Goal: Task Accomplishment & Management: Use online tool/utility

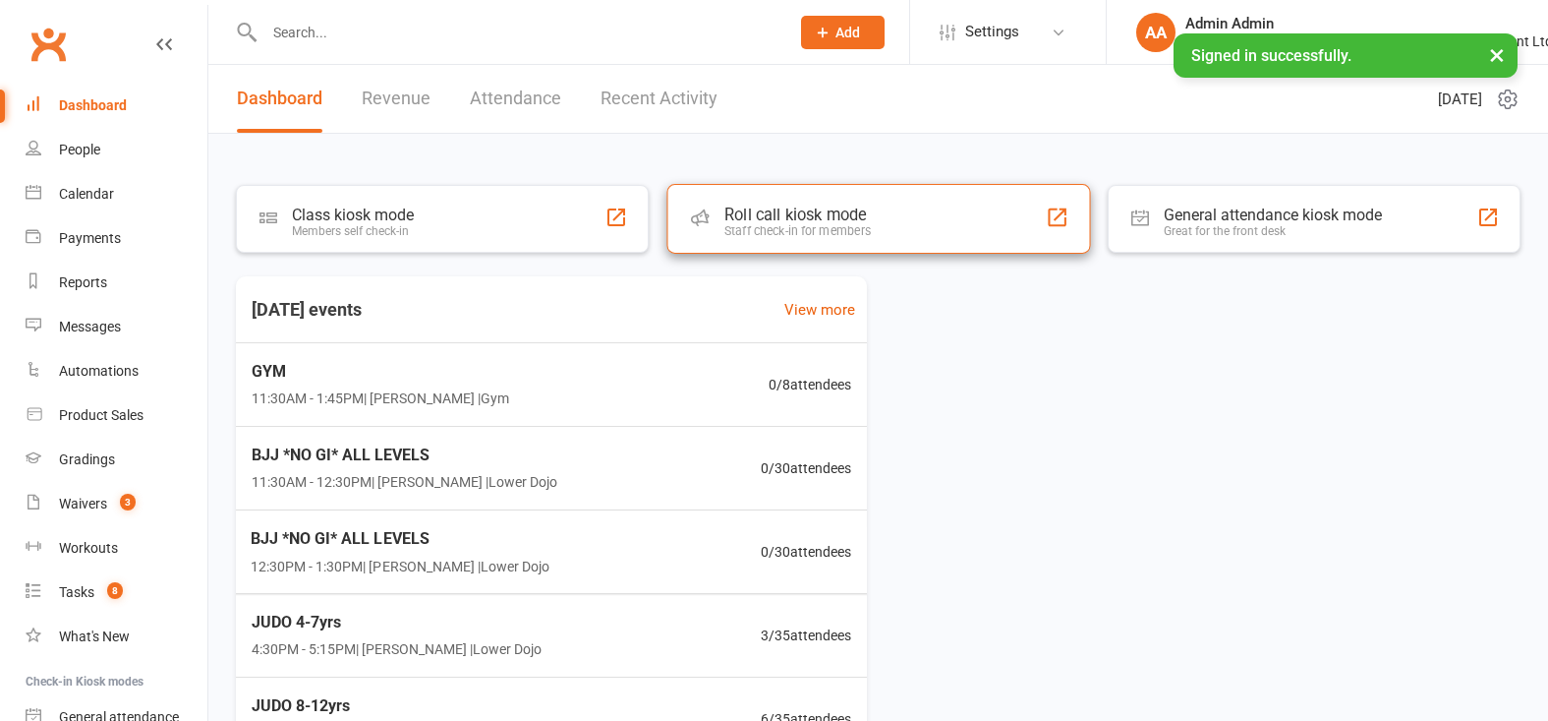
click at [881, 215] on div "Roll call kiosk mode Staff check-in for members" at bounding box center [878, 219] width 424 height 70
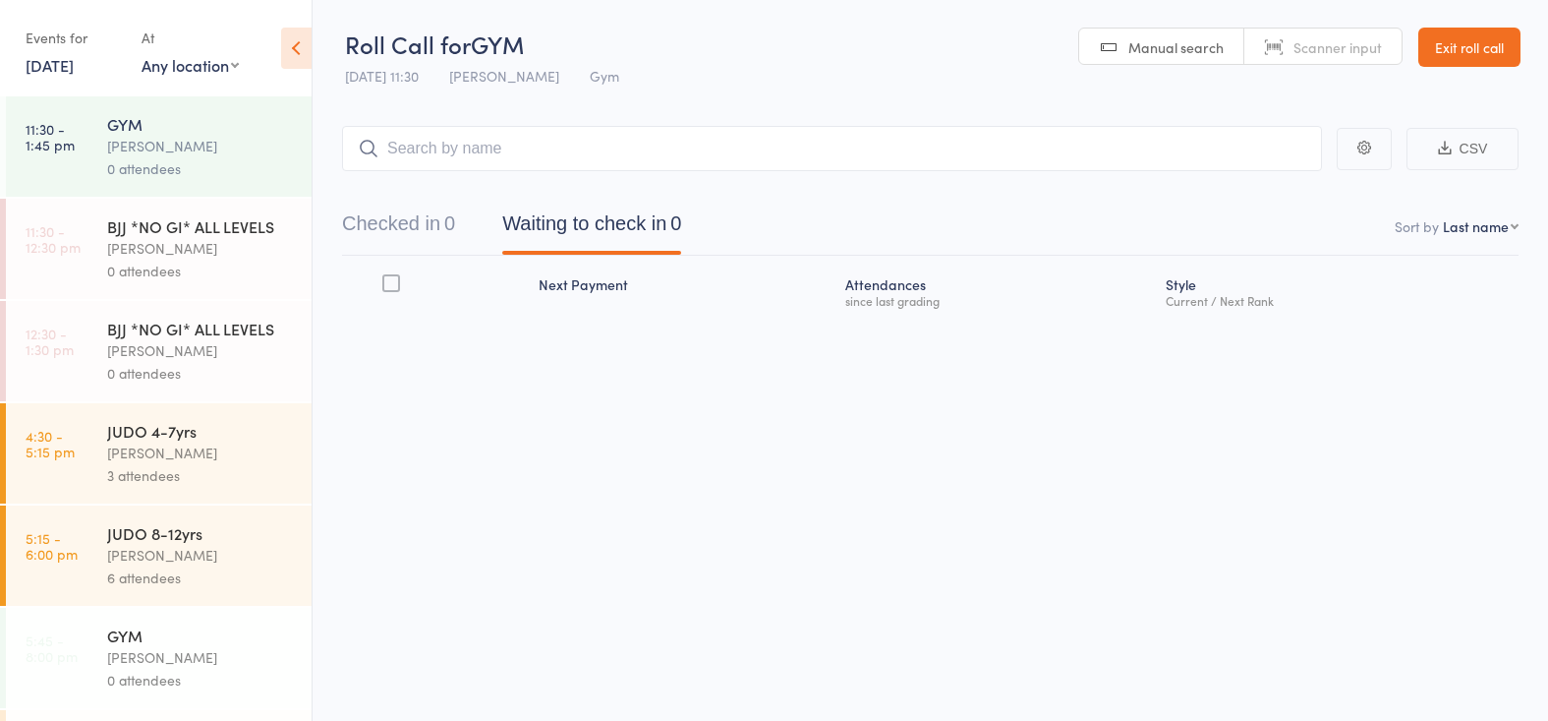
click at [166, 260] on div "0 attendees" at bounding box center [201, 271] width 188 height 23
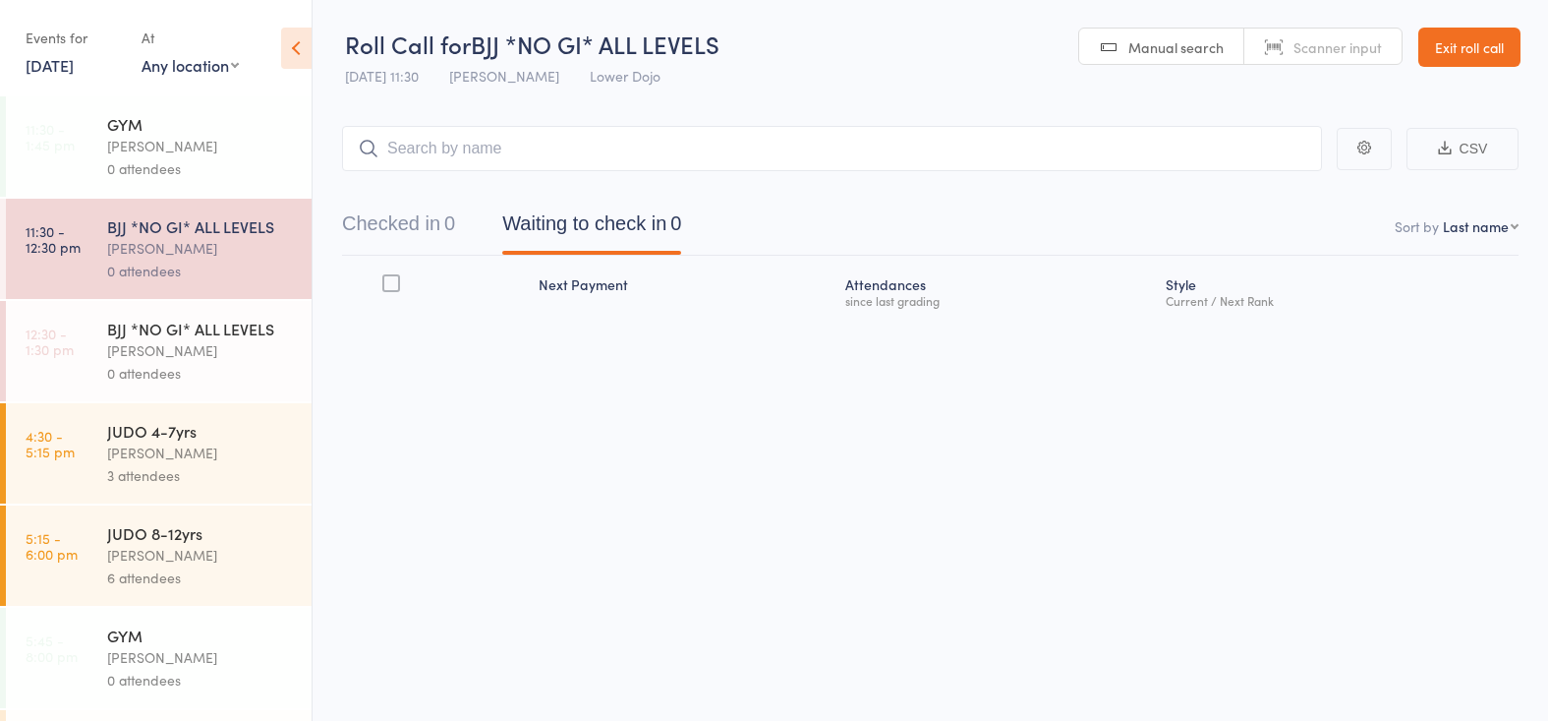
click at [574, 144] on input "search" at bounding box center [832, 148] width 980 height 45
click at [480, 145] on input "search" at bounding box center [832, 148] width 980 height 45
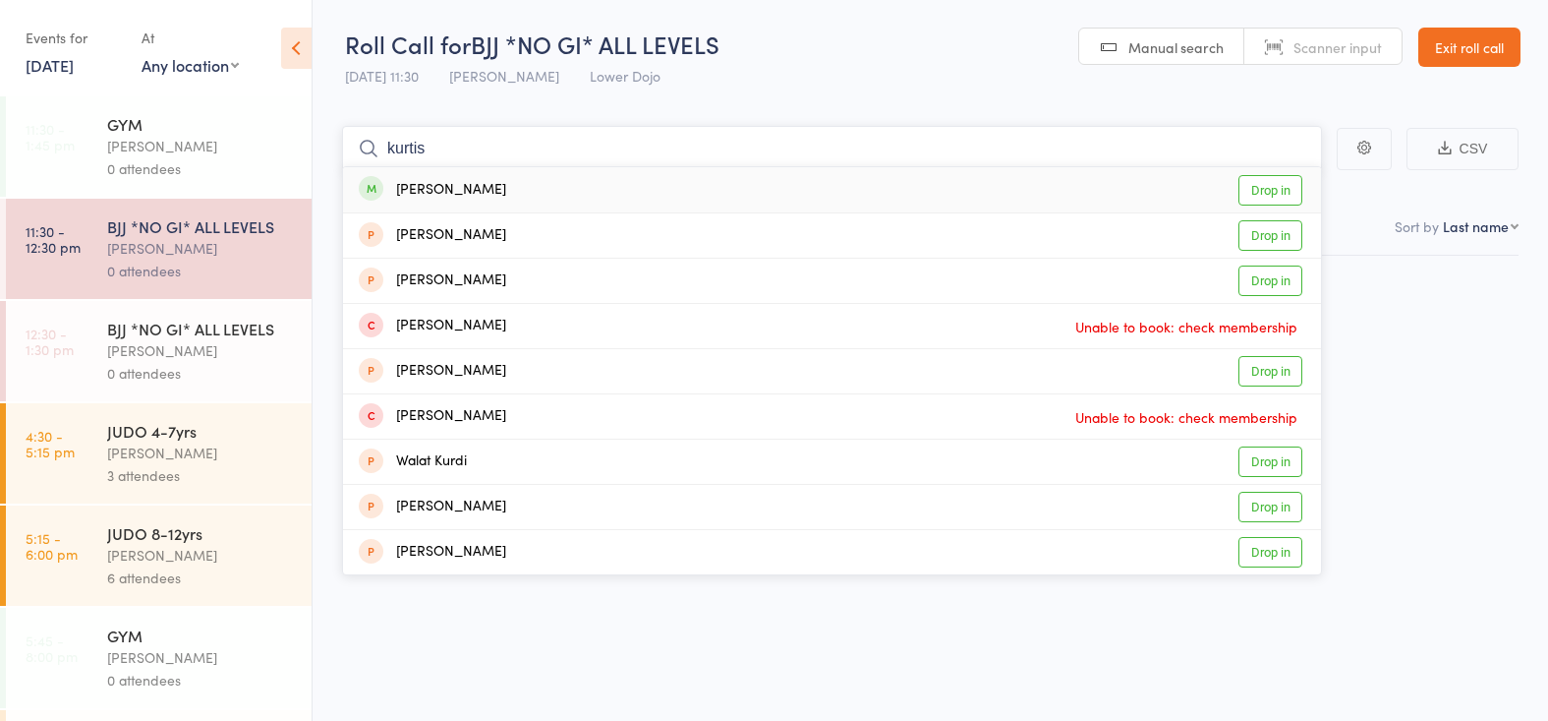
type input "kurtis"
click at [463, 195] on div "Kurtis Shields" at bounding box center [432, 190] width 147 height 23
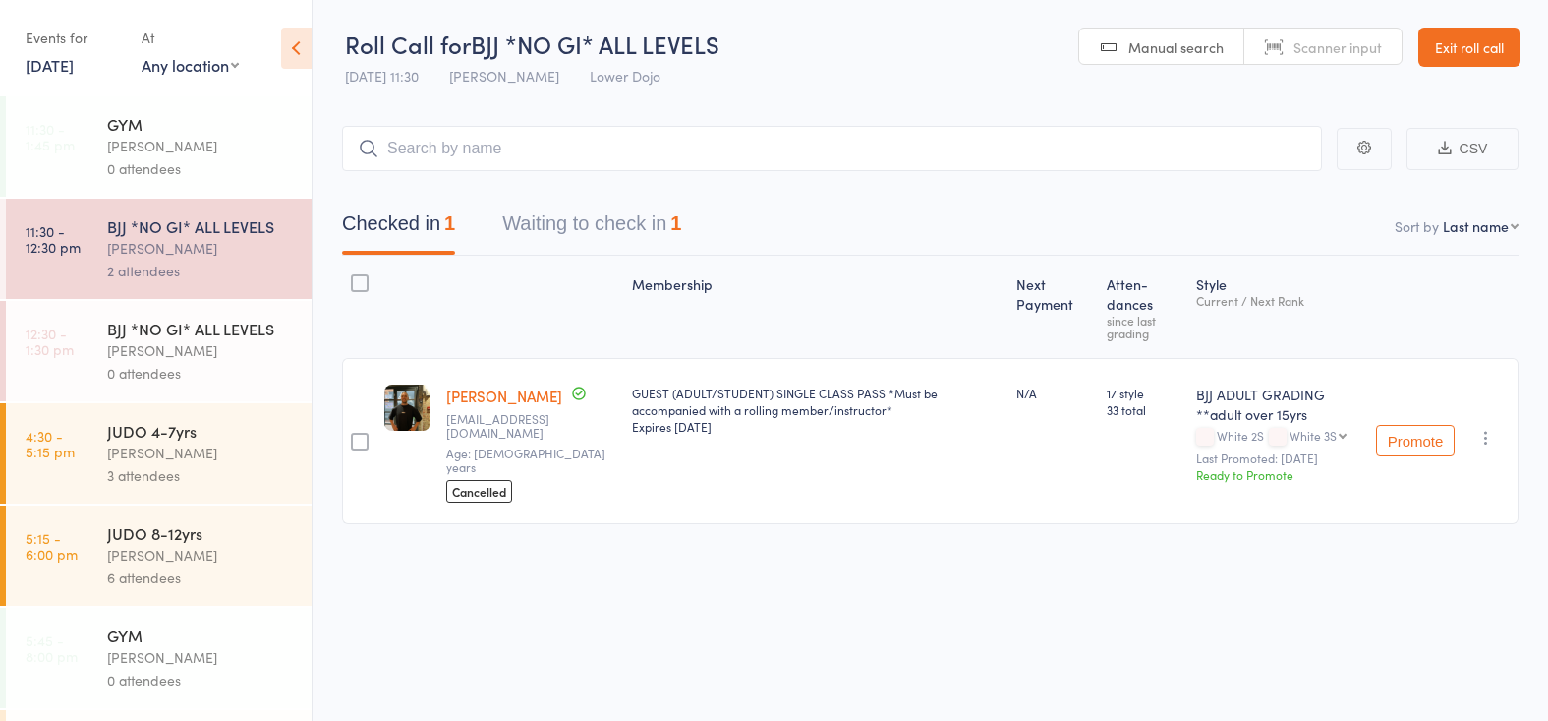
click at [168, 356] on div "Thomas Buckmaster" at bounding box center [201, 350] width 188 height 23
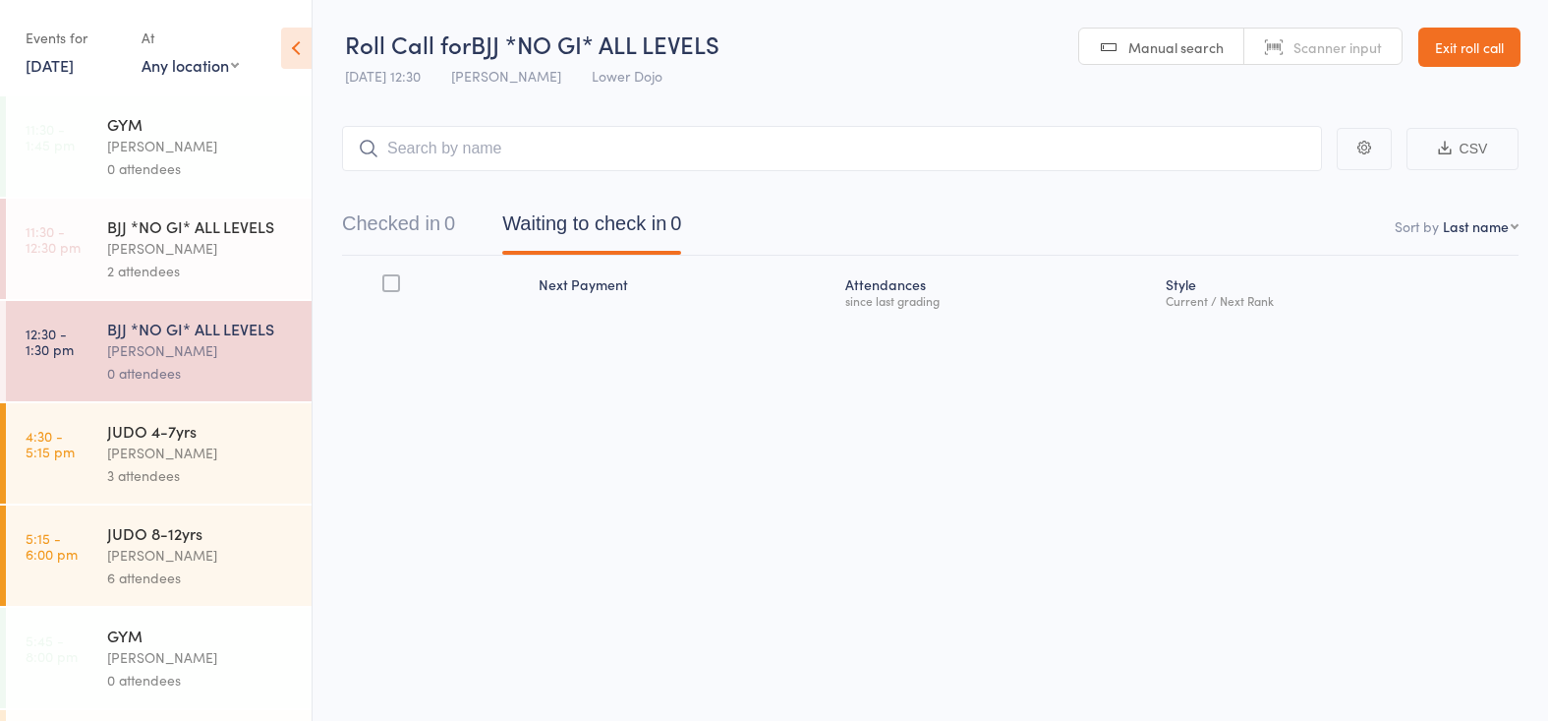
click at [137, 249] on div "Thomas Buckmaster" at bounding box center [201, 248] width 188 height 23
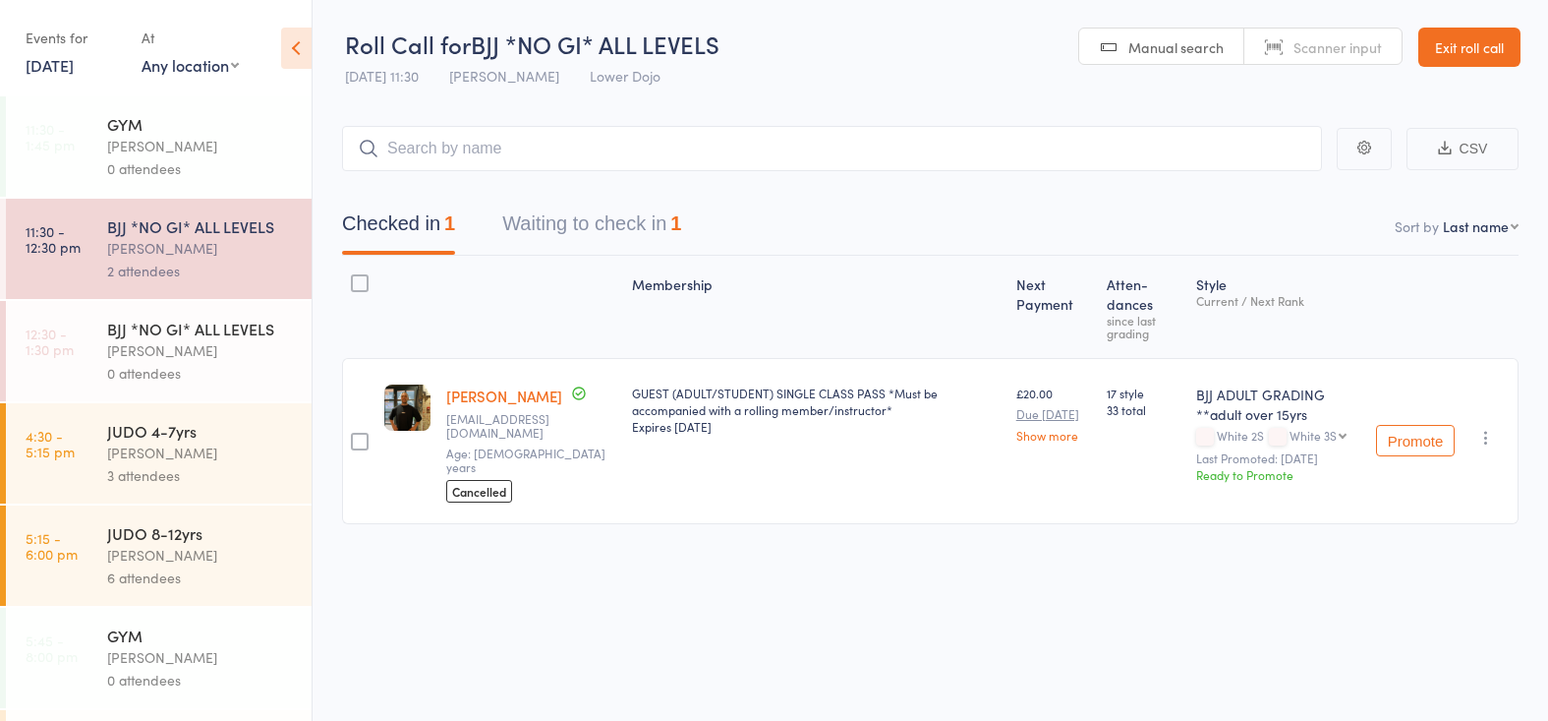
click at [56, 67] on link "10 Oct, 2025" at bounding box center [50, 65] width 48 height 22
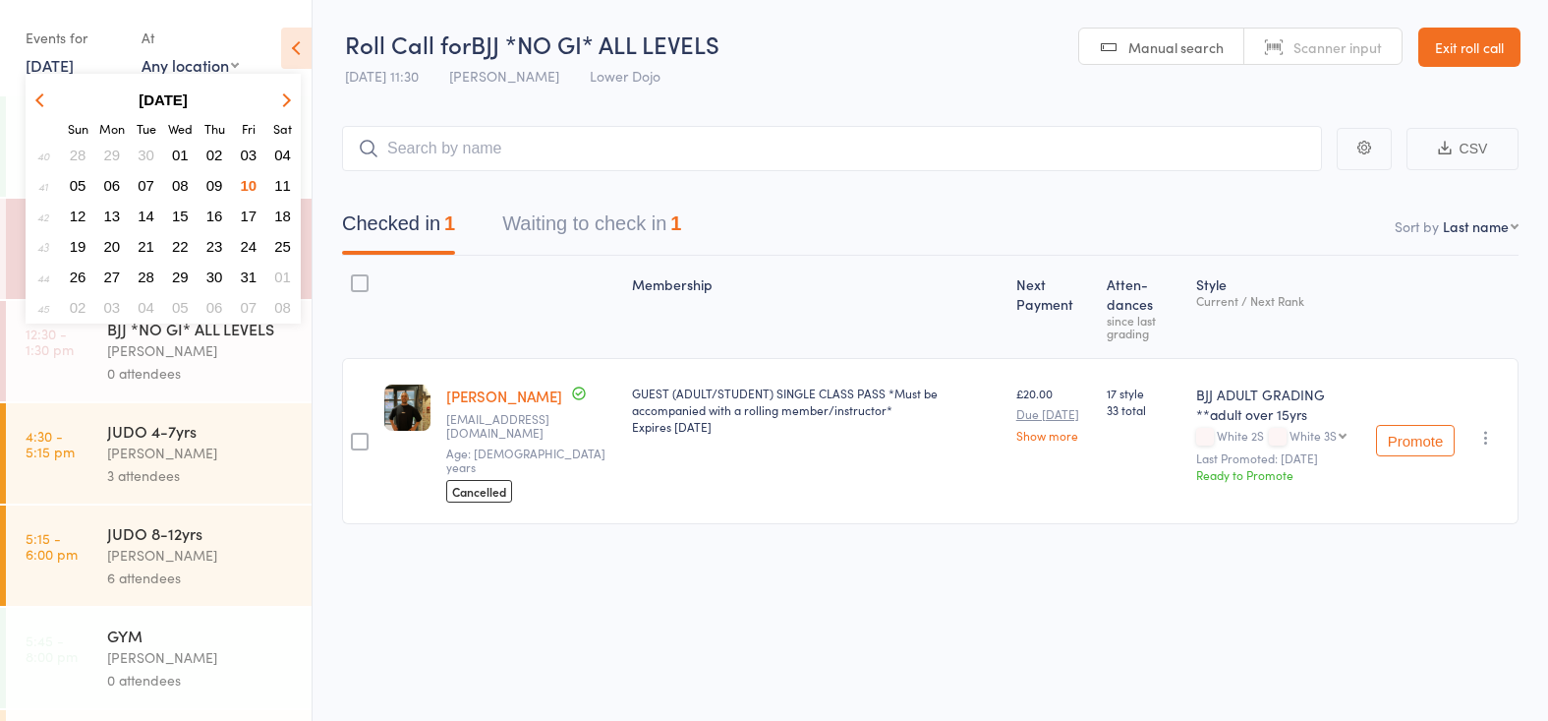
click at [141, 187] on span "07" at bounding box center [146, 185] width 17 height 17
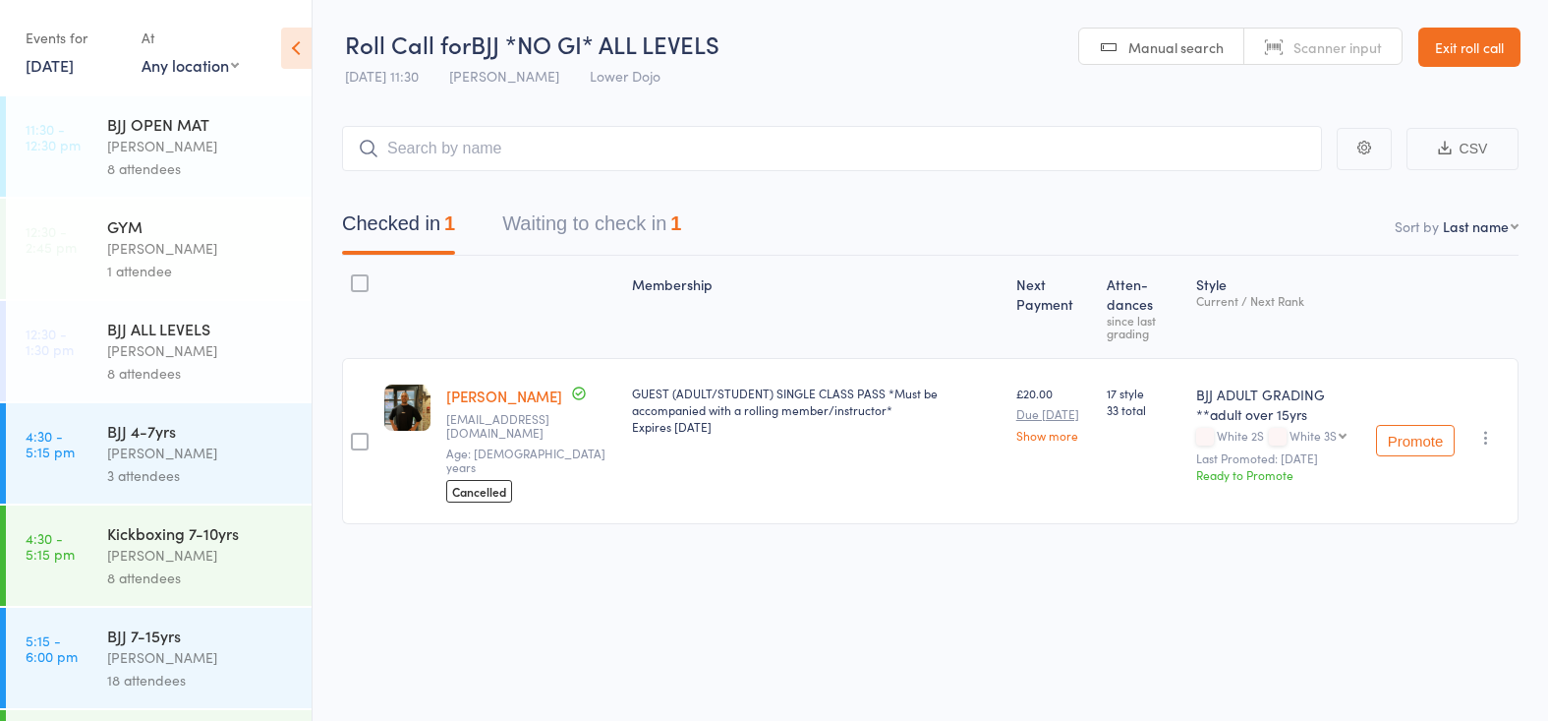
click at [61, 66] on link "7 Oct, 2025" at bounding box center [50, 65] width 48 height 22
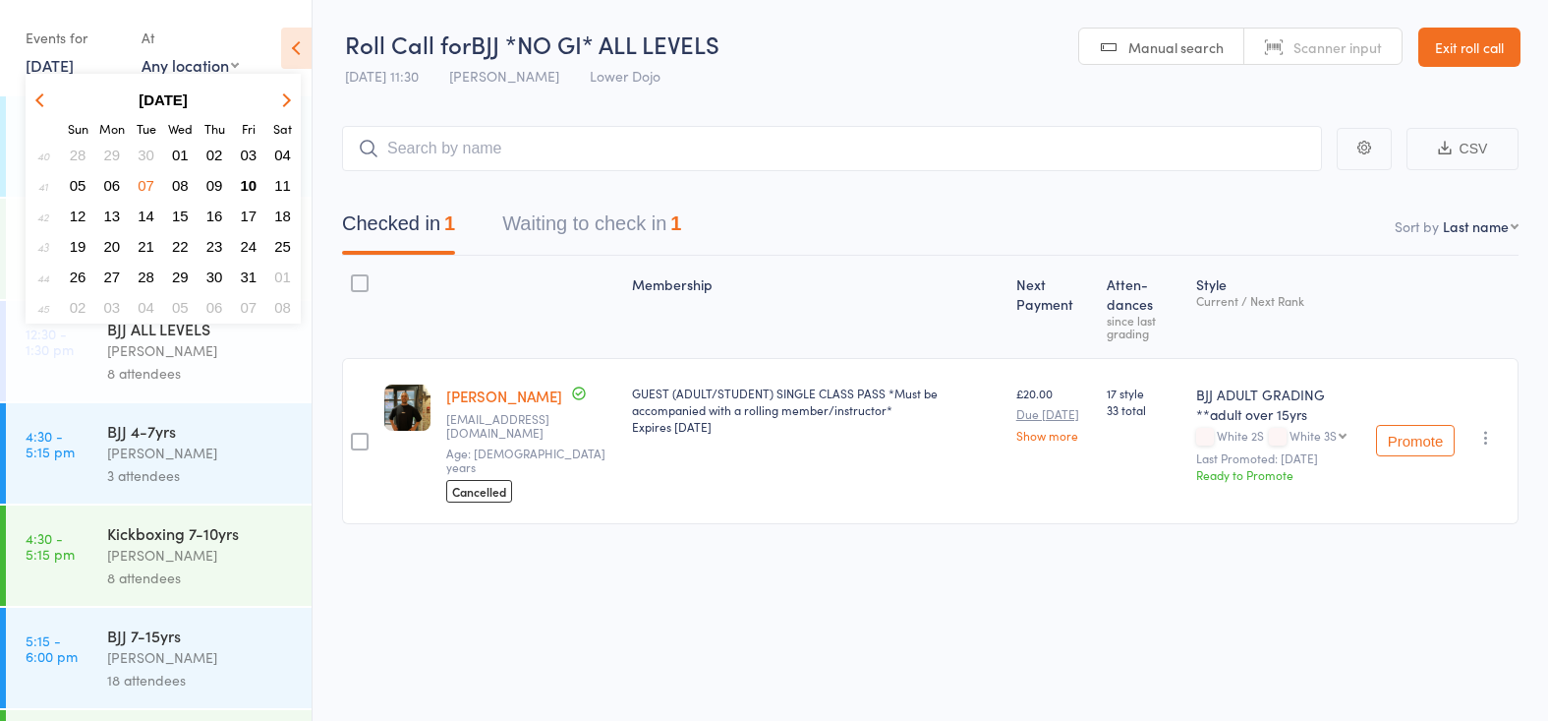
click at [146, 190] on span "07" at bounding box center [146, 185] width 17 height 17
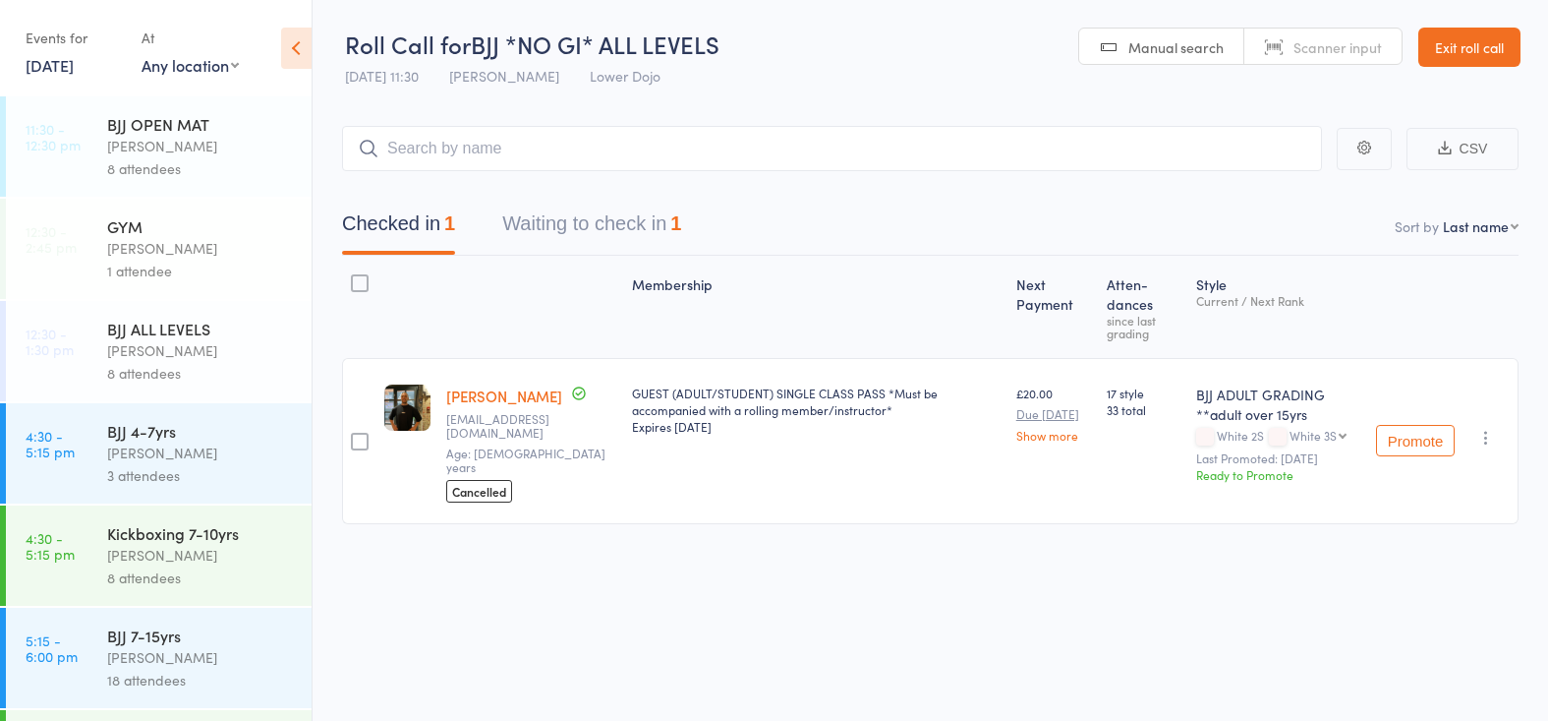
click at [149, 352] on div "Thomas Buckmaster" at bounding box center [201, 350] width 188 height 23
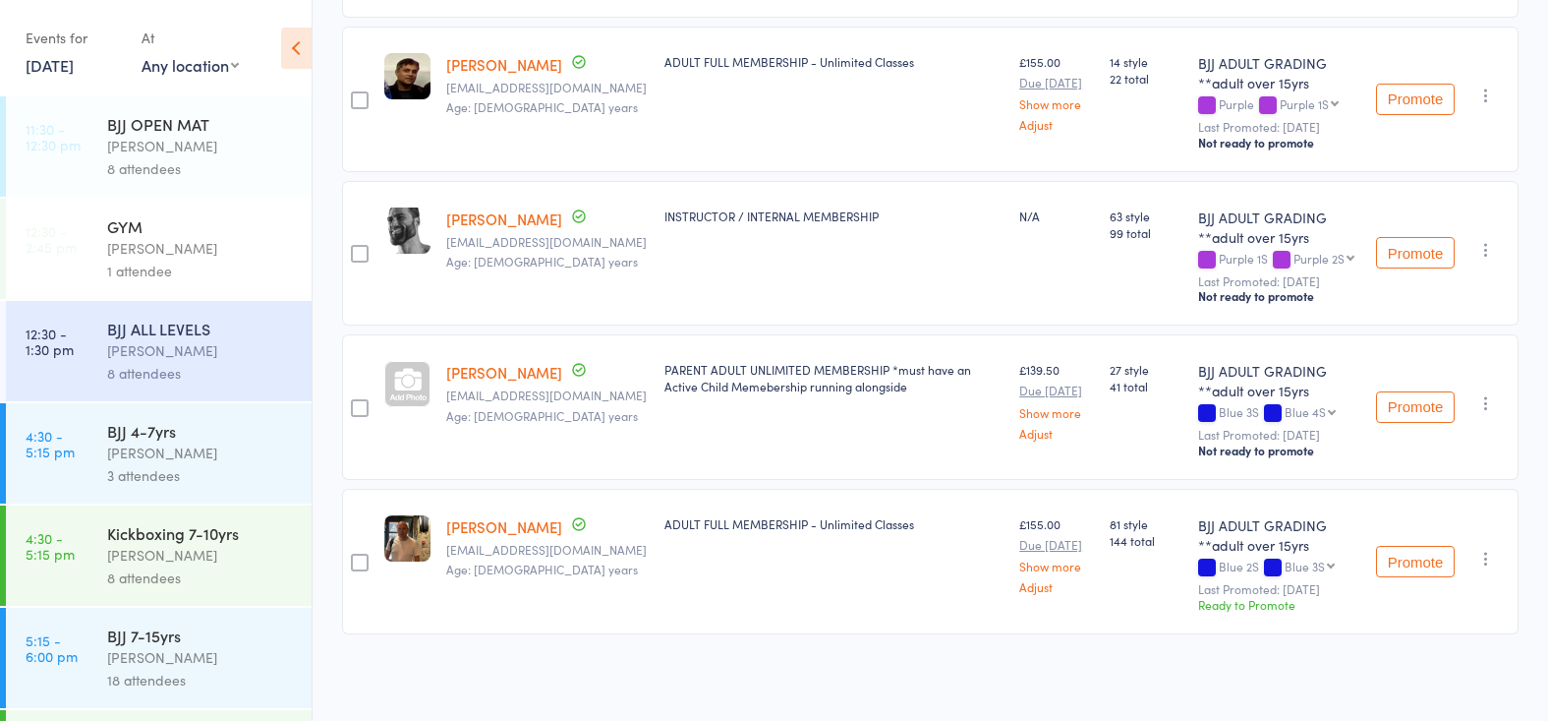
scroll to position [907, 0]
click at [57, 64] on link "7 Oct, 2025" at bounding box center [50, 65] width 48 height 22
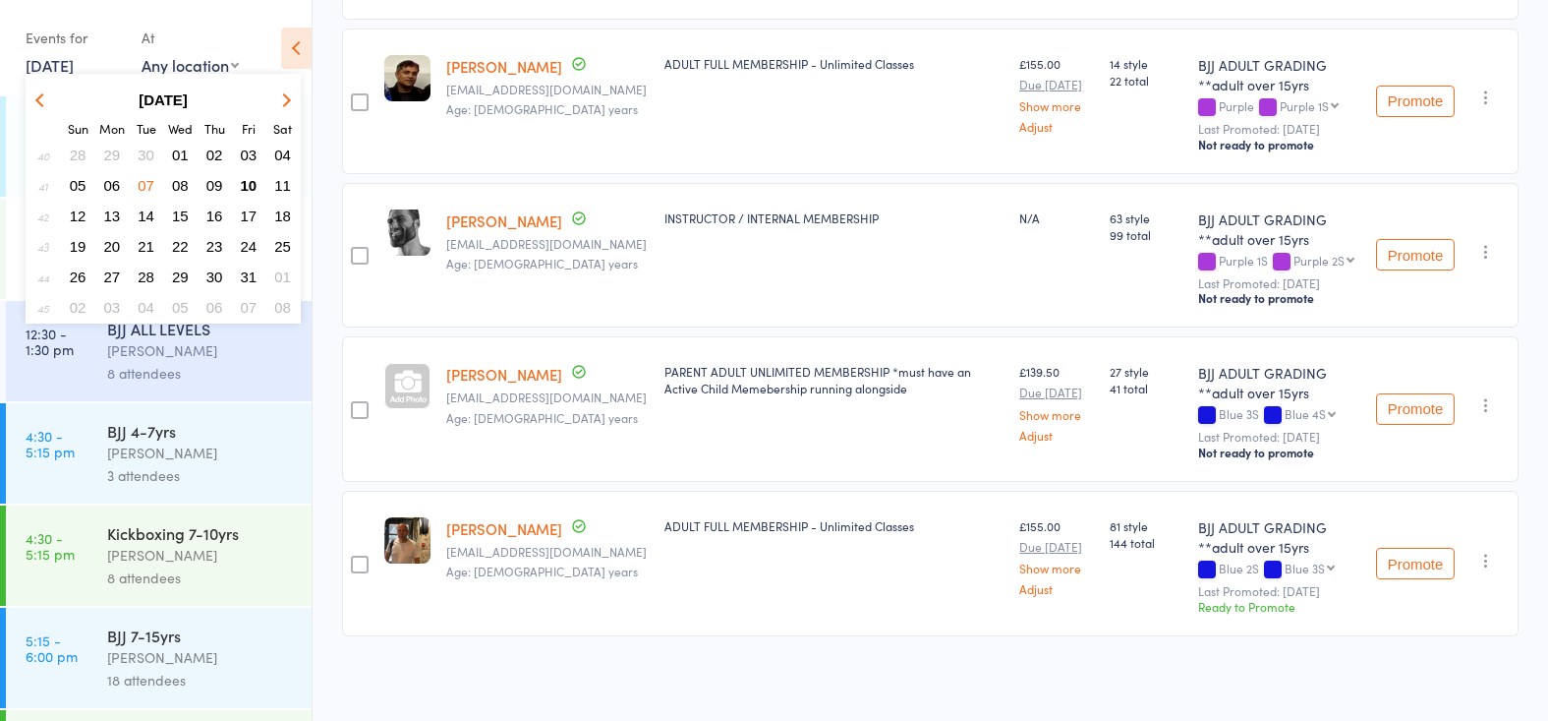
click at [114, 188] on span "06" at bounding box center [112, 185] width 17 height 17
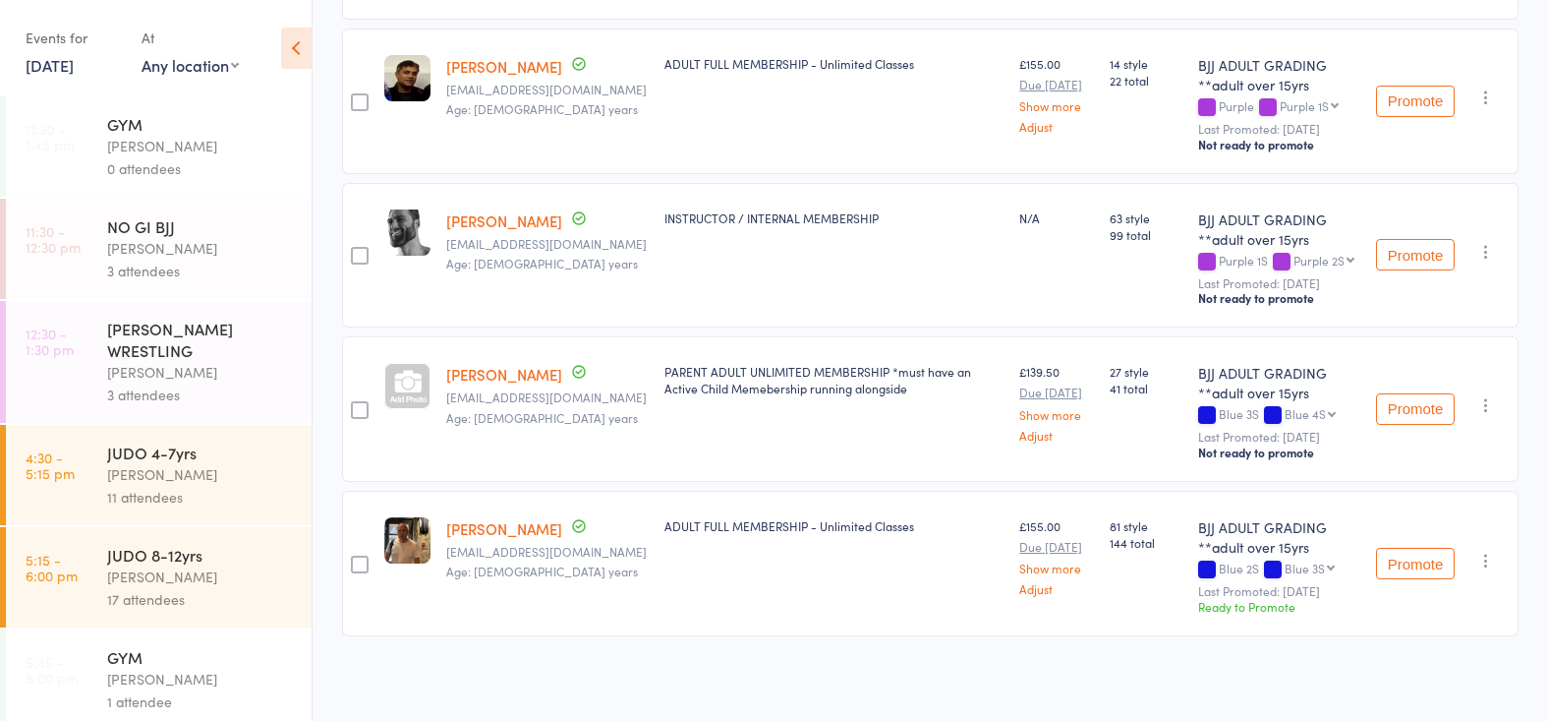
click at [130, 264] on div "3 attendees" at bounding box center [201, 271] width 188 height 23
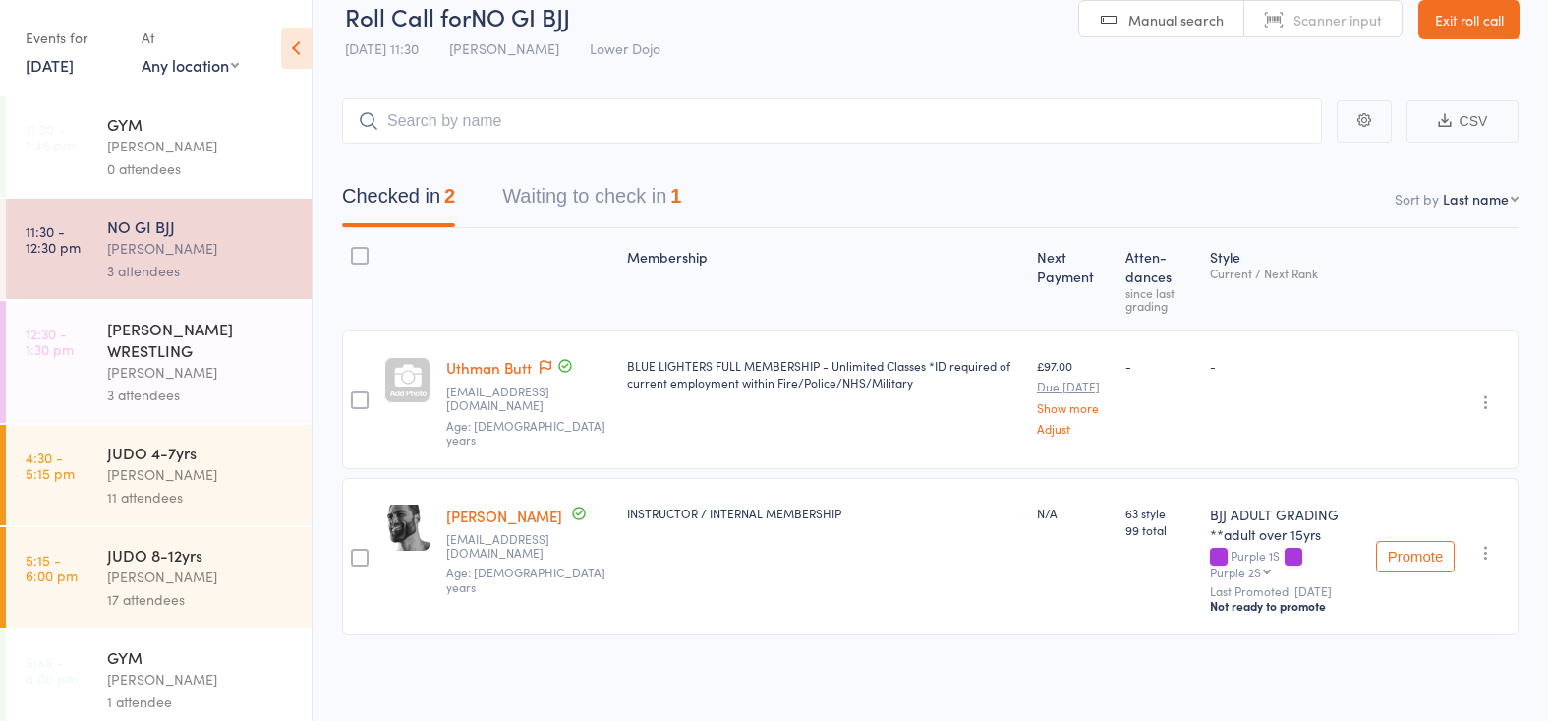
click at [583, 202] on button "Waiting to check in 1" at bounding box center [591, 201] width 179 height 52
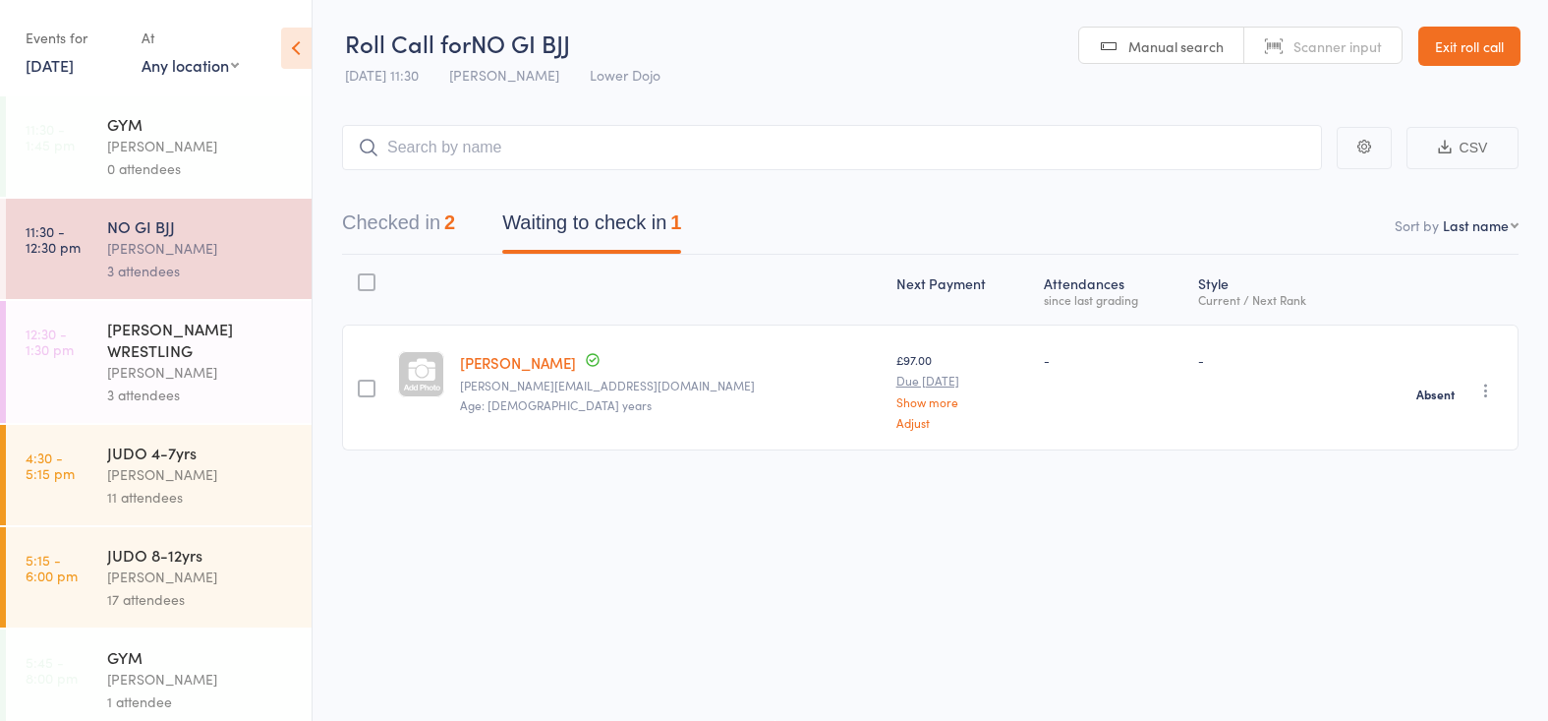
scroll to position [27, 0]
click at [139, 324] on div "GRECO ROMAN WRESTLING" at bounding box center [201, 339] width 188 height 43
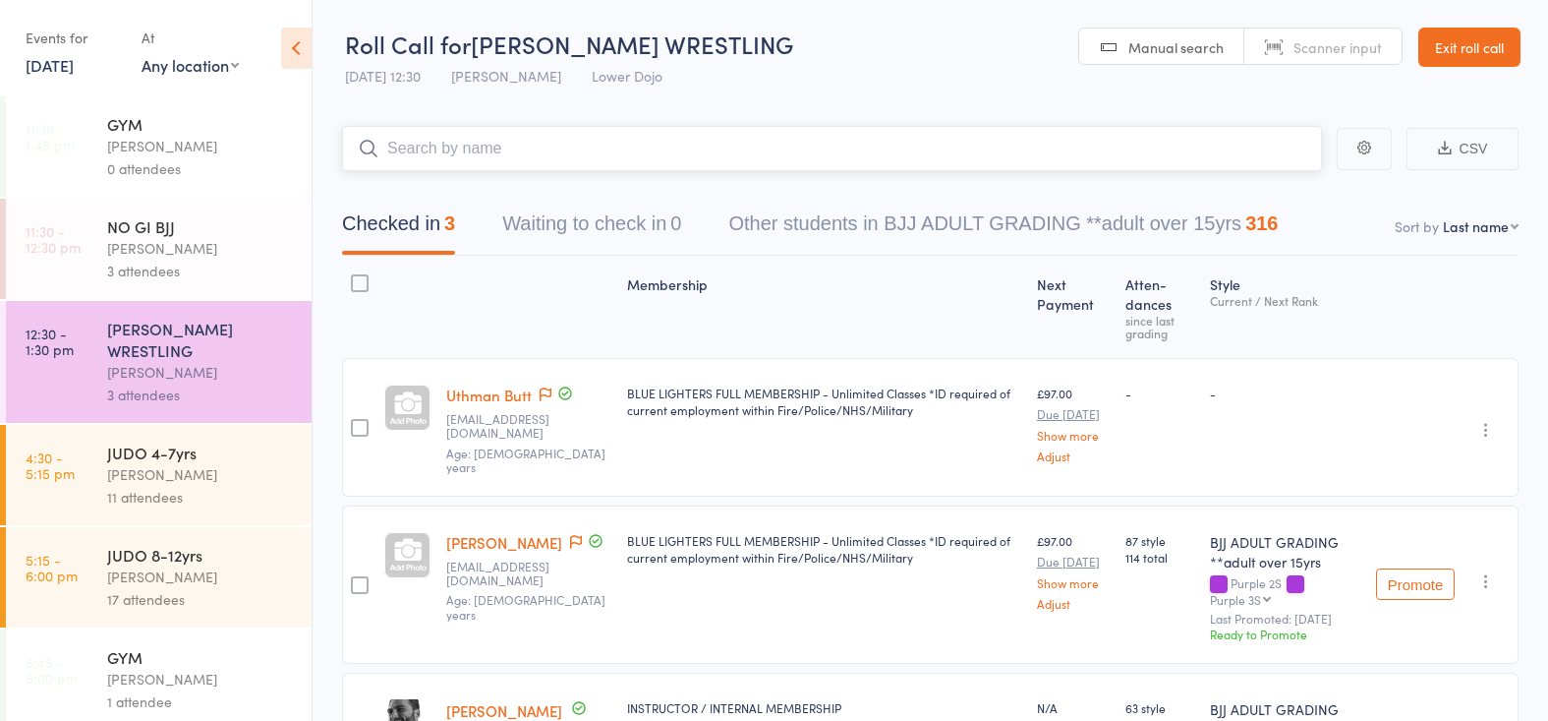
scroll to position [-1, 0]
click at [42, 73] on link "6 Oct, 2025" at bounding box center [50, 65] width 48 height 22
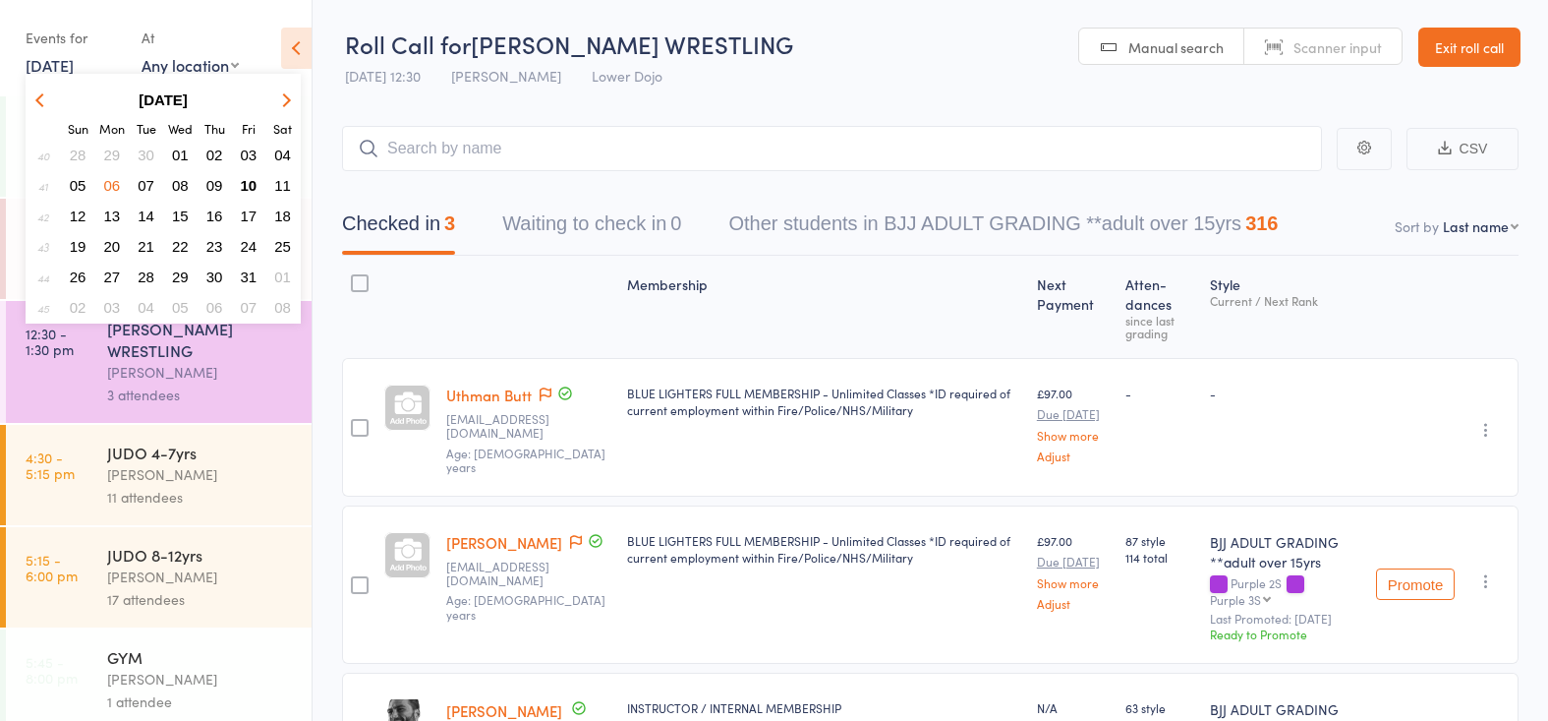
scroll to position [0, 0]
click at [253, 154] on span "03" at bounding box center [249, 154] width 17 height 17
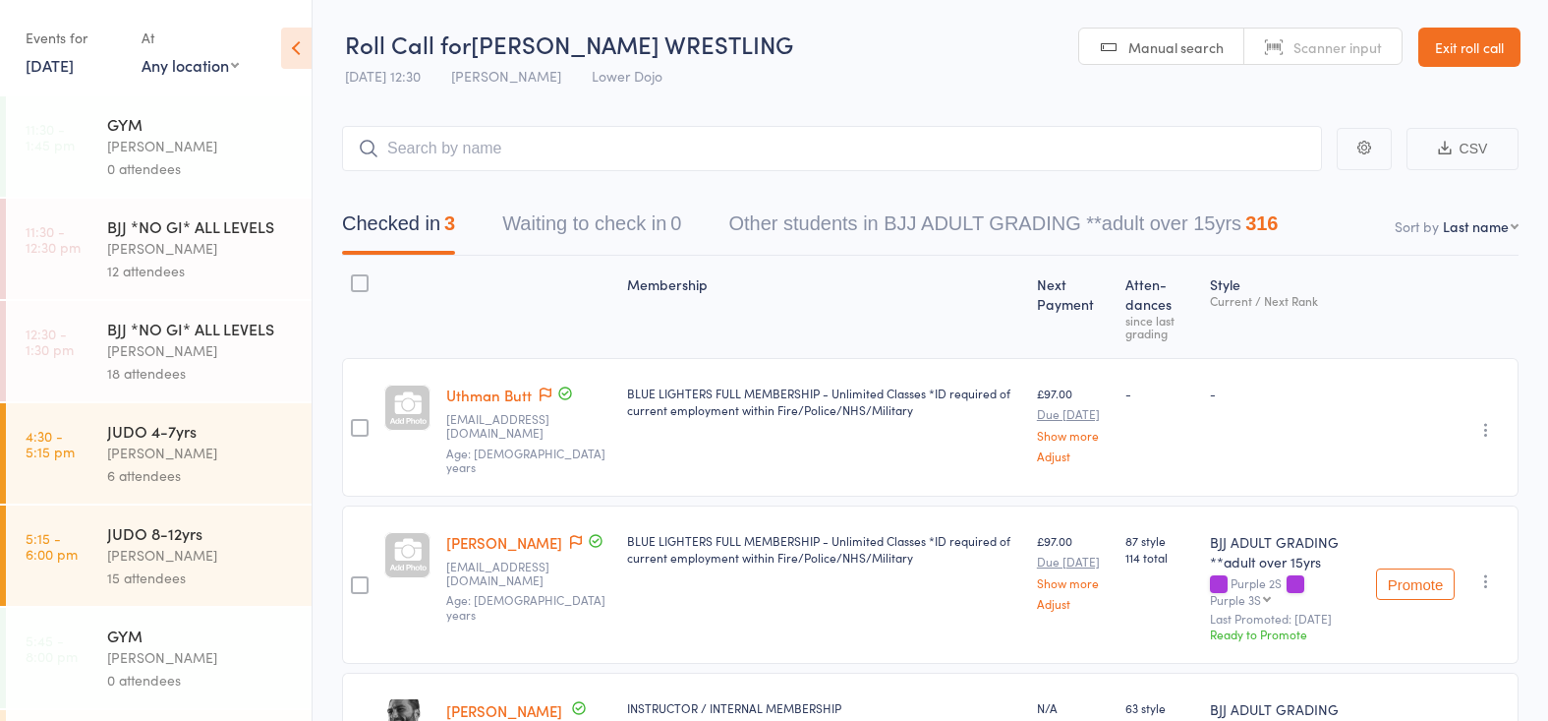
click at [103, 250] on link "11:30 - 12:30 pm BJJ *NO GI* ALL LEVELS Thomas Buckmaster 12 attendees" at bounding box center [159, 249] width 306 height 100
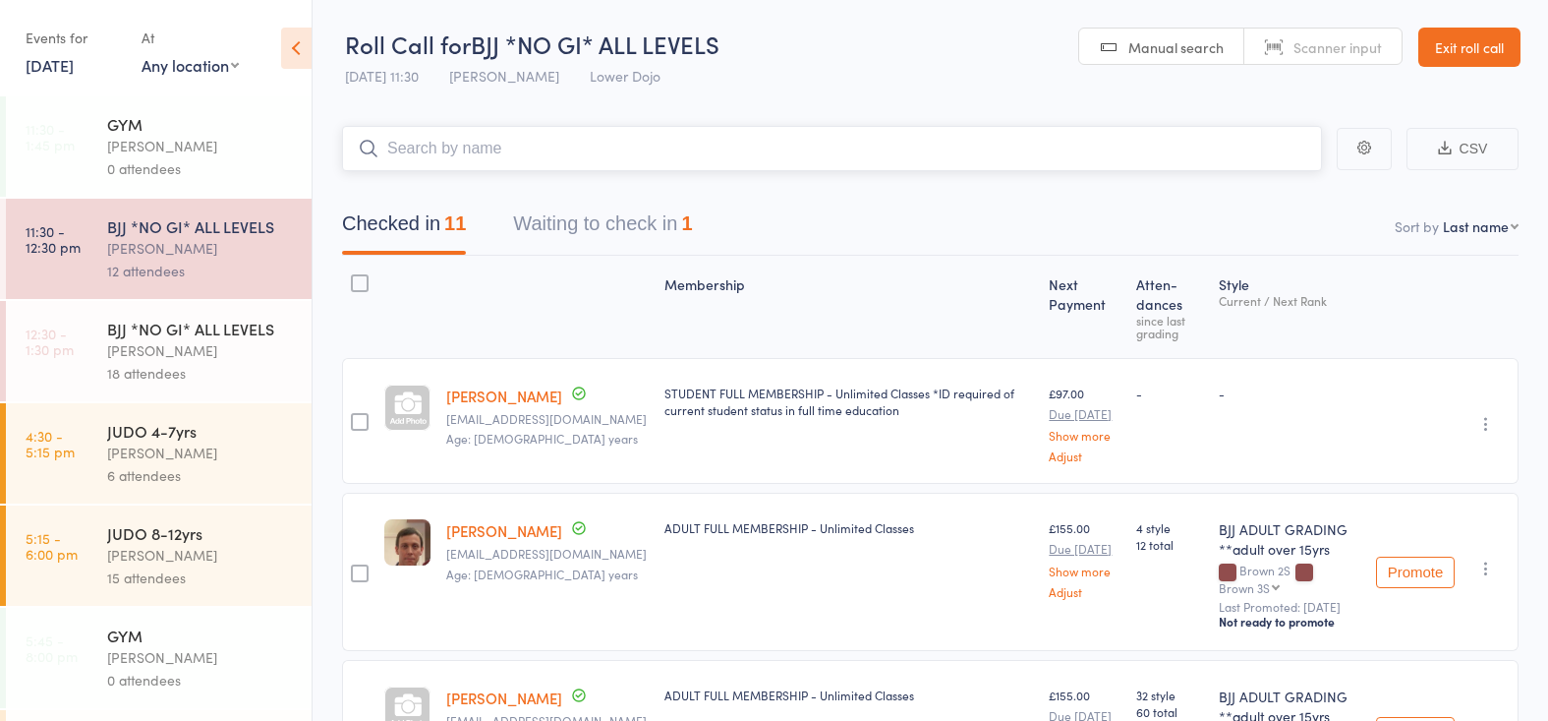
click at [608, 221] on button "Waiting to check in 1" at bounding box center [602, 228] width 179 height 52
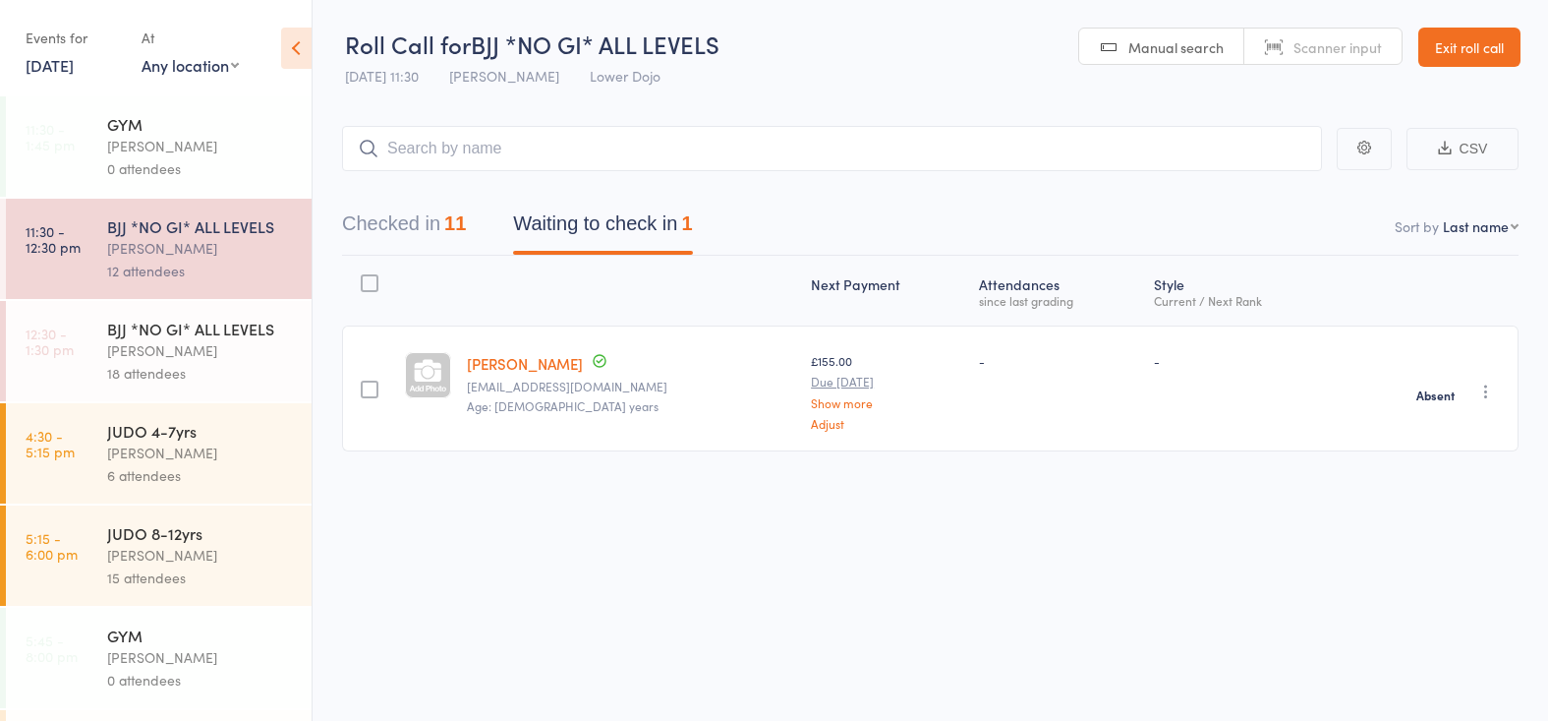
click at [212, 355] on div "Thomas Buckmaster" at bounding box center [201, 350] width 188 height 23
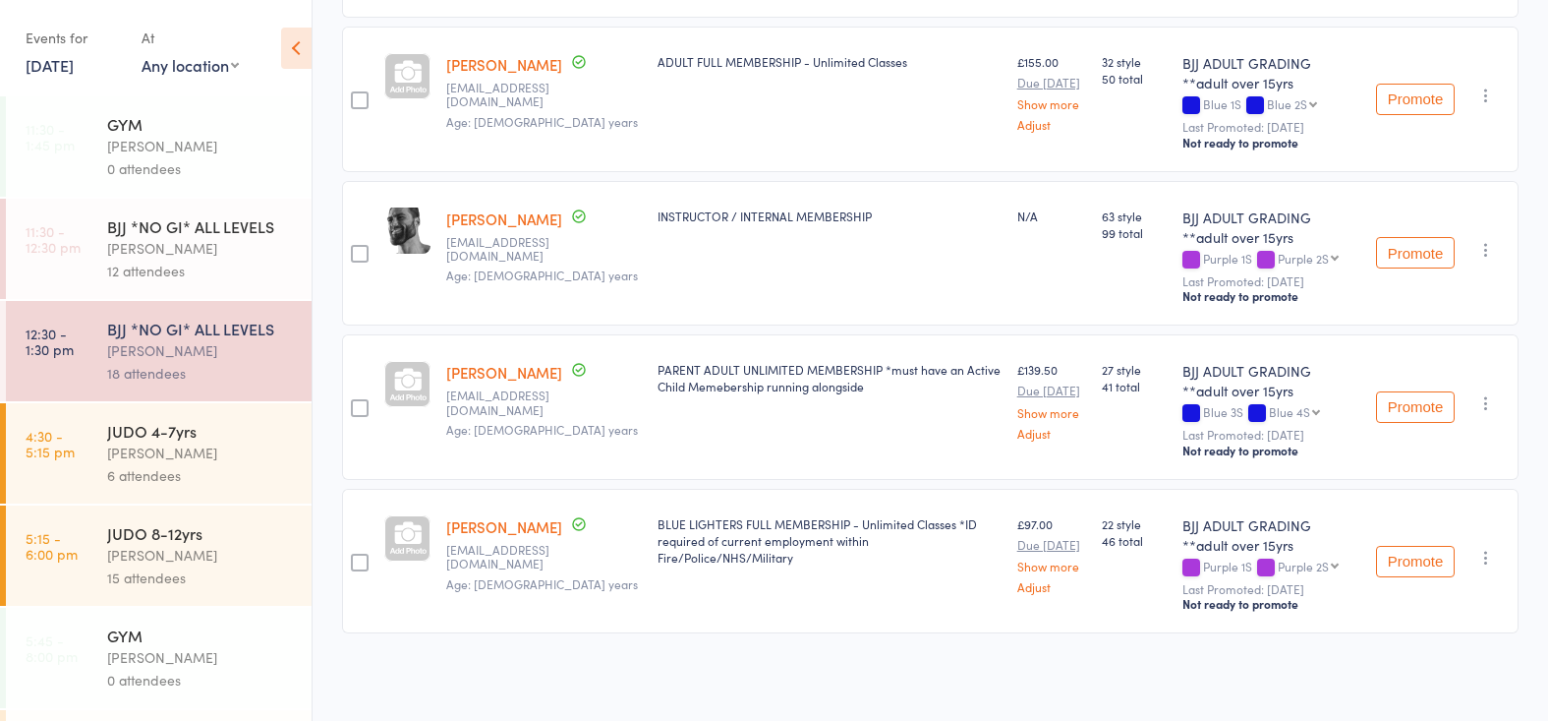
scroll to position [2500, 0]
click at [58, 70] on link "3 Oct, 2025" at bounding box center [50, 65] width 48 height 22
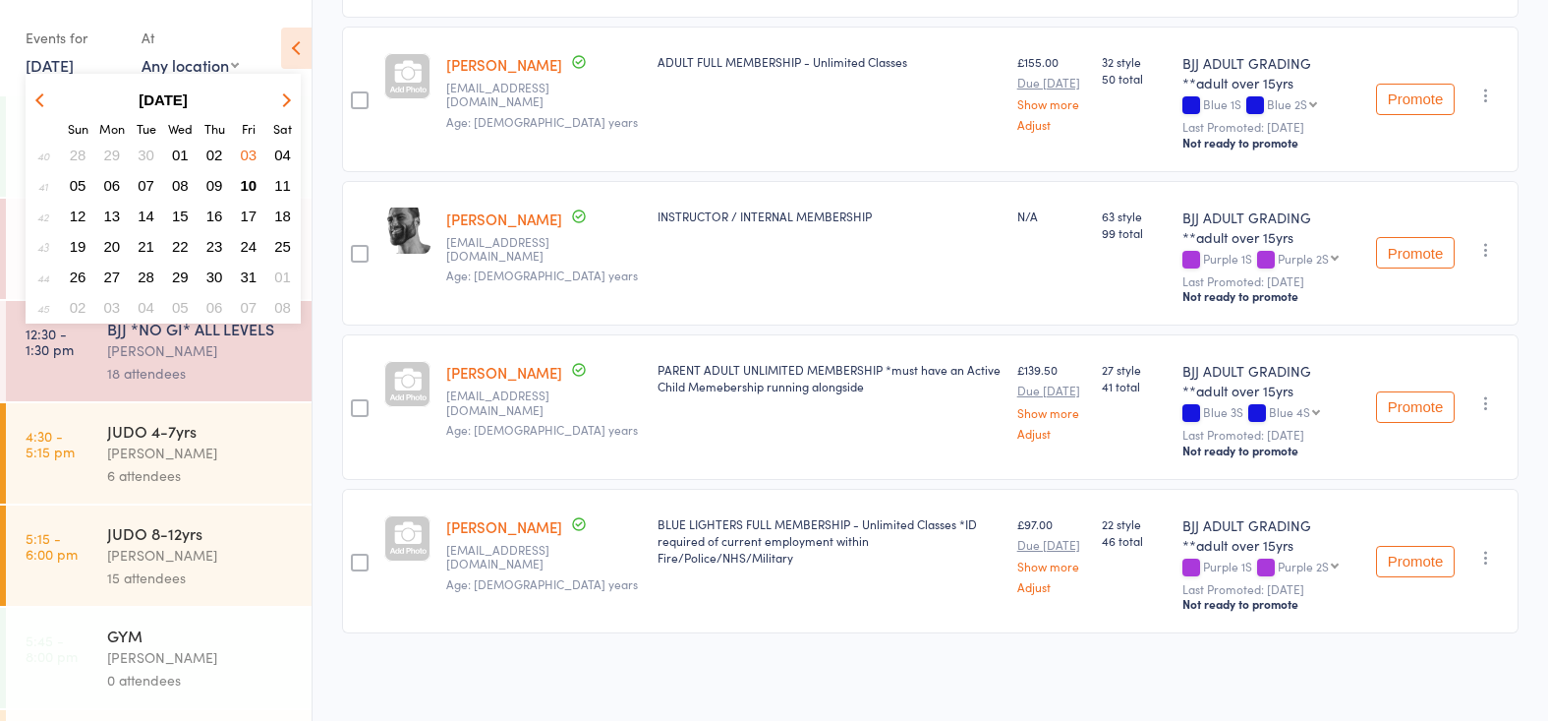
click at [39, 100] on icon "button" at bounding box center [42, 99] width 14 height 14
click at [254, 249] on span "26" at bounding box center [249, 246] width 17 height 17
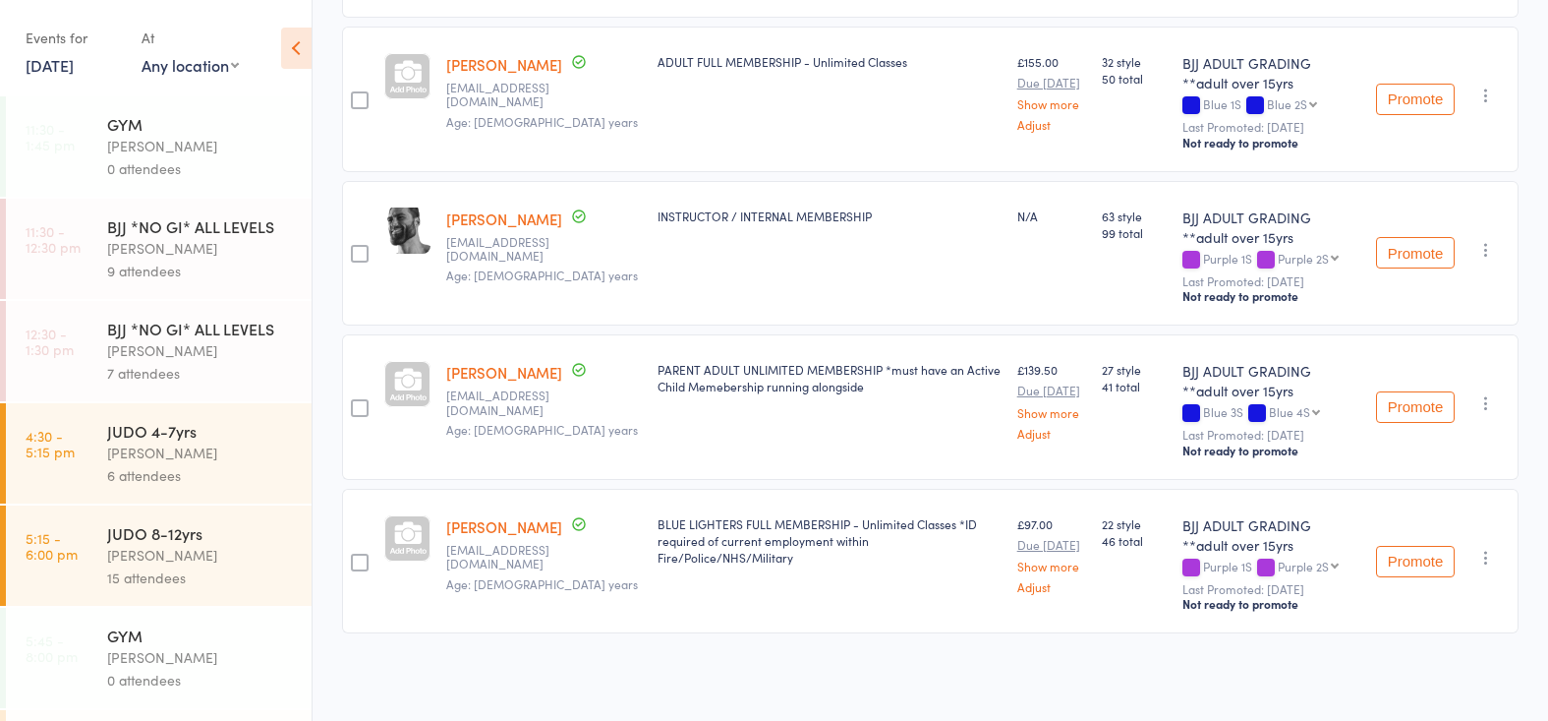
click at [182, 265] on div "9 attendees" at bounding box center [201, 271] width 188 height 23
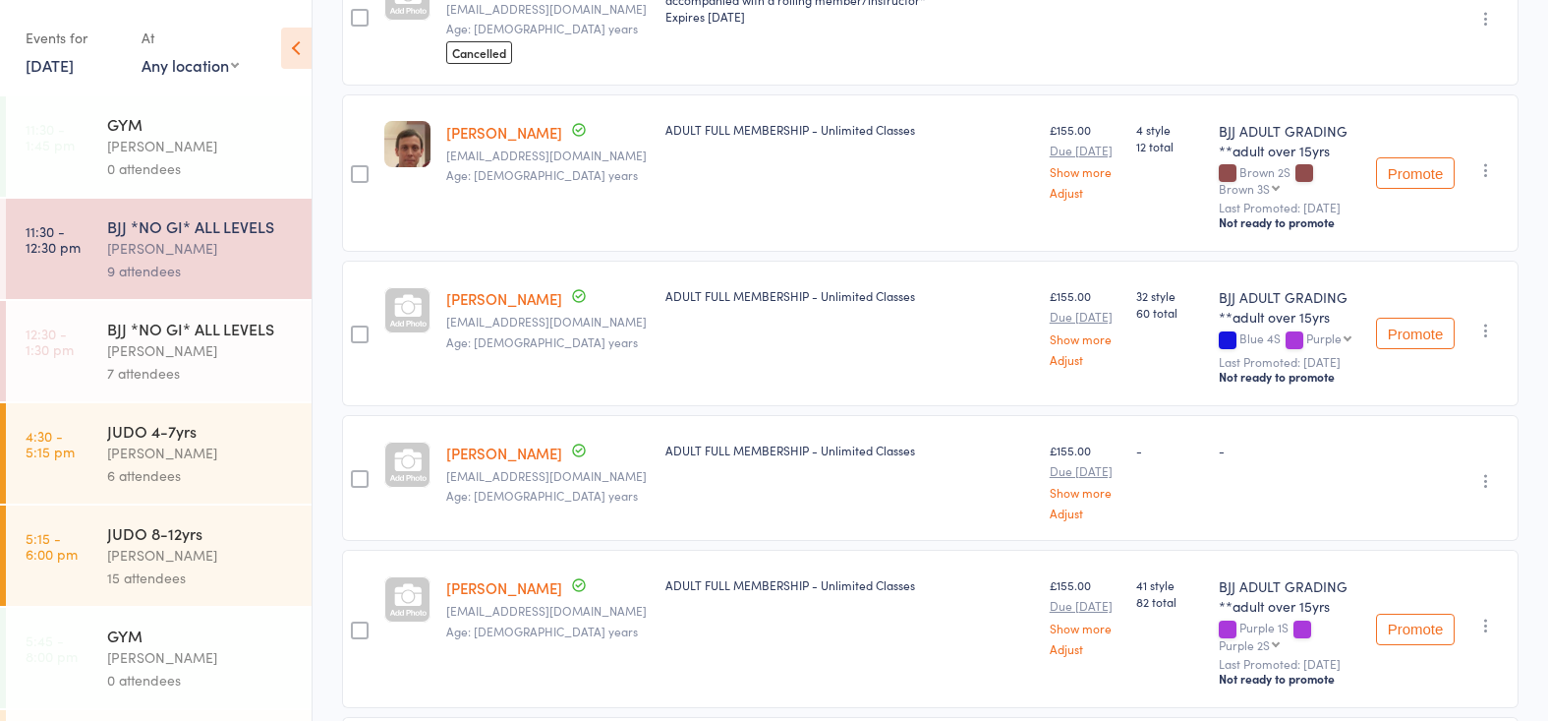
scroll to position [747, 0]
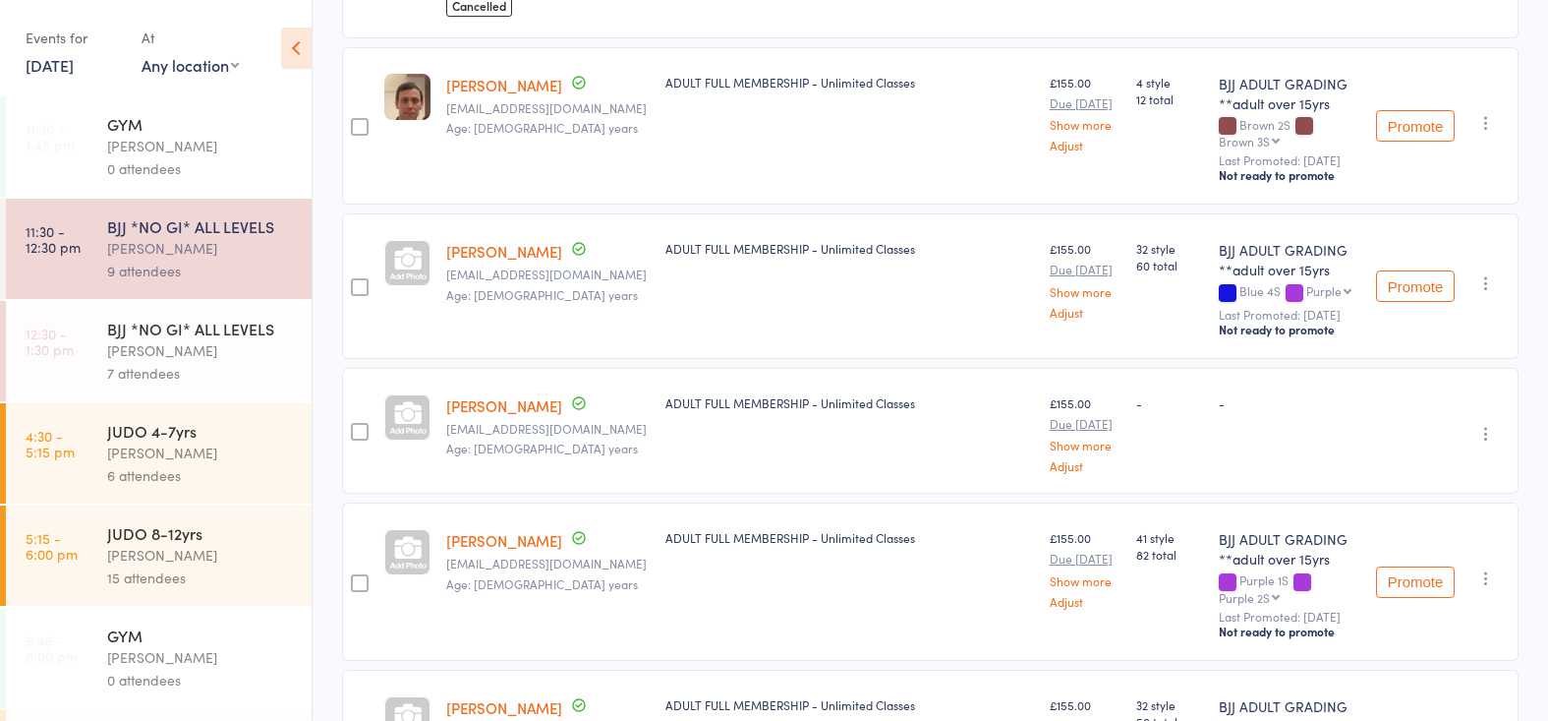
click at [72, 64] on link "26 Sep, 2025" at bounding box center [50, 65] width 48 height 22
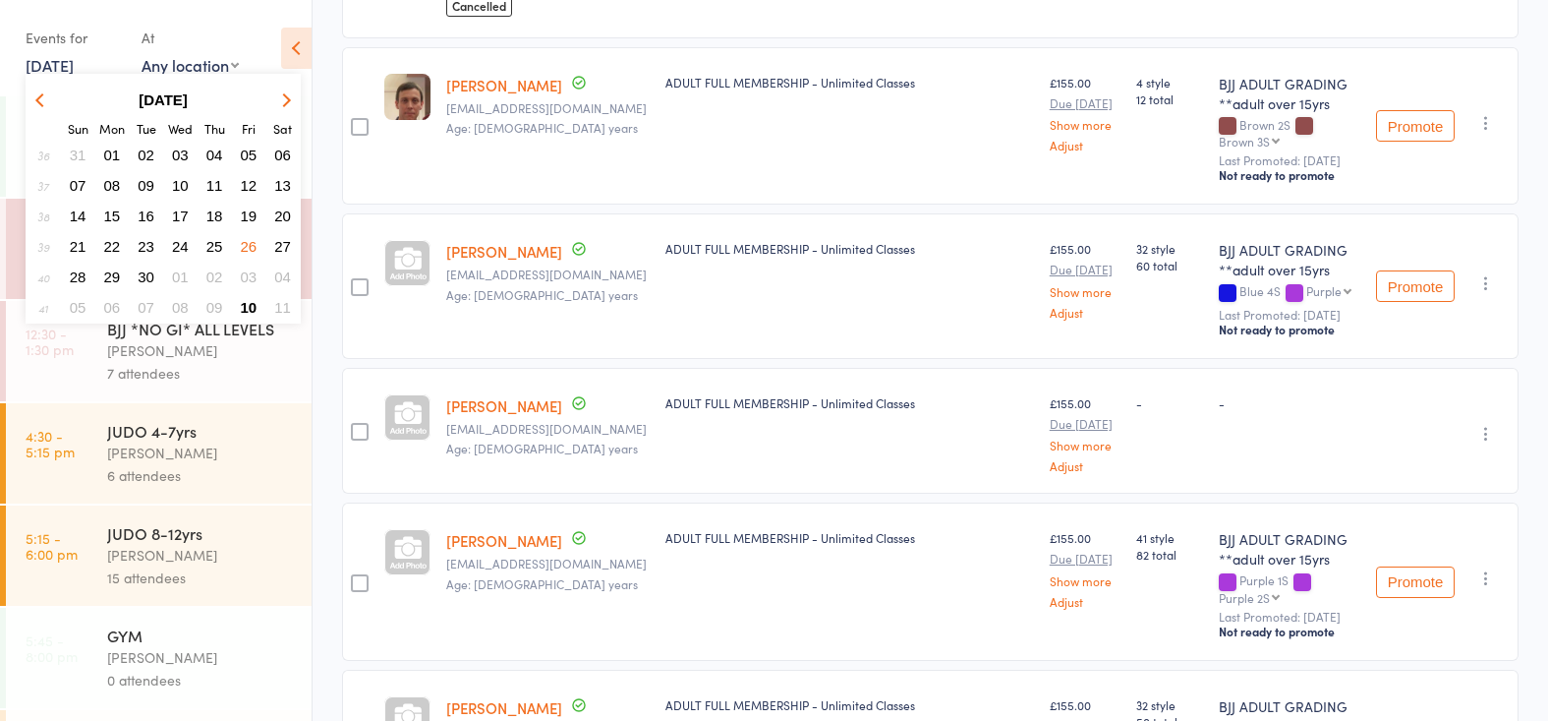
click at [288, 98] on icon "button" at bounding box center [284, 99] width 14 height 14
click at [253, 182] on span "10" at bounding box center [249, 185] width 17 height 17
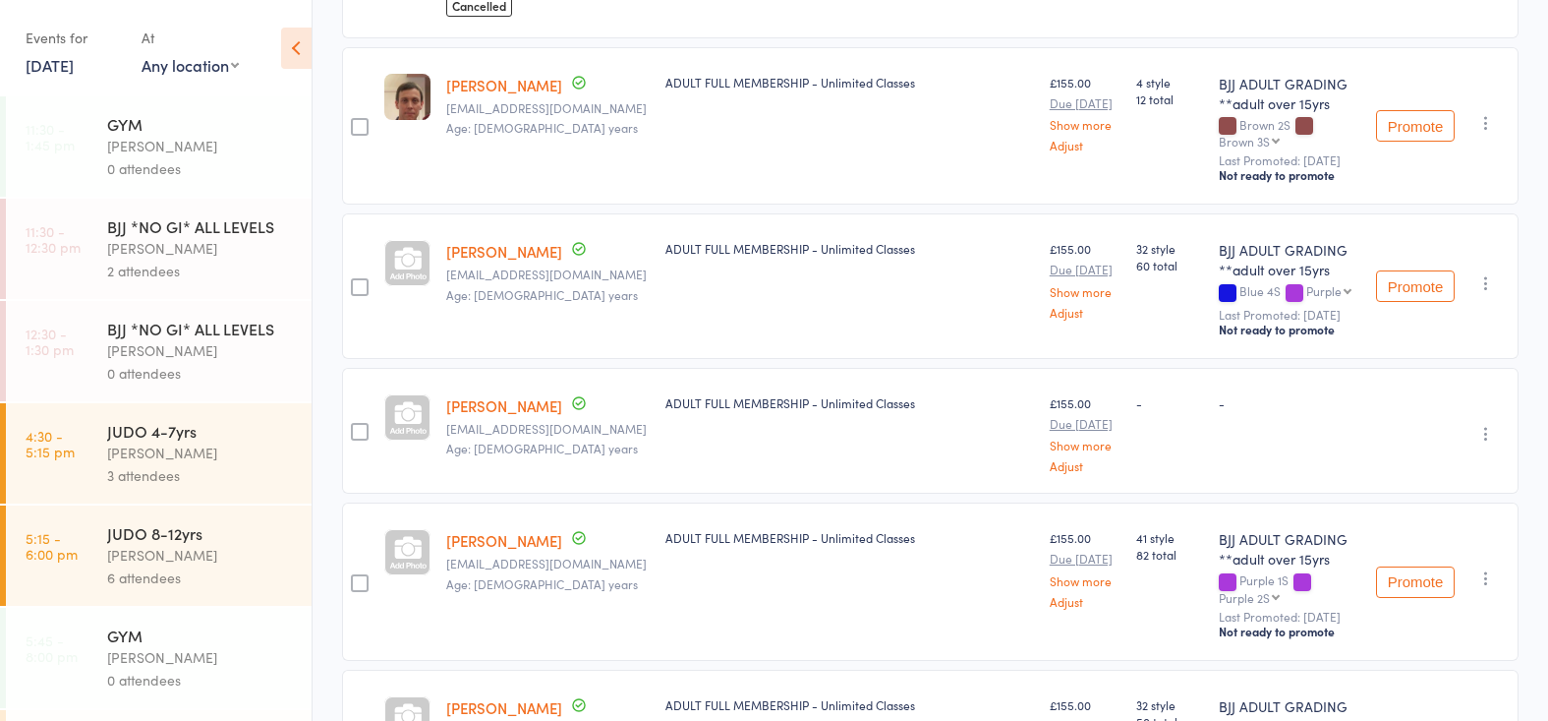
click at [98, 250] on link "11:30 - 12:30 pm BJJ *NO GI* ALL LEVELS Thomas Buckmaster 2 attendees" at bounding box center [159, 249] width 306 height 100
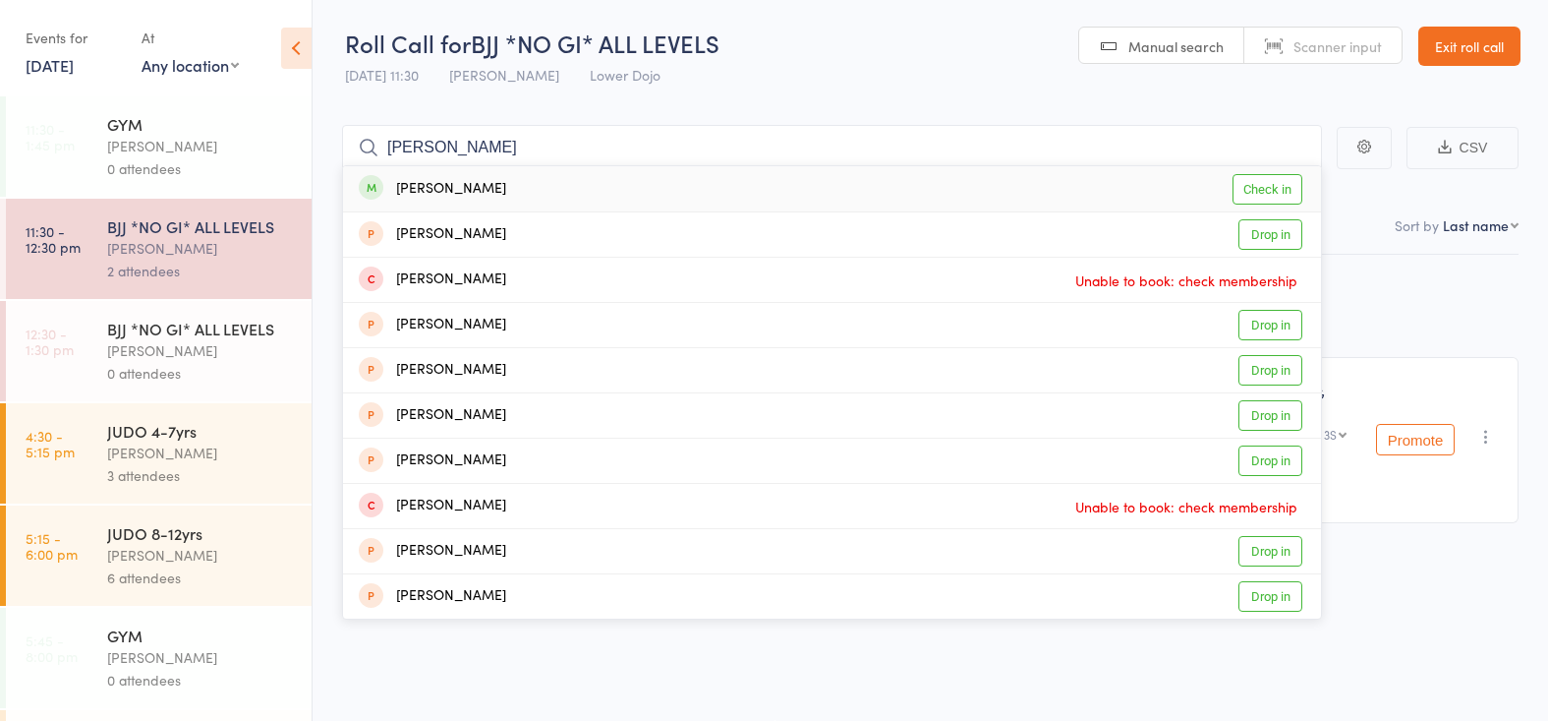
type input "matt pri"
click at [449, 178] on div "Matt Pritchard" at bounding box center [432, 189] width 147 height 23
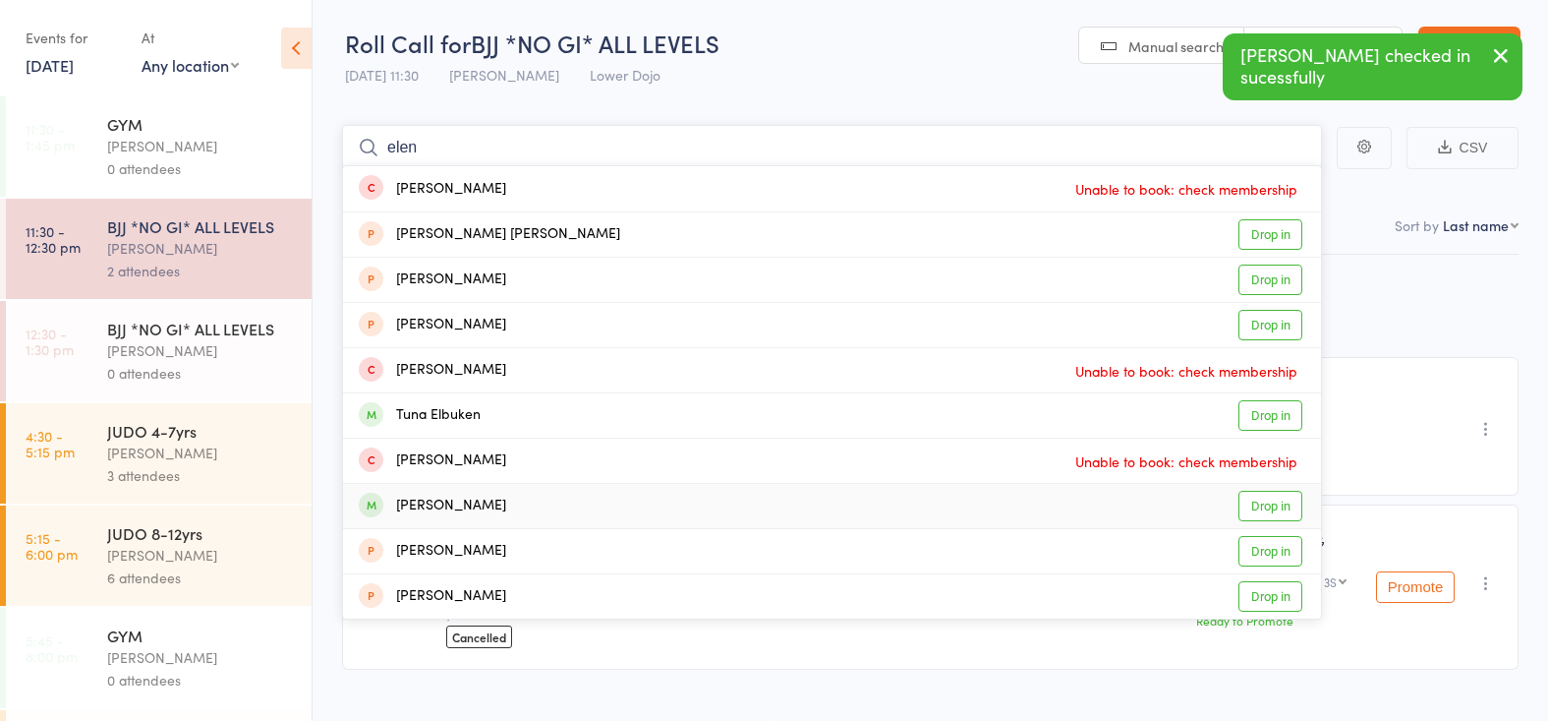
type input "elen"
click at [463, 505] on div "Eleanor Forder" at bounding box center [432, 505] width 147 height 23
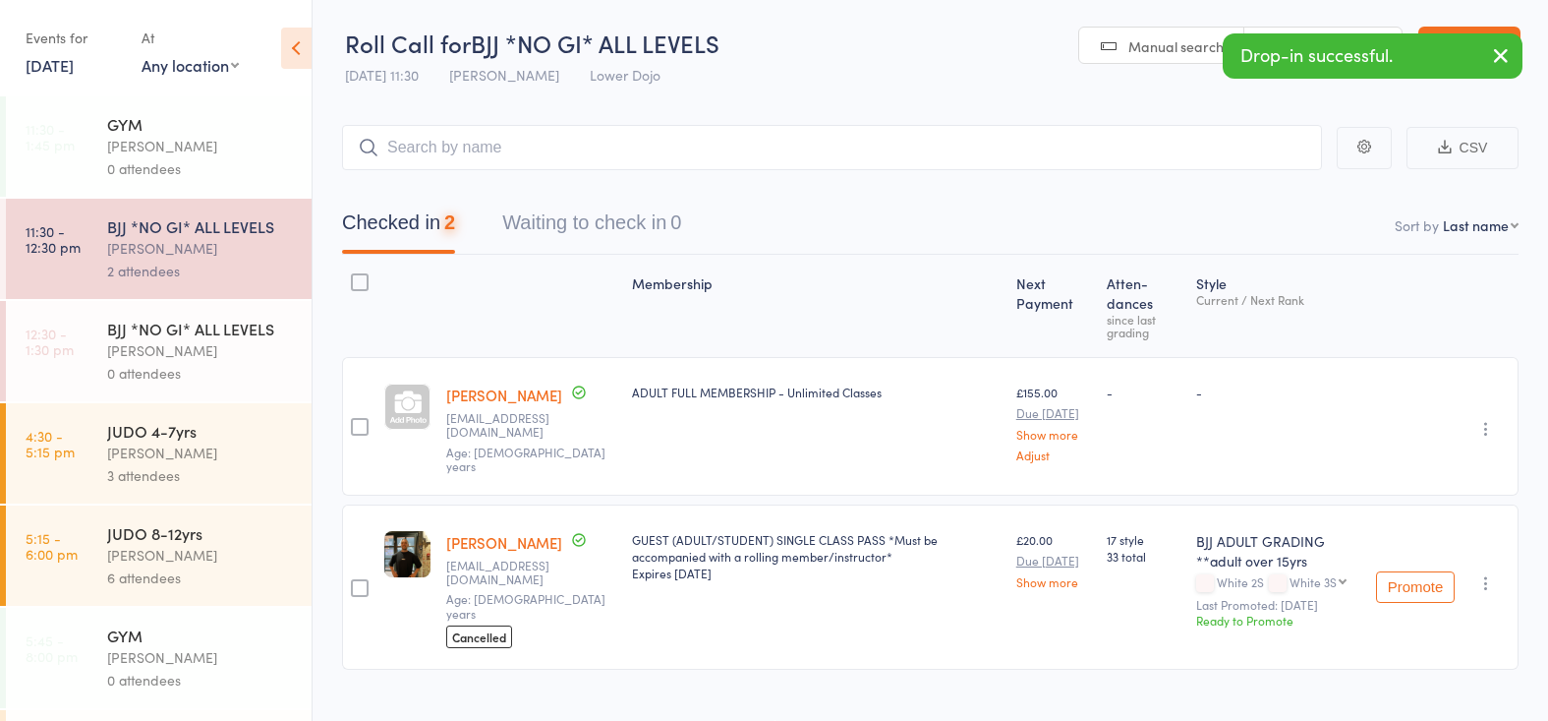
click at [151, 356] on div "Thomas Buckmaster" at bounding box center [201, 350] width 188 height 23
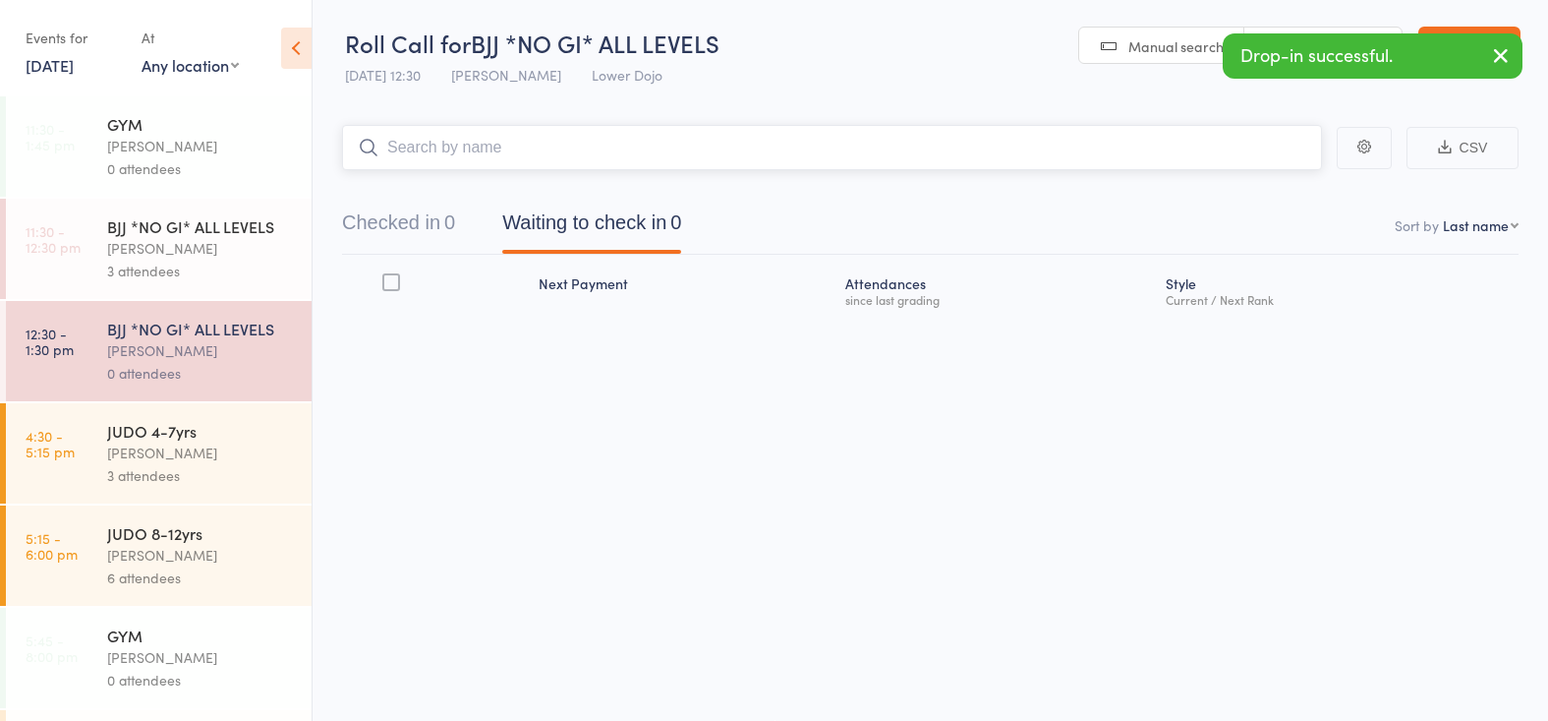
click at [500, 140] on input "search" at bounding box center [832, 147] width 980 height 45
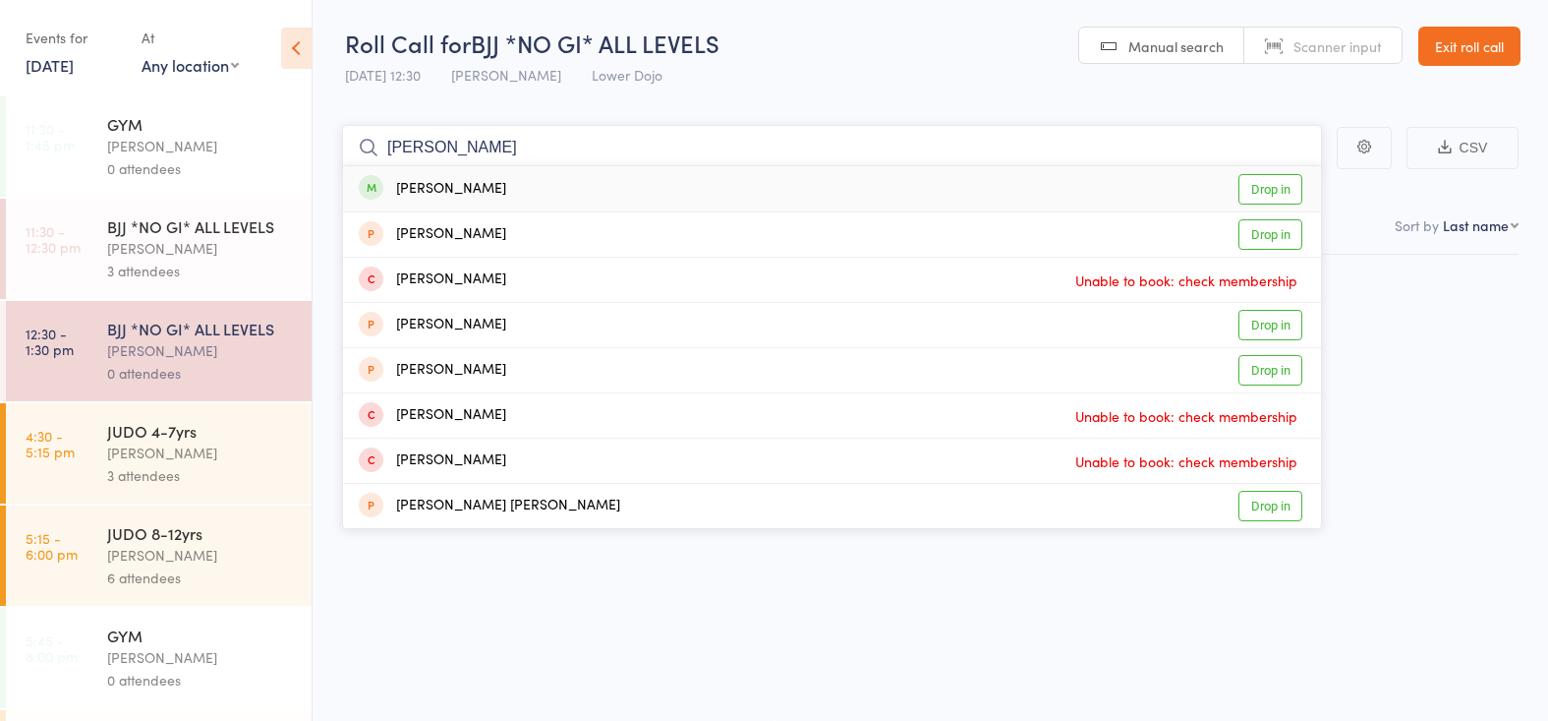
type input "elenor"
click at [476, 186] on div "Eleanor Forder" at bounding box center [432, 189] width 147 height 23
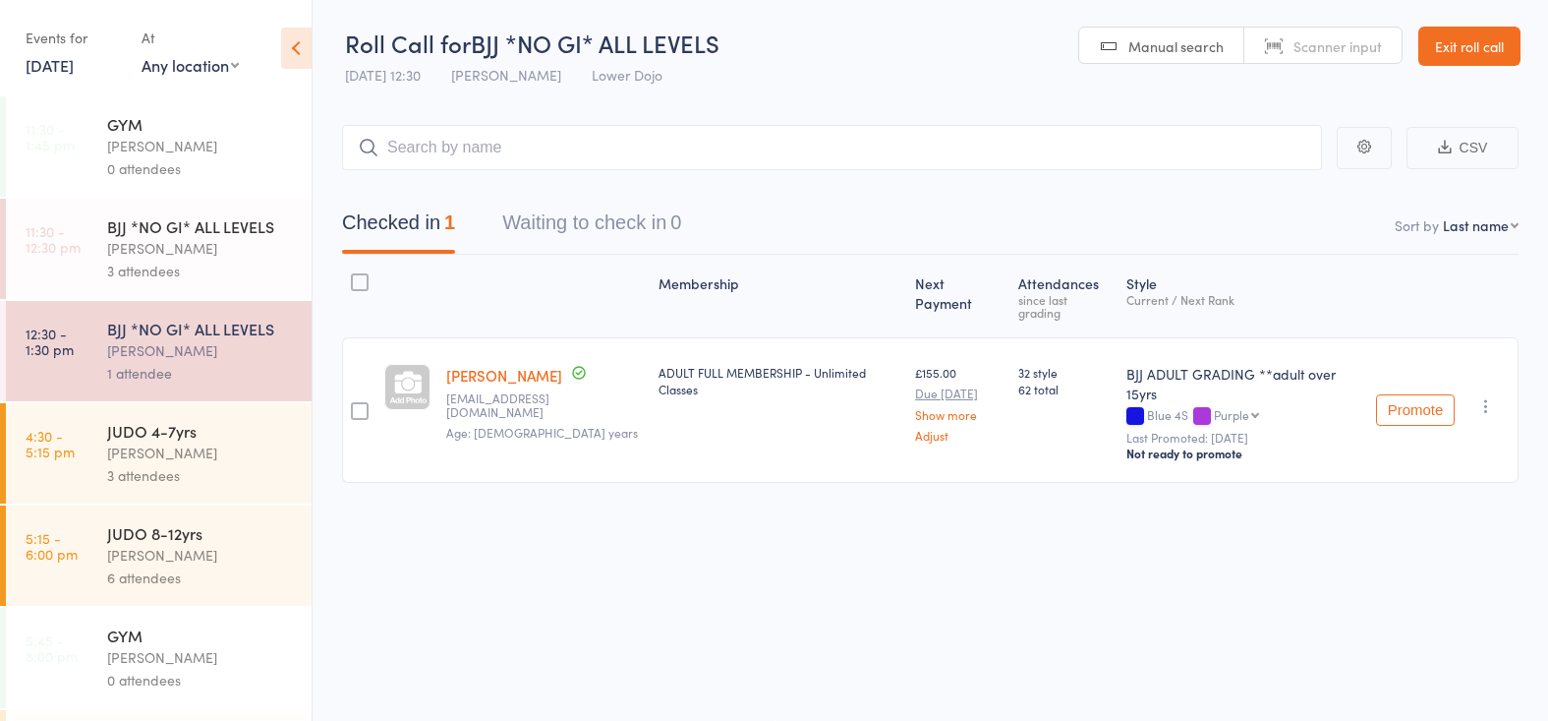
drag, startPoint x: 108, startPoint y: 248, endPoint x: 486, endPoint y: 192, distance: 381.6
click at [108, 248] on div "Thomas Buckmaster" at bounding box center [201, 248] width 188 height 23
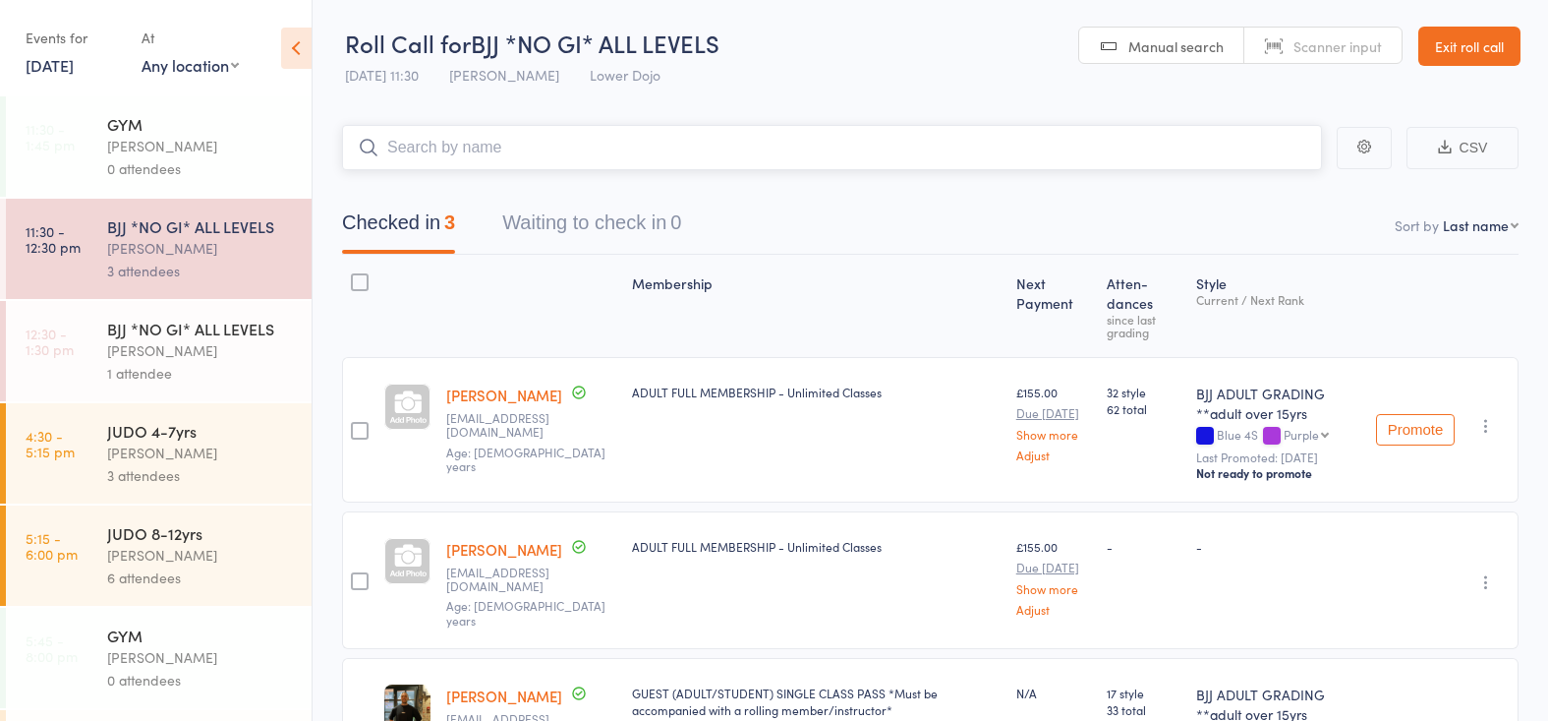
click at [627, 139] on input "search" at bounding box center [832, 147] width 980 height 45
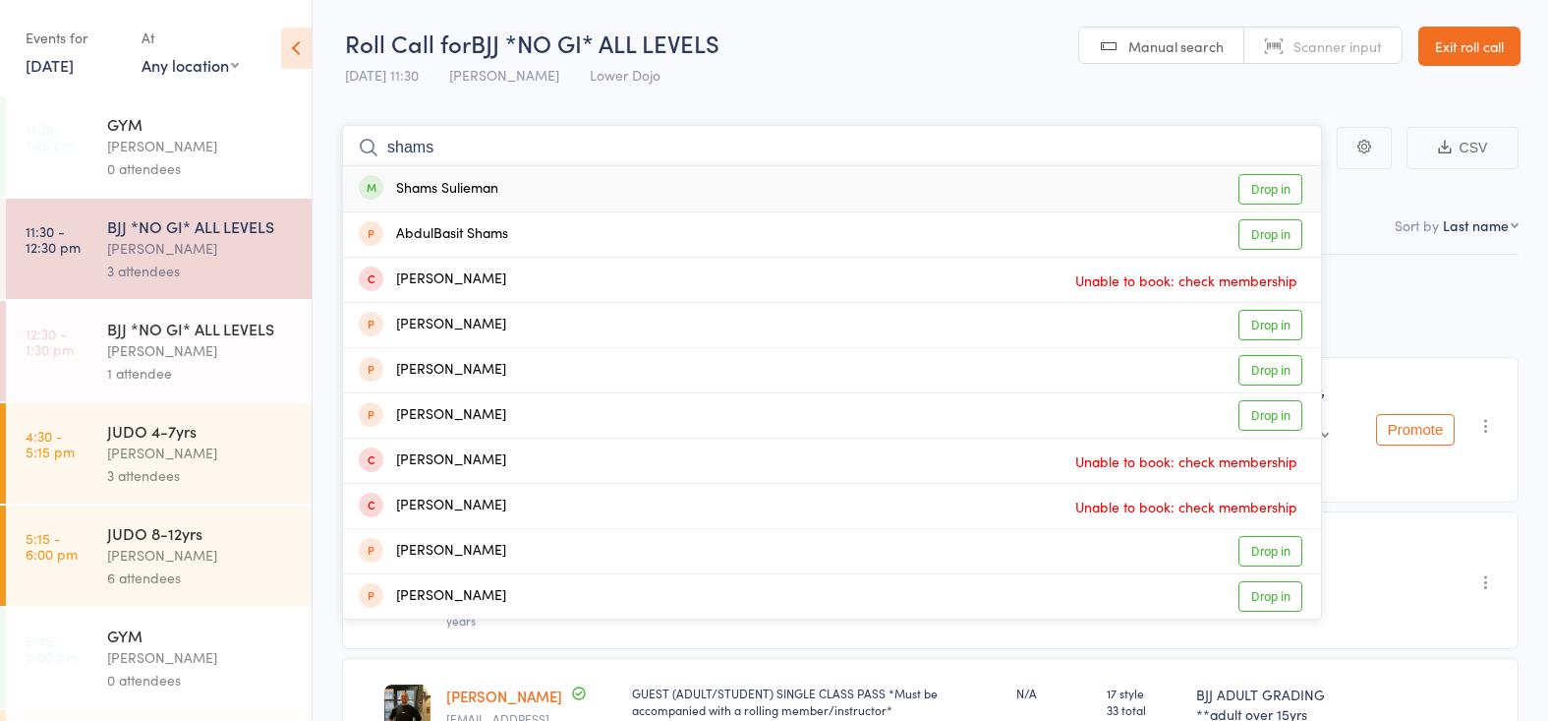
type input "shams"
click at [501, 193] on div "Shams Sulieman Drop in" at bounding box center [832, 188] width 978 height 45
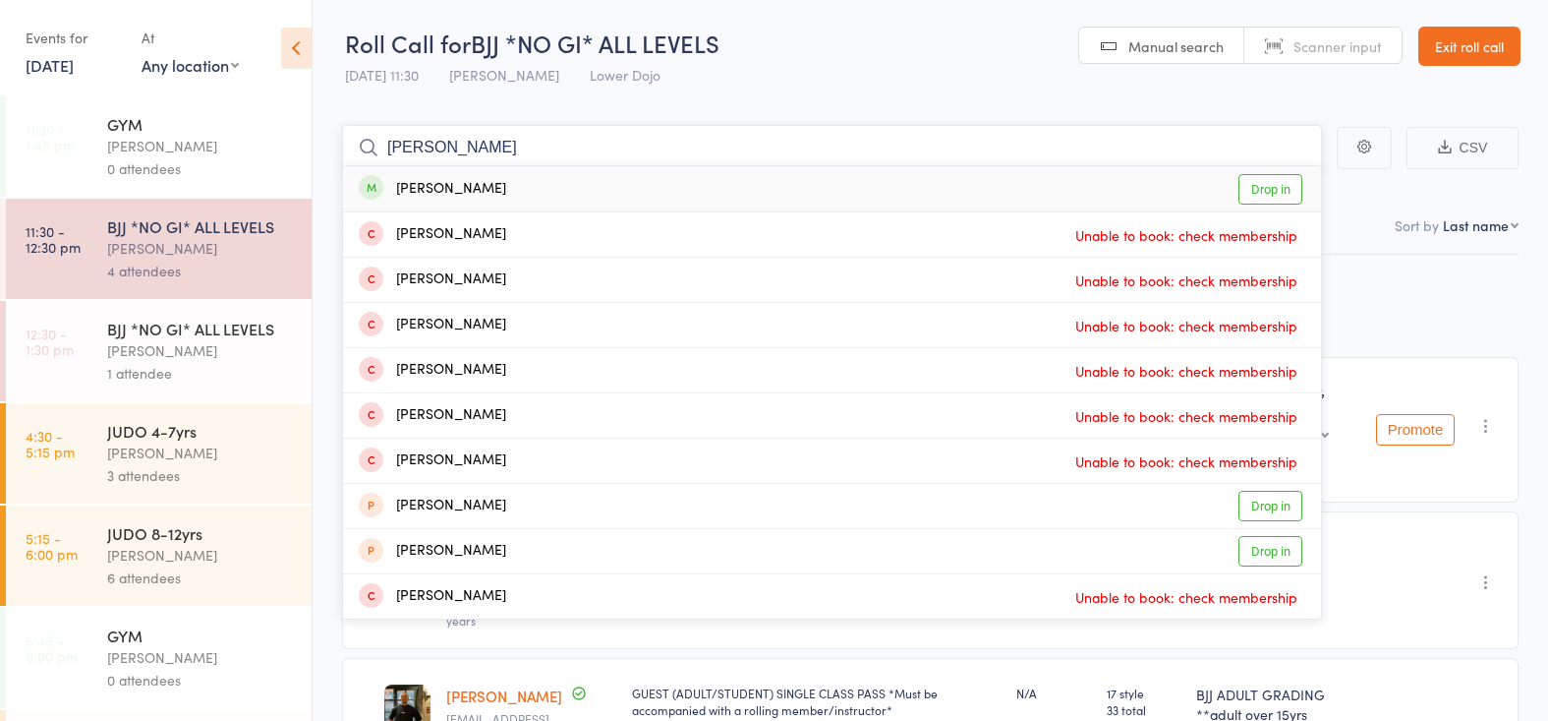
type input "simon snook"
drag, startPoint x: 486, startPoint y: 185, endPoint x: 369, endPoint y: 269, distance: 144.3
click at [486, 185] on div "Simon Snook Drop in" at bounding box center [832, 188] width 978 height 45
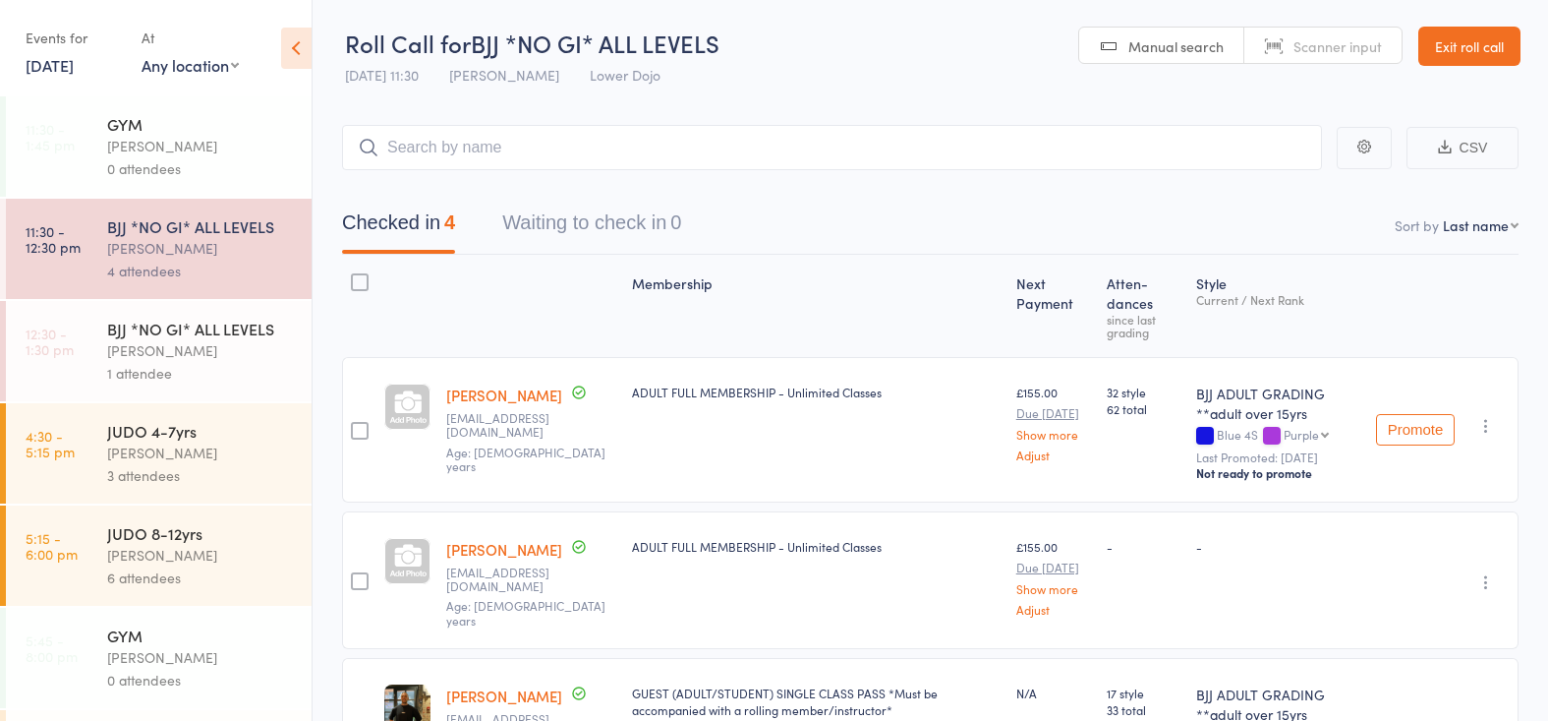
click at [230, 350] on div "Thomas Buckmaster" at bounding box center [201, 350] width 188 height 23
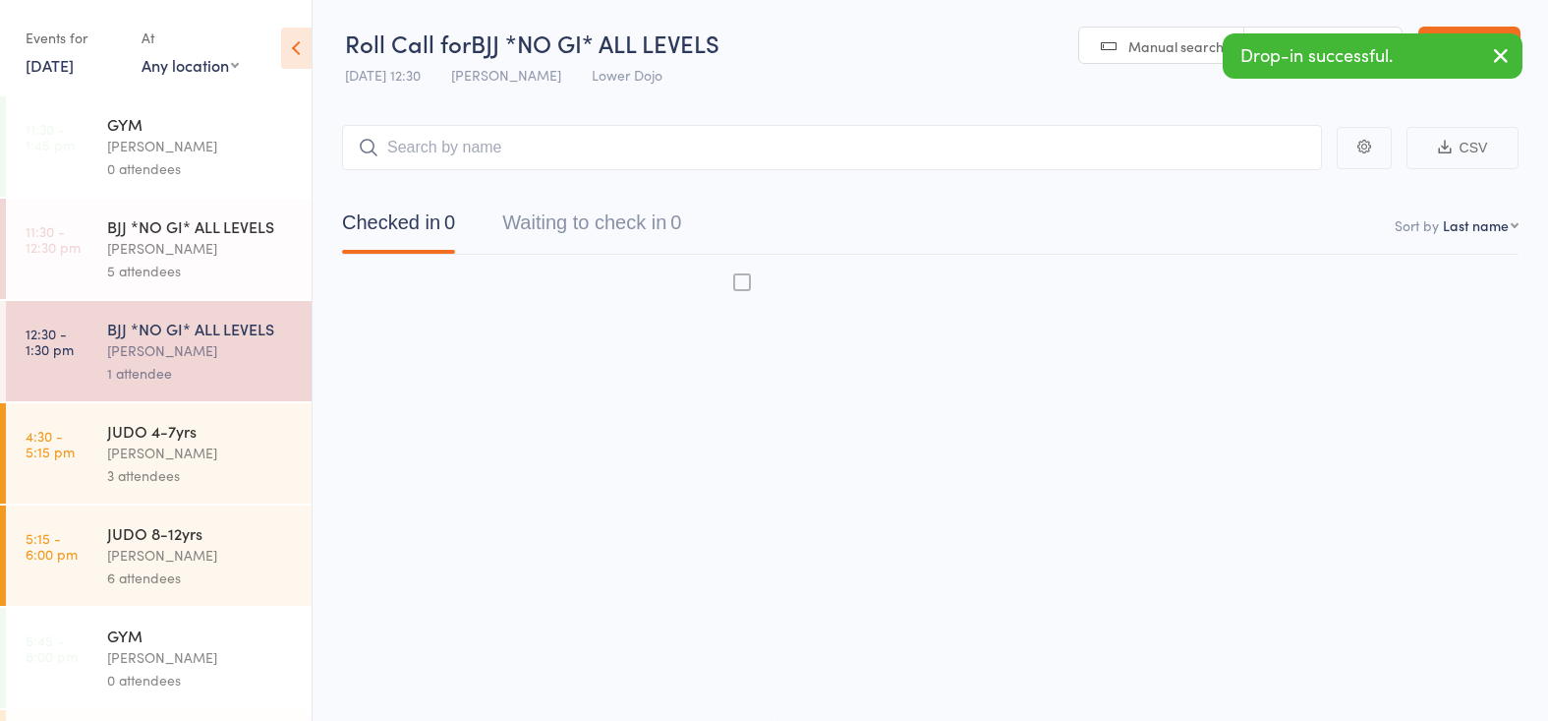
click at [596, 145] on input "search" at bounding box center [832, 147] width 980 height 45
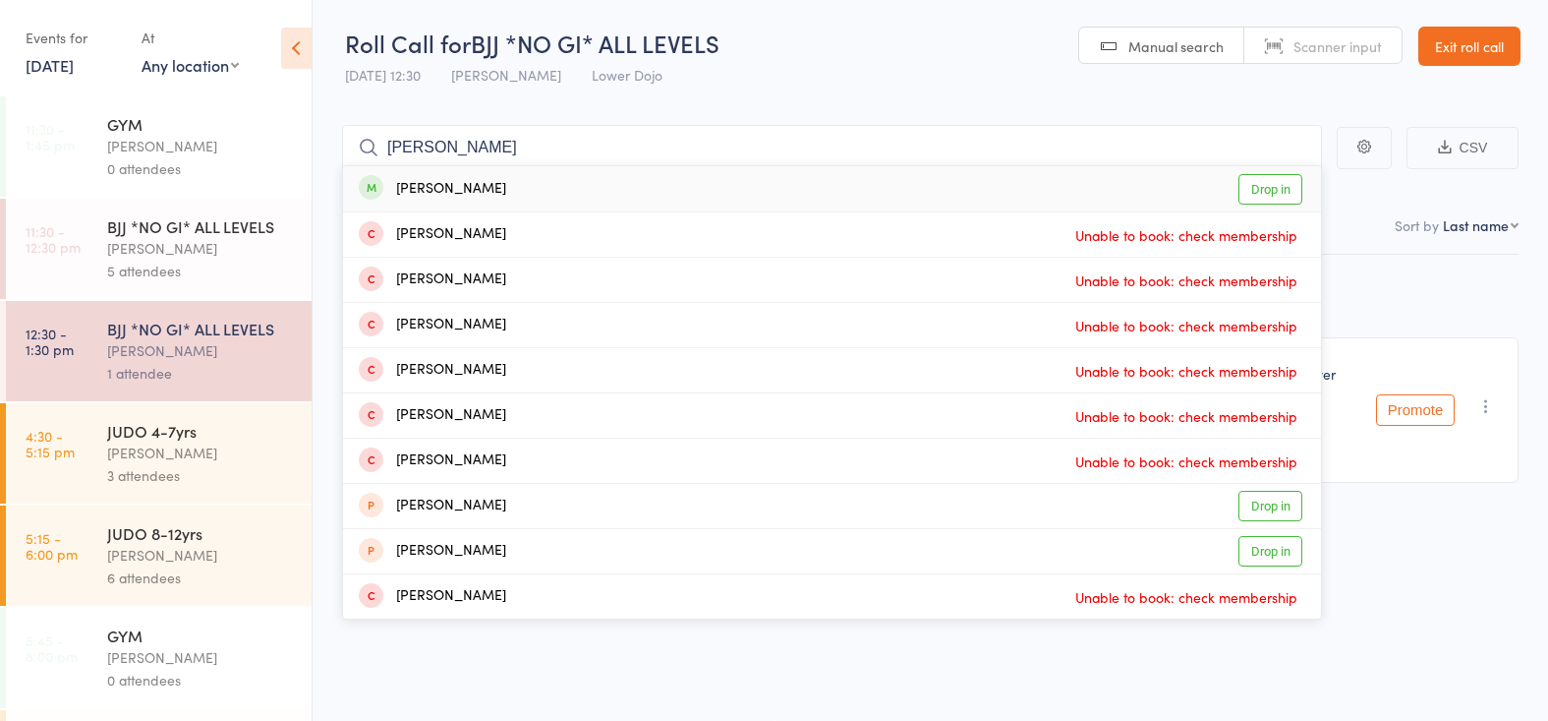
type input "simon snook"
click at [444, 179] on div "Simon Snook" at bounding box center [432, 189] width 147 height 23
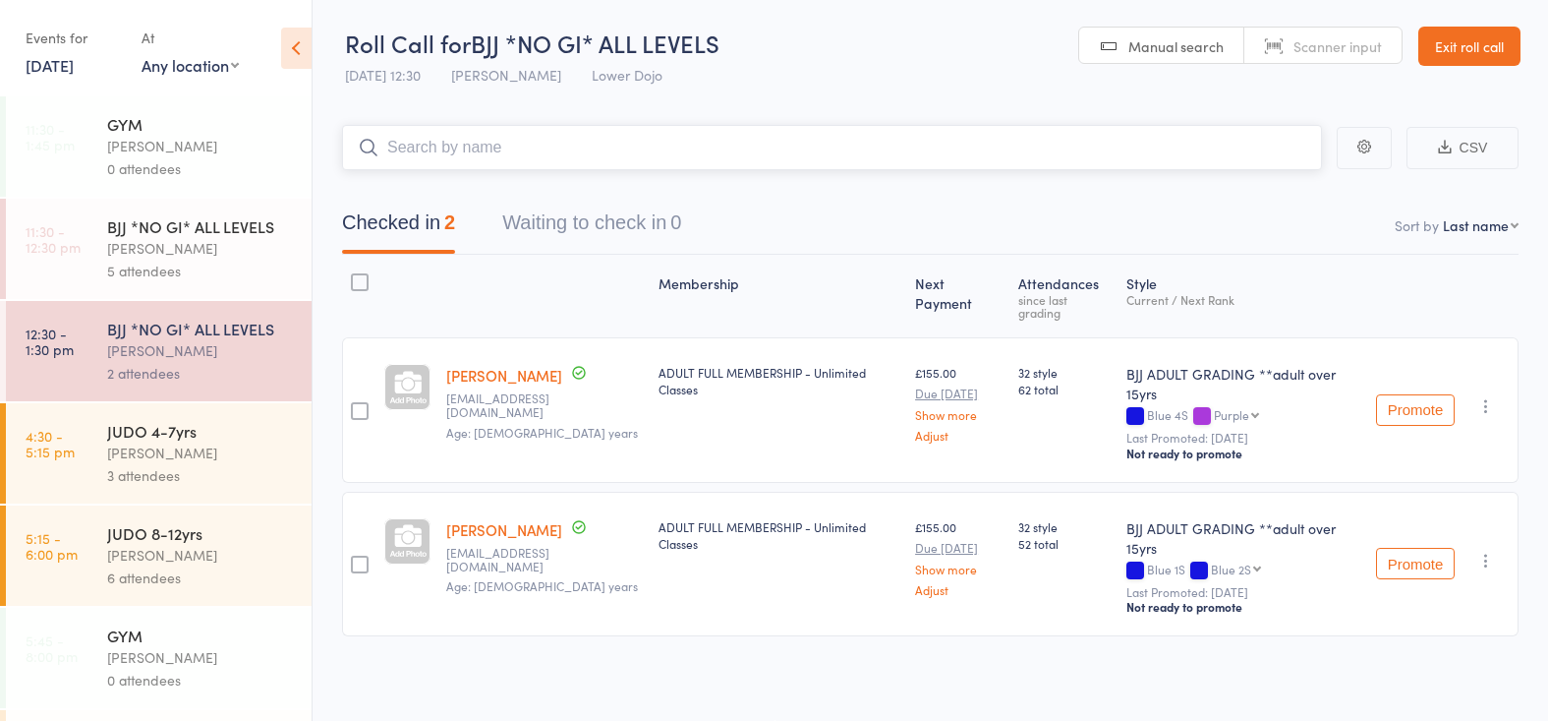
click at [445, 141] on input "search" at bounding box center [832, 147] width 980 height 45
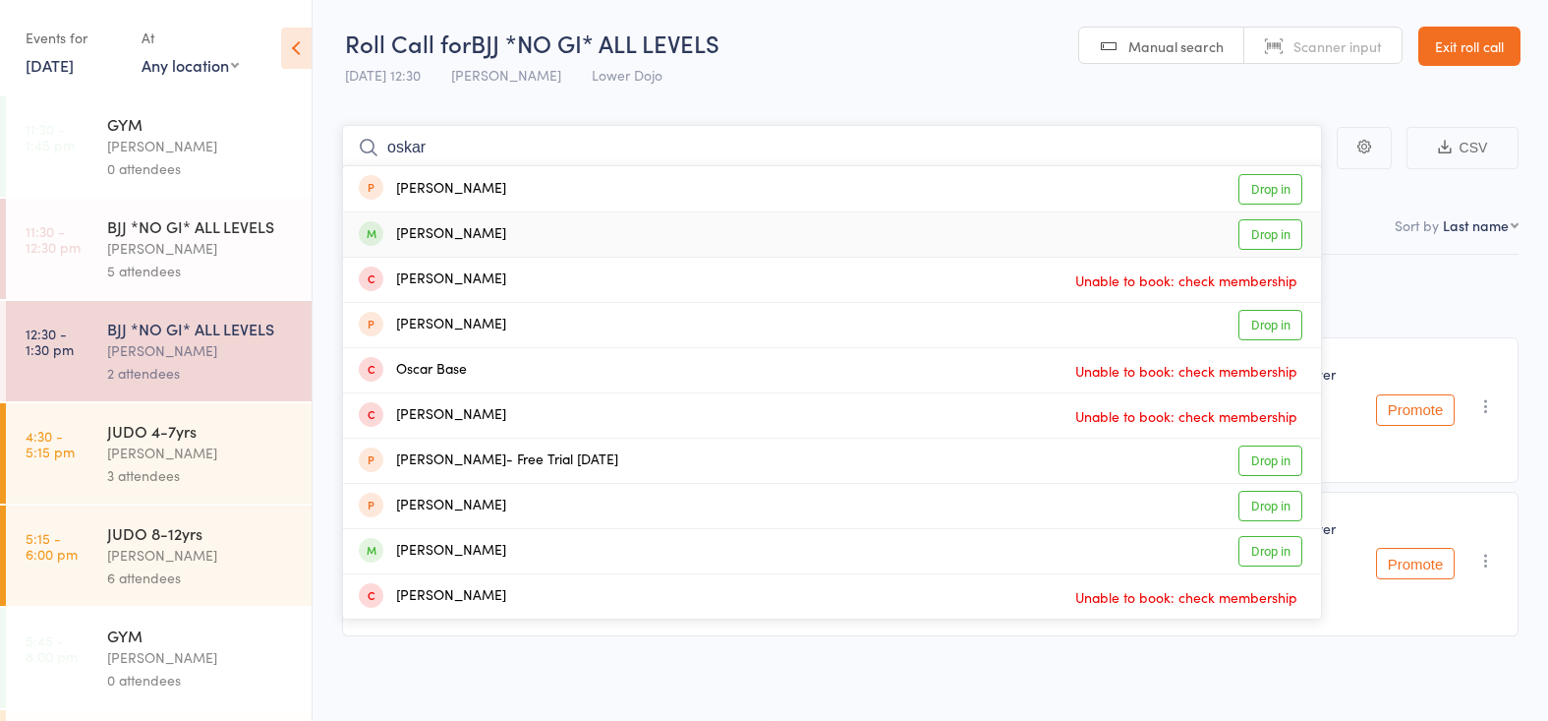
type input "oskar"
click at [453, 229] on div "Oskar Tedman" at bounding box center [432, 234] width 147 height 23
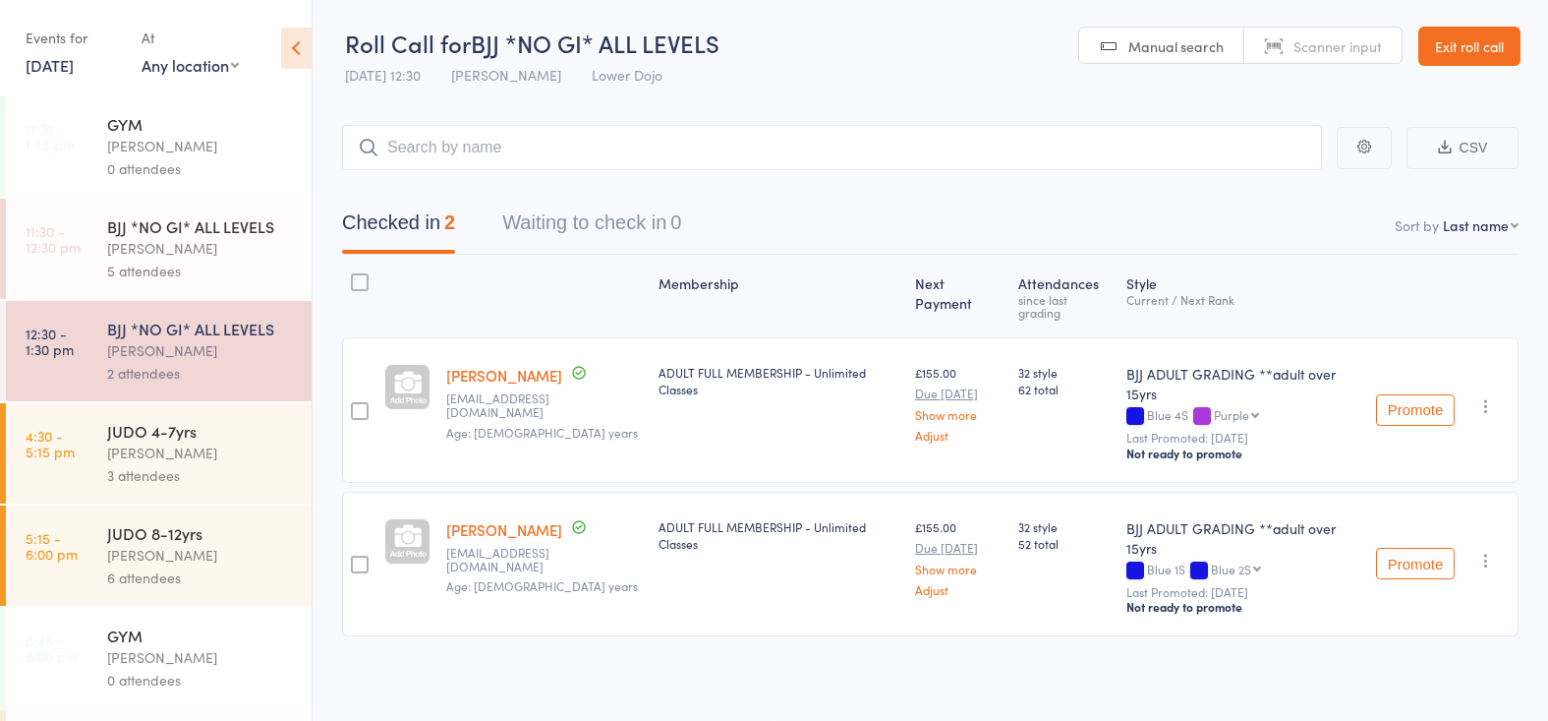
click at [202, 247] on div "Thomas Buckmaster" at bounding box center [201, 248] width 188 height 23
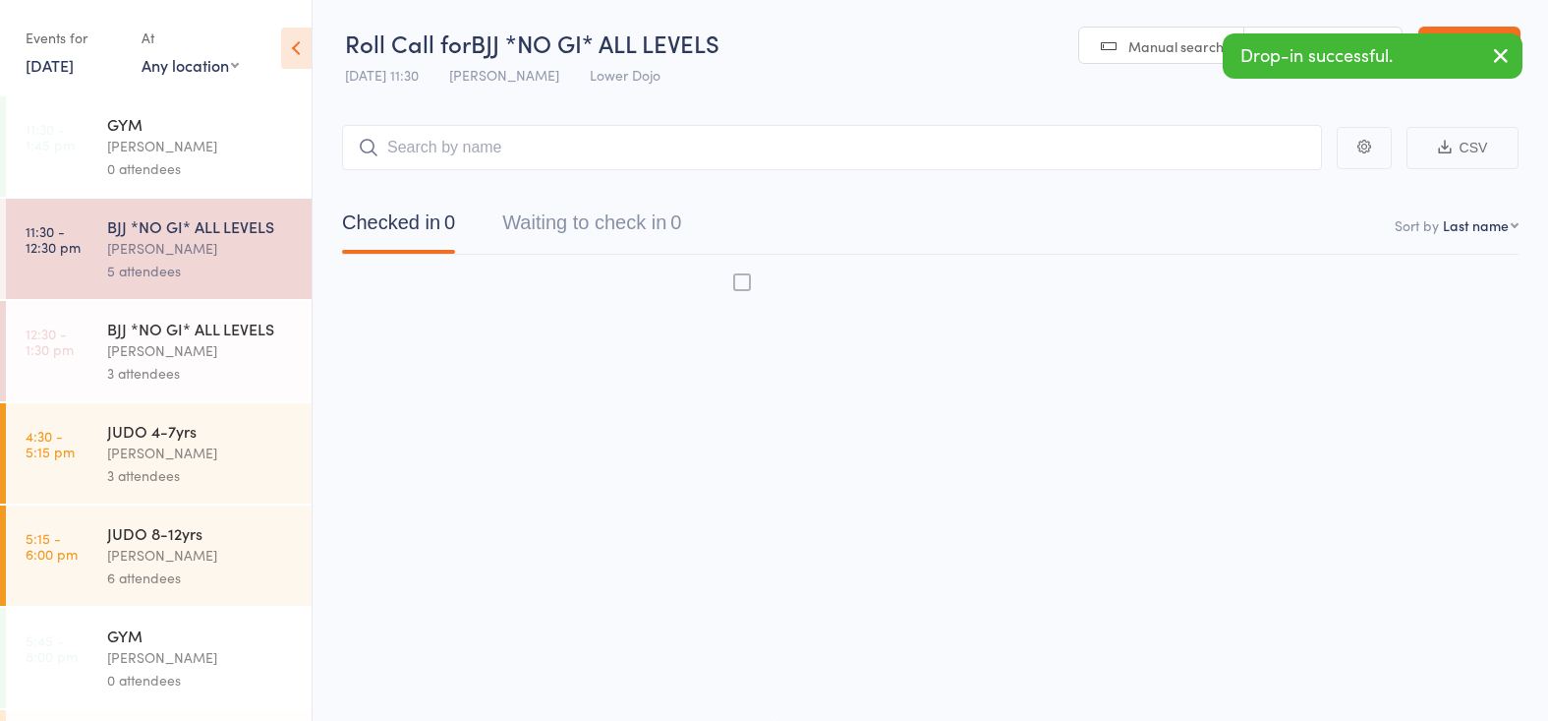
click at [515, 145] on input "search" at bounding box center [832, 147] width 980 height 45
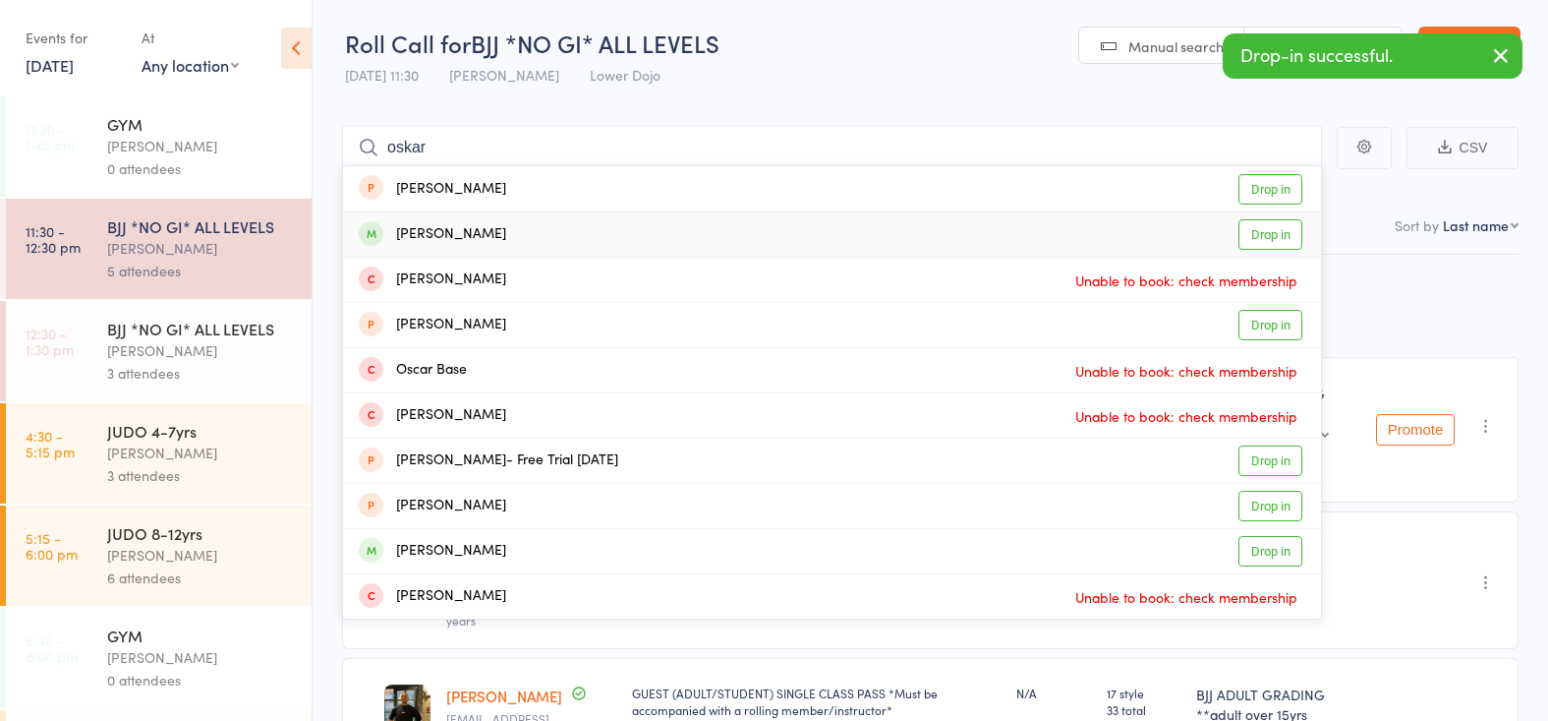
type input "oskar"
click at [458, 232] on div "Oskar Tedman" at bounding box center [432, 234] width 147 height 23
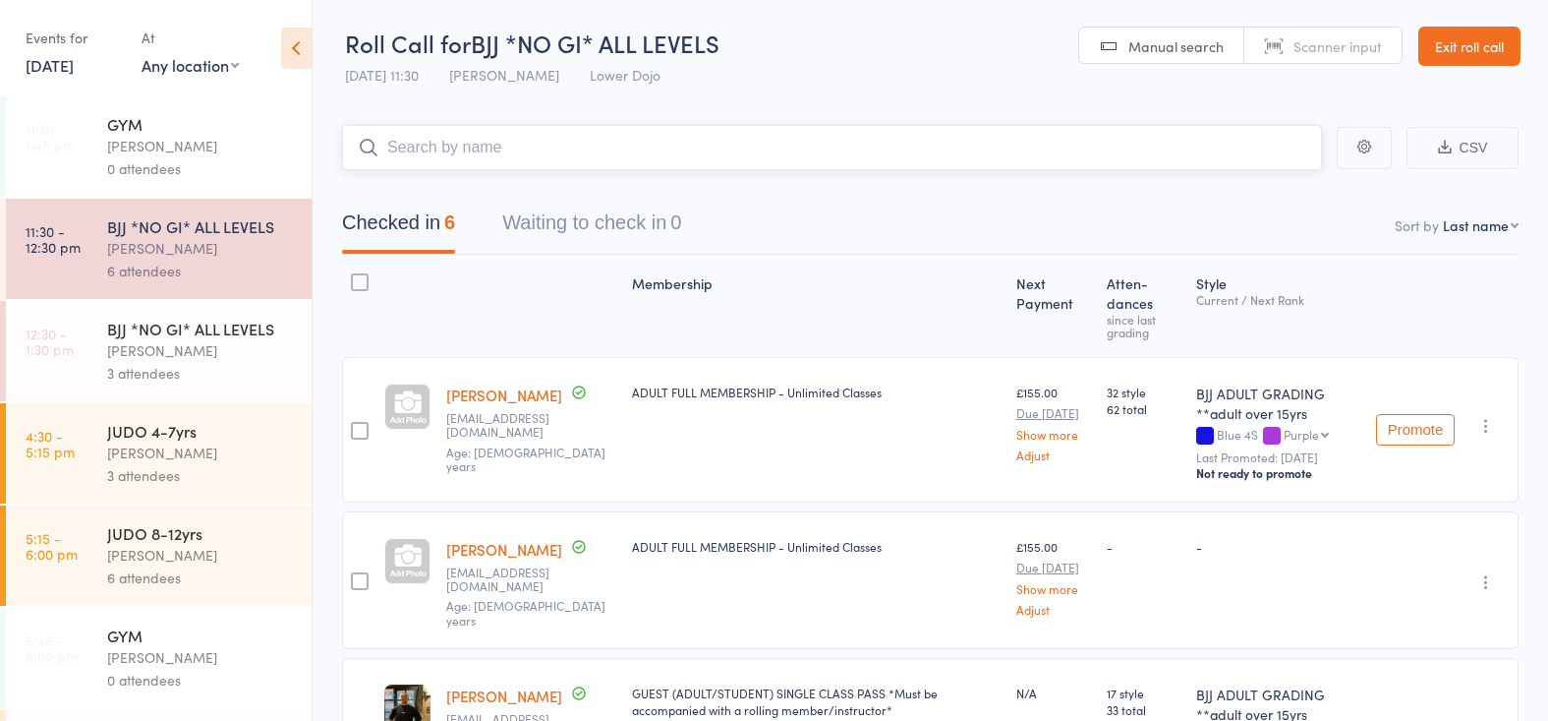
click at [522, 140] on input "search" at bounding box center [832, 147] width 980 height 45
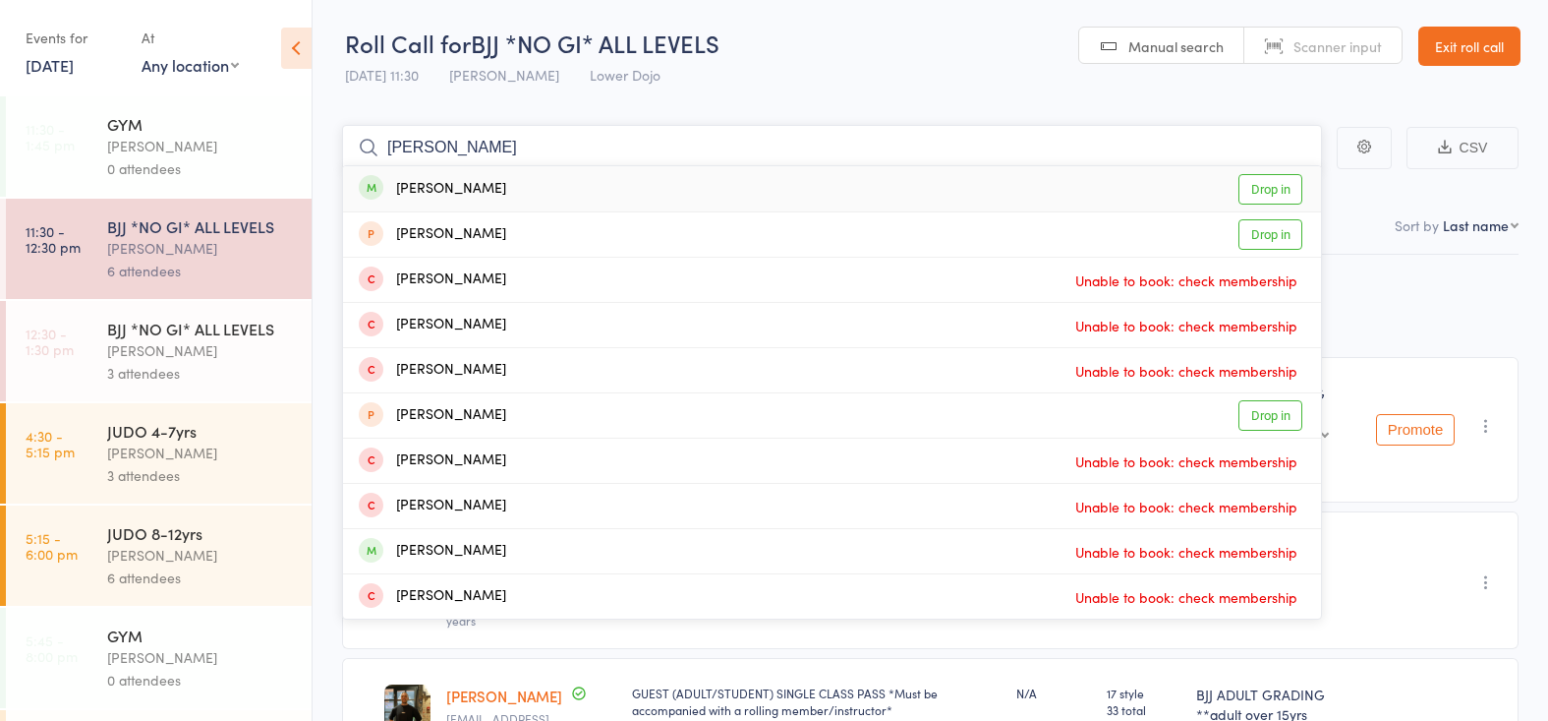
type input "harry th"
drag, startPoint x: 526, startPoint y: 177, endPoint x: 338, endPoint y: 265, distance: 207.6
click at [526, 178] on div "Harry Thwaites Drop in" at bounding box center [832, 188] width 978 height 45
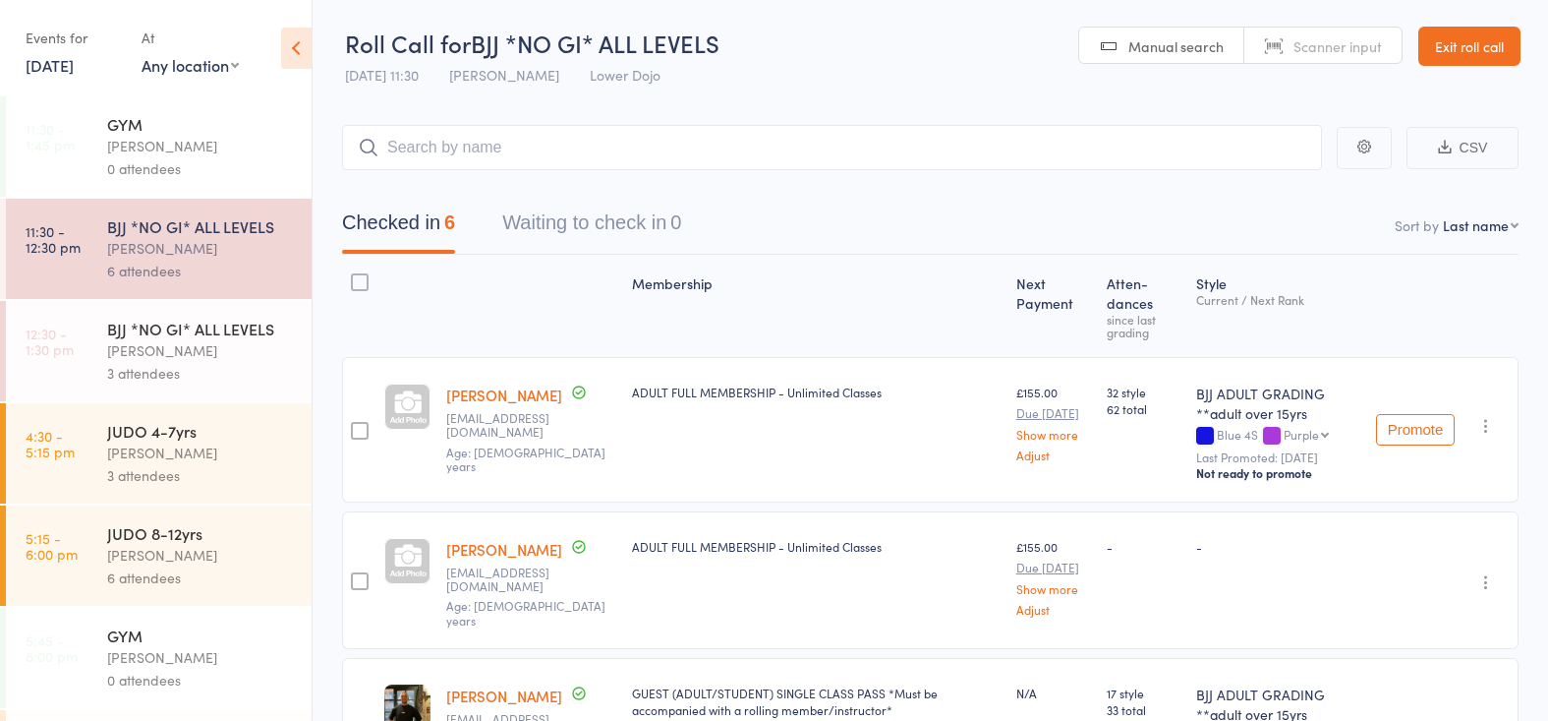
drag, startPoint x: 202, startPoint y: 350, endPoint x: 369, endPoint y: 249, distance: 195.4
click at [203, 348] on div "Thomas Buckmaster" at bounding box center [201, 350] width 188 height 23
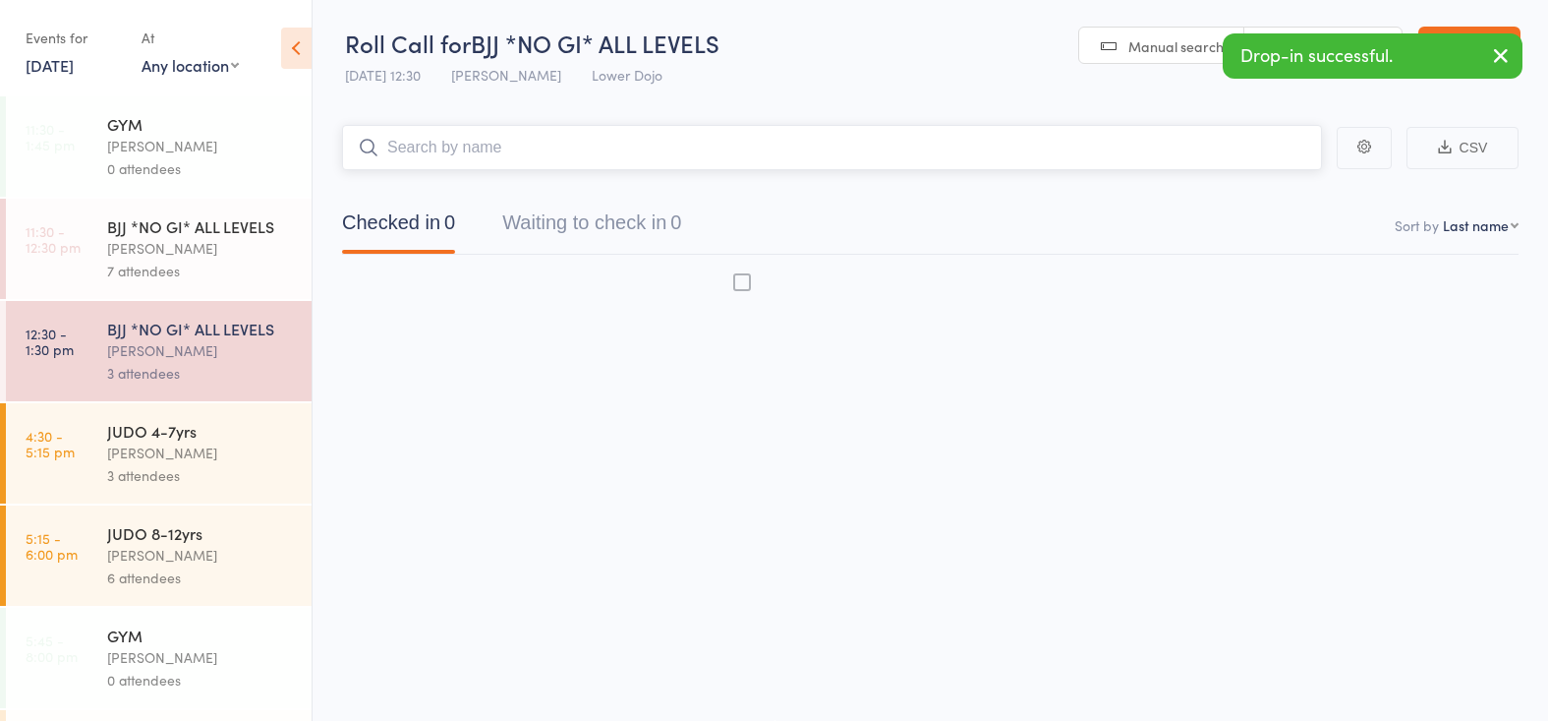
click at [591, 144] on input "search" at bounding box center [832, 147] width 980 height 45
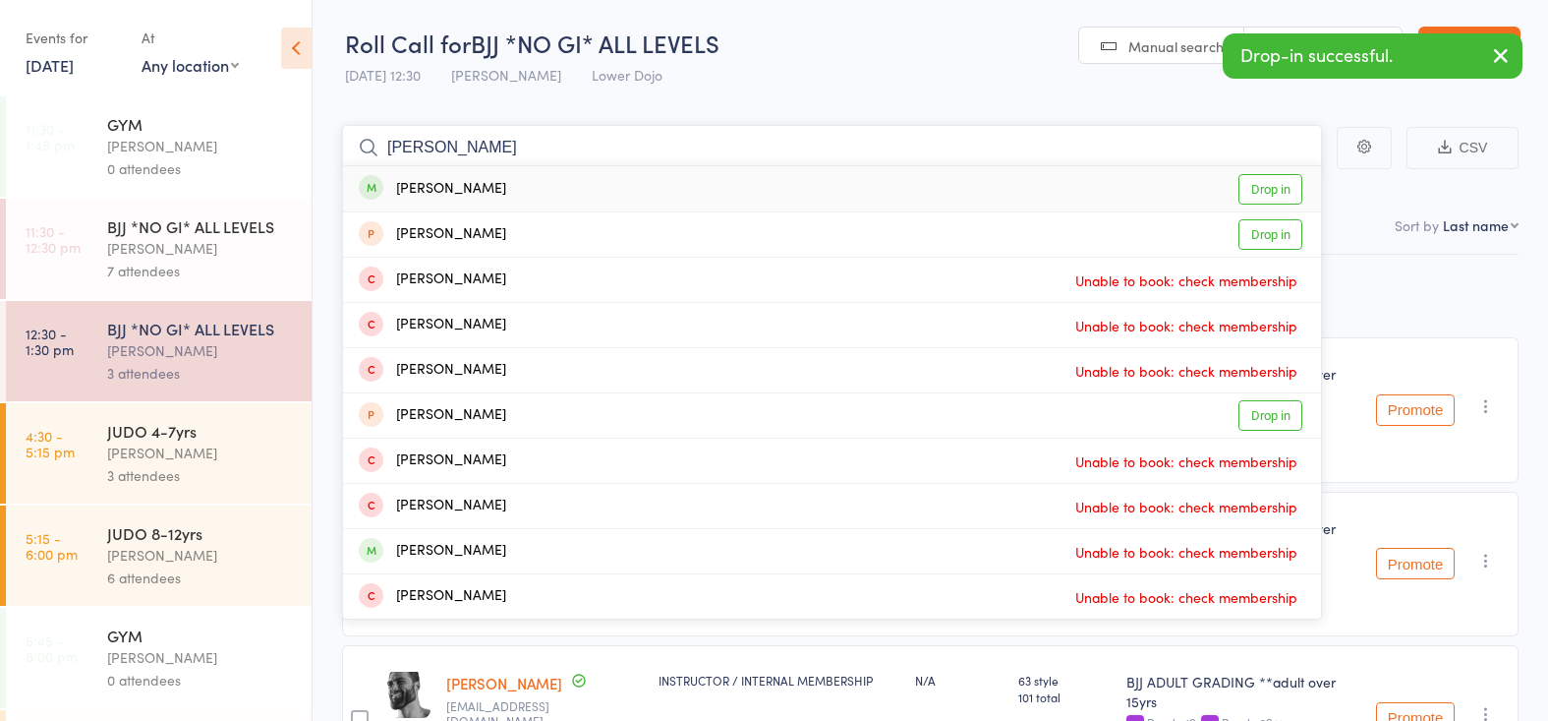
type input "harry th"
click at [420, 185] on div "Harry Thwaites" at bounding box center [432, 189] width 147 height 23
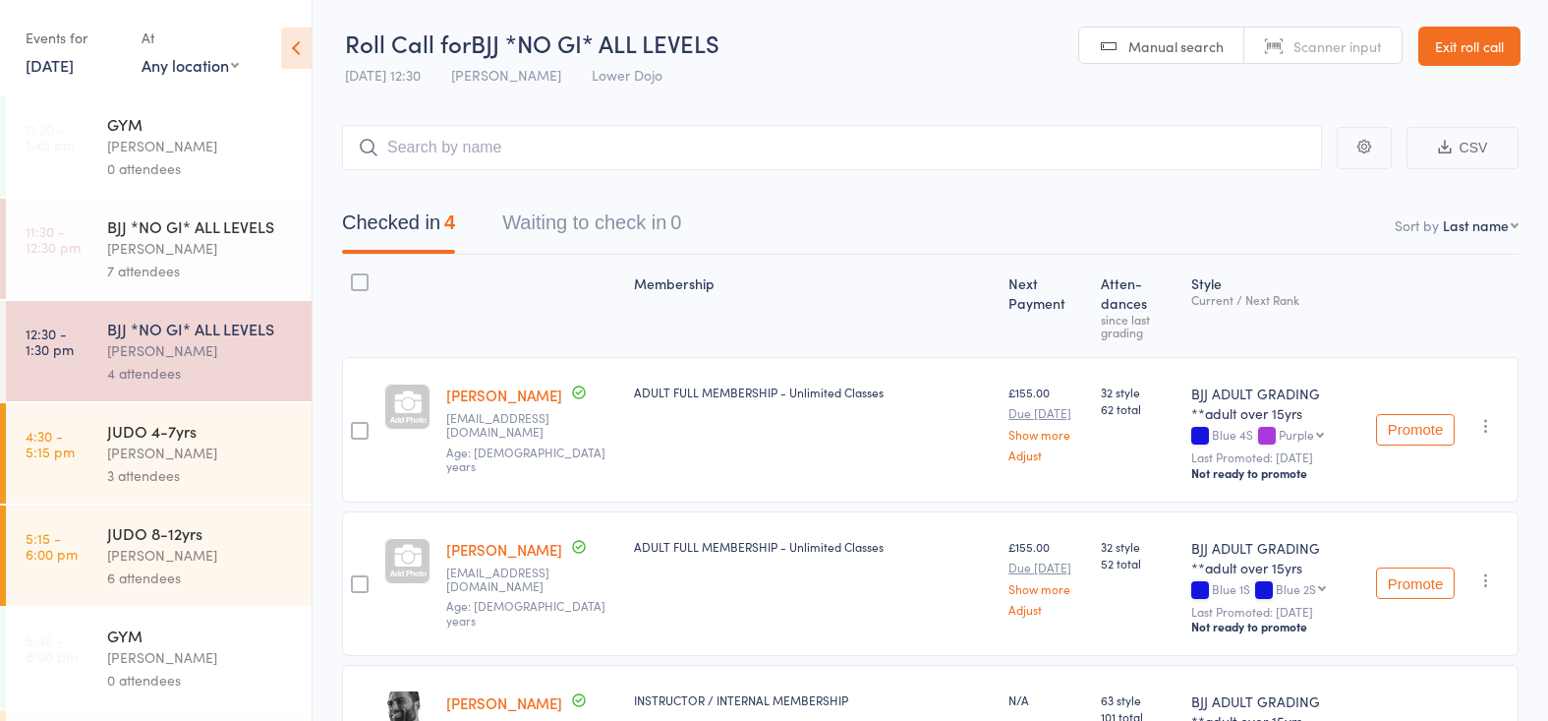
click at [99, 265] on link "11:30 - 12:30 pm BJJ *NO GI* ALL LEVELS Thomas Buckmaster 7 attendees" at bounding box center [159, 249] width 306 height 100
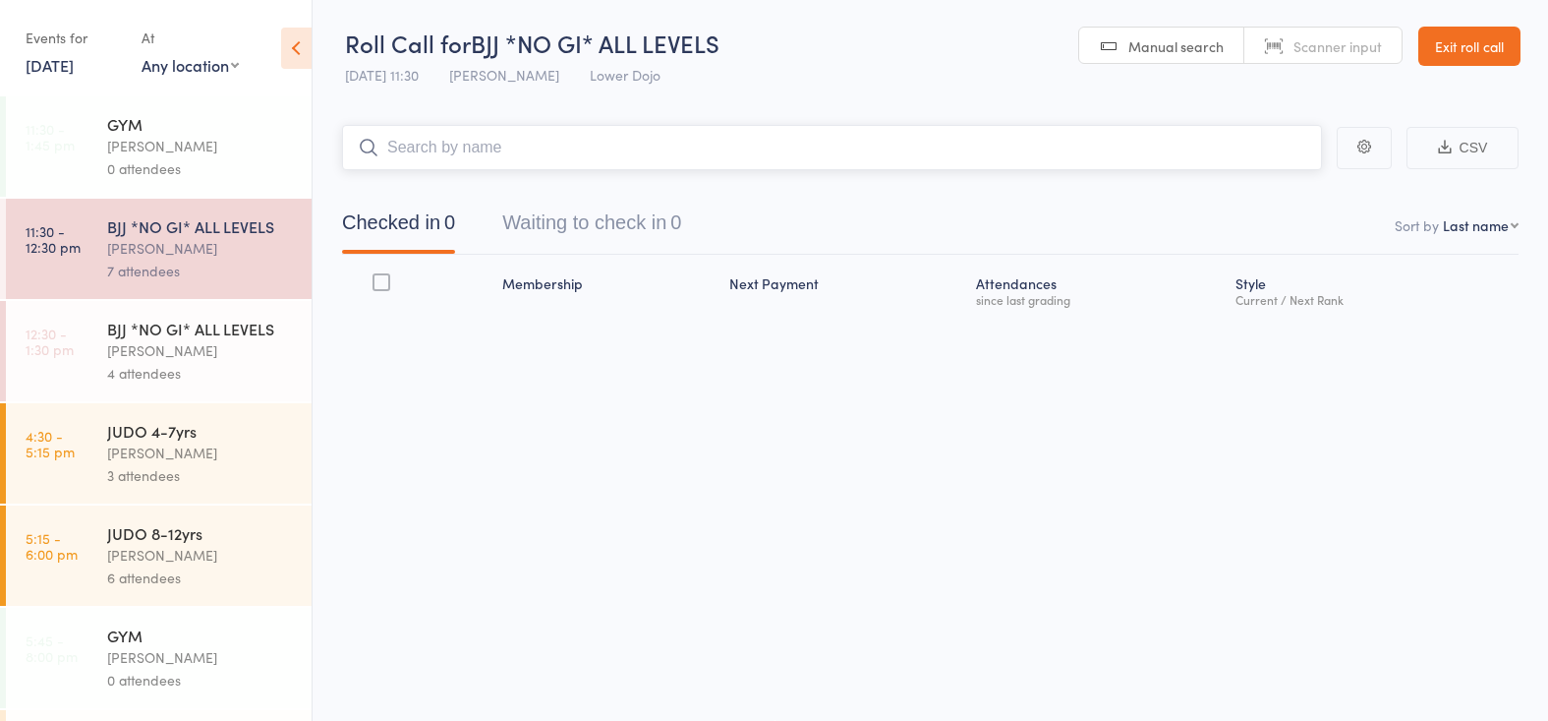
click at [476, 144] on input "search" at bounding box center [832, 147] width 980 height 45
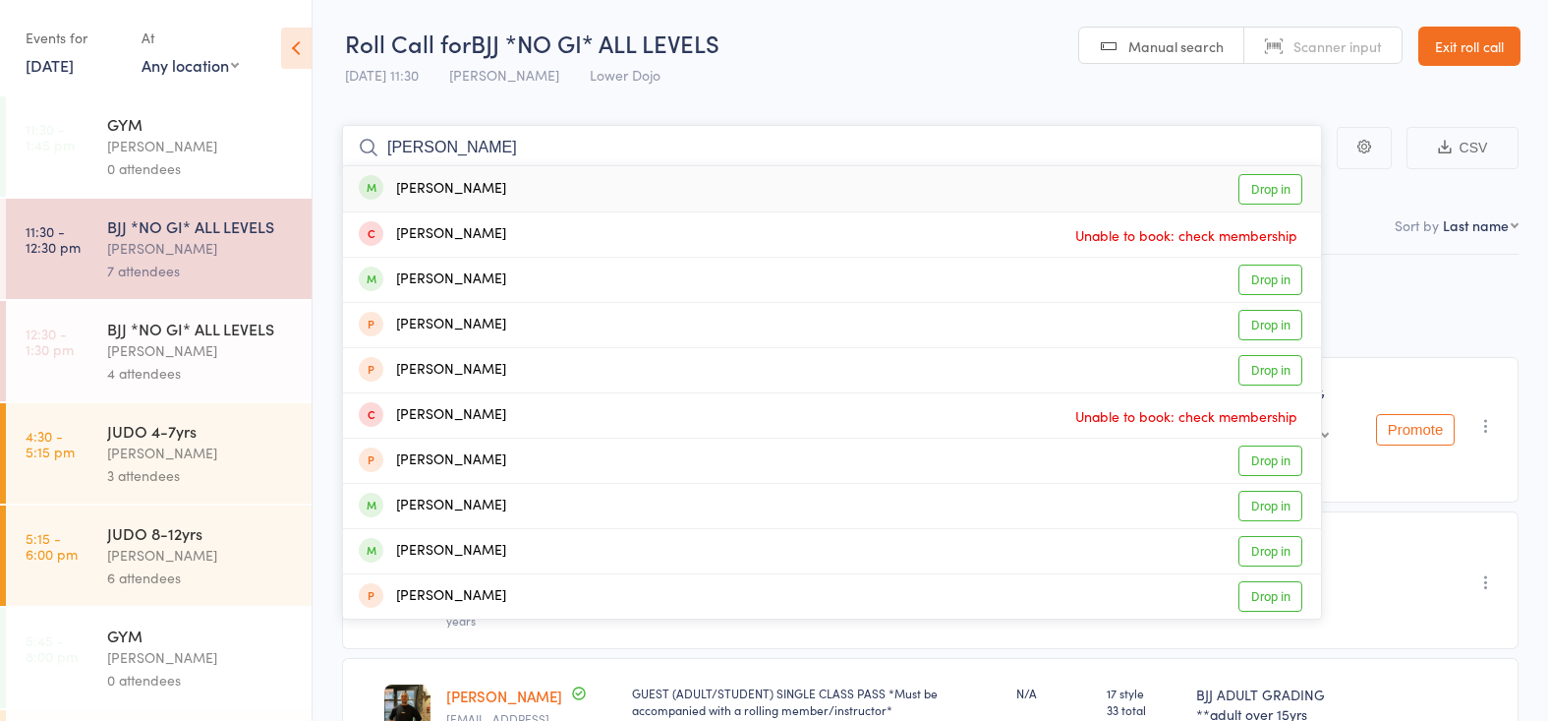
type input "joe owen"
click at [440, 181] on div "Joe Owen" at bounding box center [432, 189] width 147 height 23
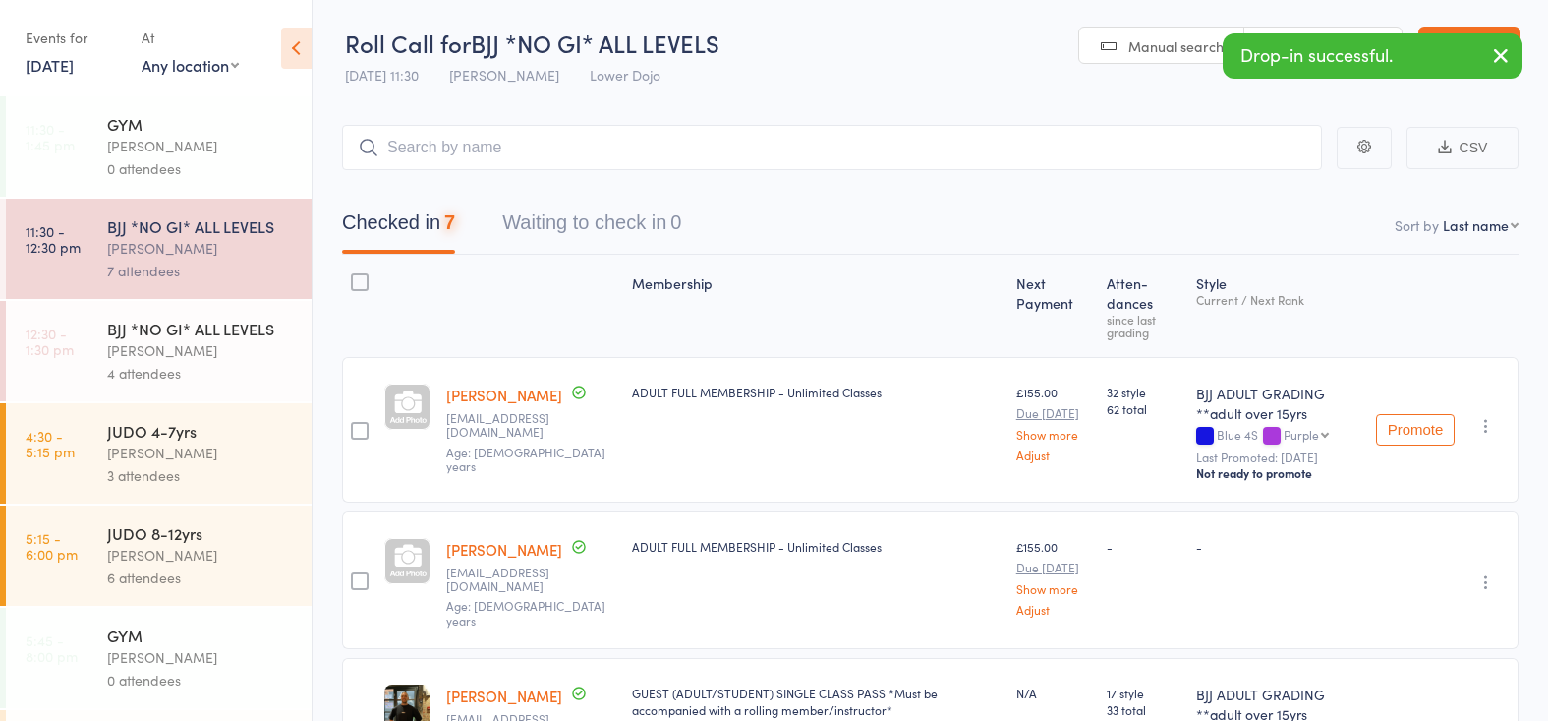
click at [144, 347] on div "Thomas Buckmaster" at bounding box center [201, 350] width 188 height 23
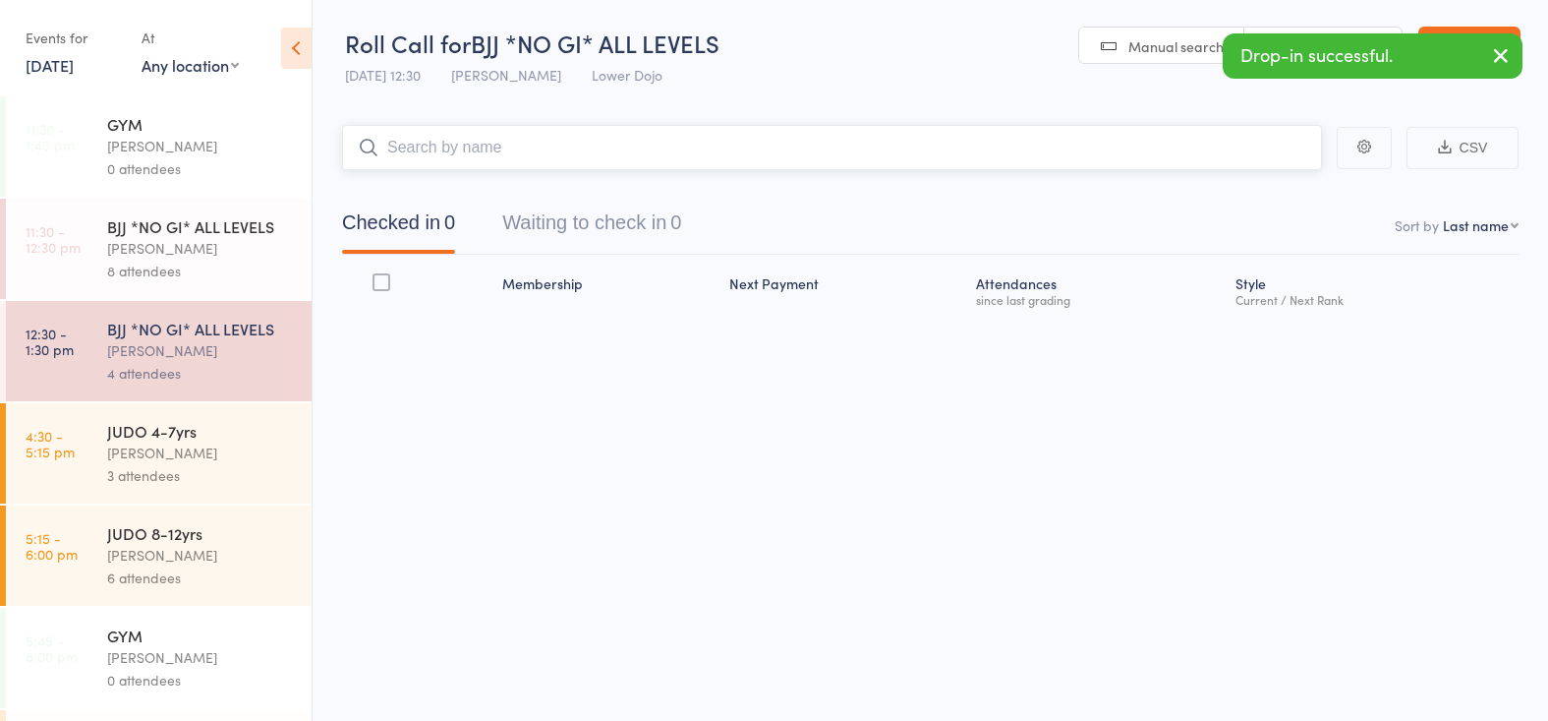
click at [492, 139] on input "search" at bounding box center [832, 147] width 980 height 45
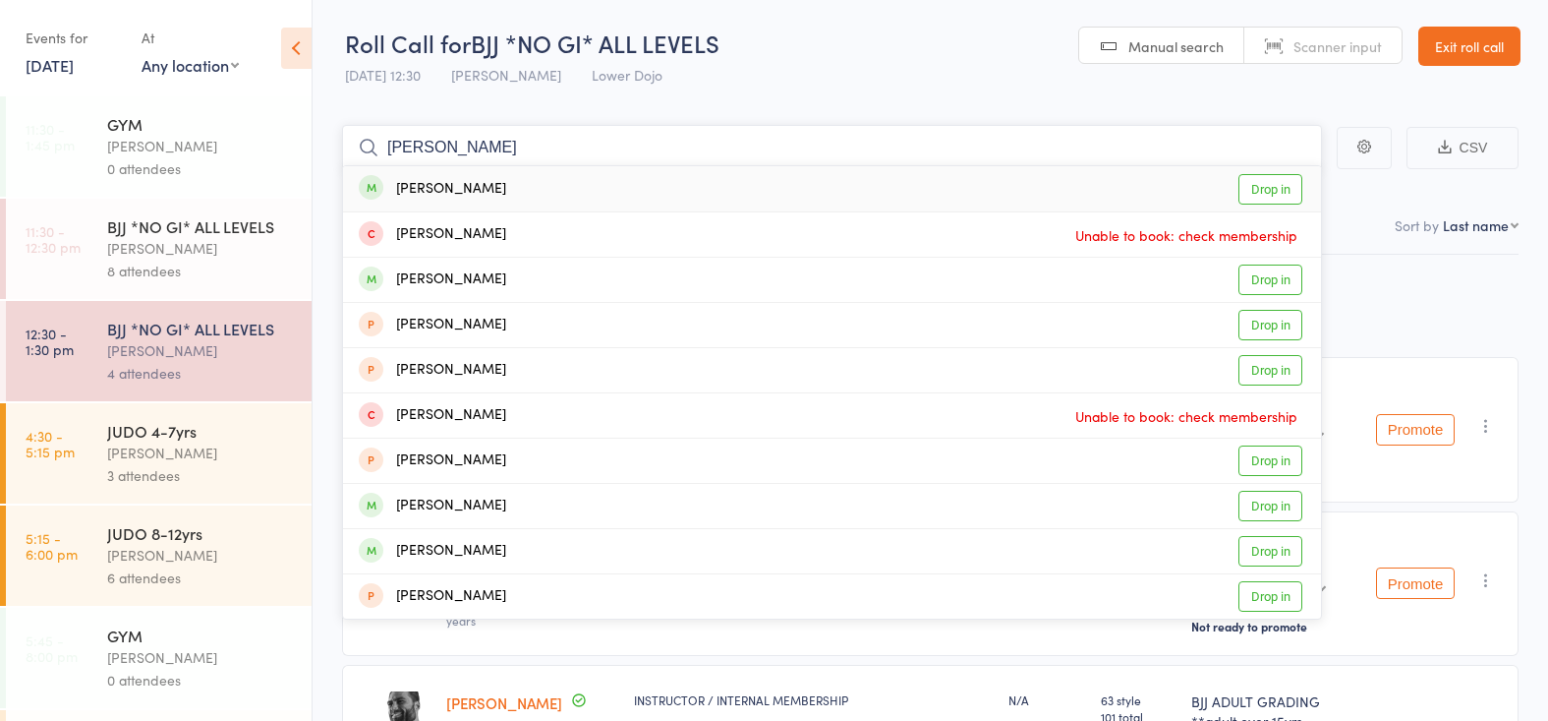
type input "joe owen"
click at [471, 179] on div "Joe Owen Drop in" at bounding box center [832, 188] width 978 height 45
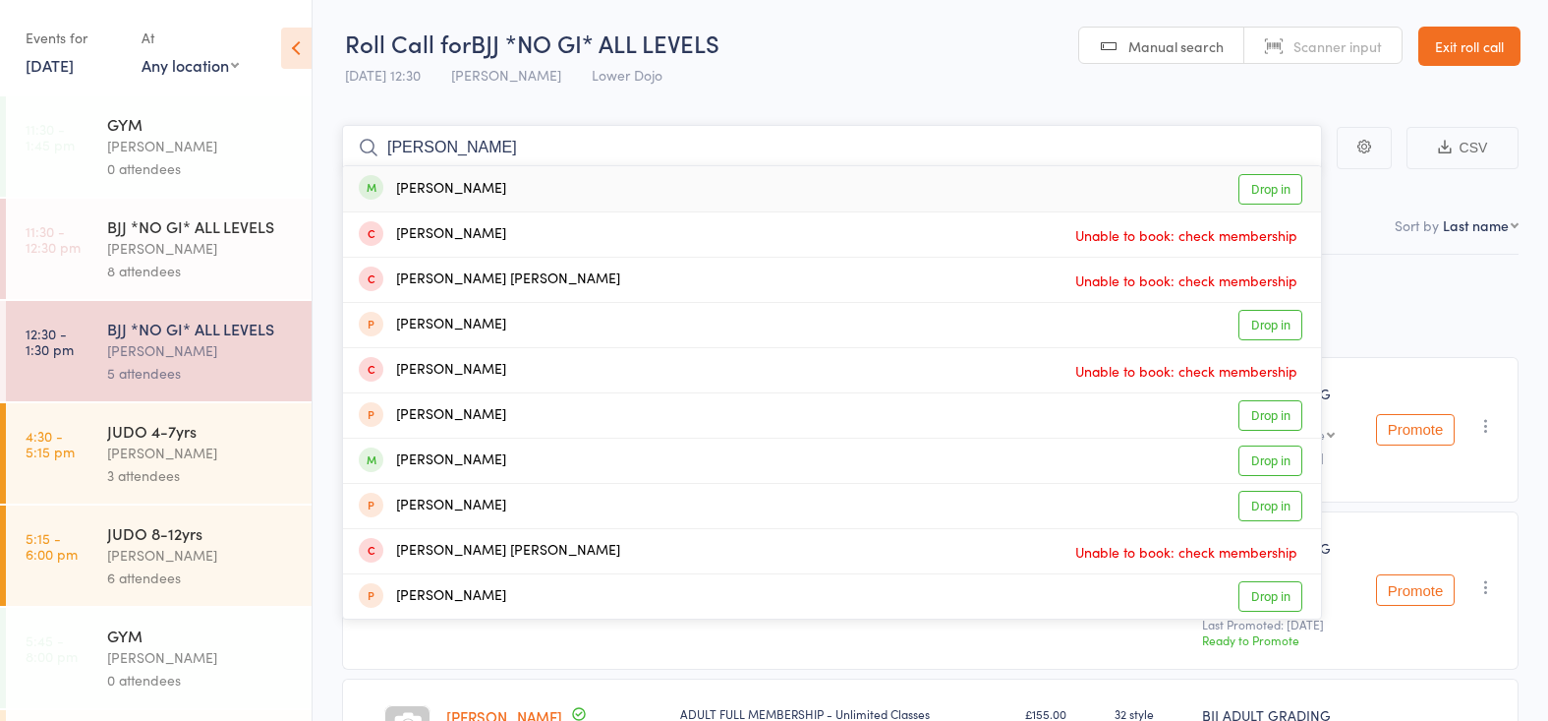
type input "jose"
click at [432, 191] on div "Jose Santos" at bounding box center [432, 189] width 147 height 23
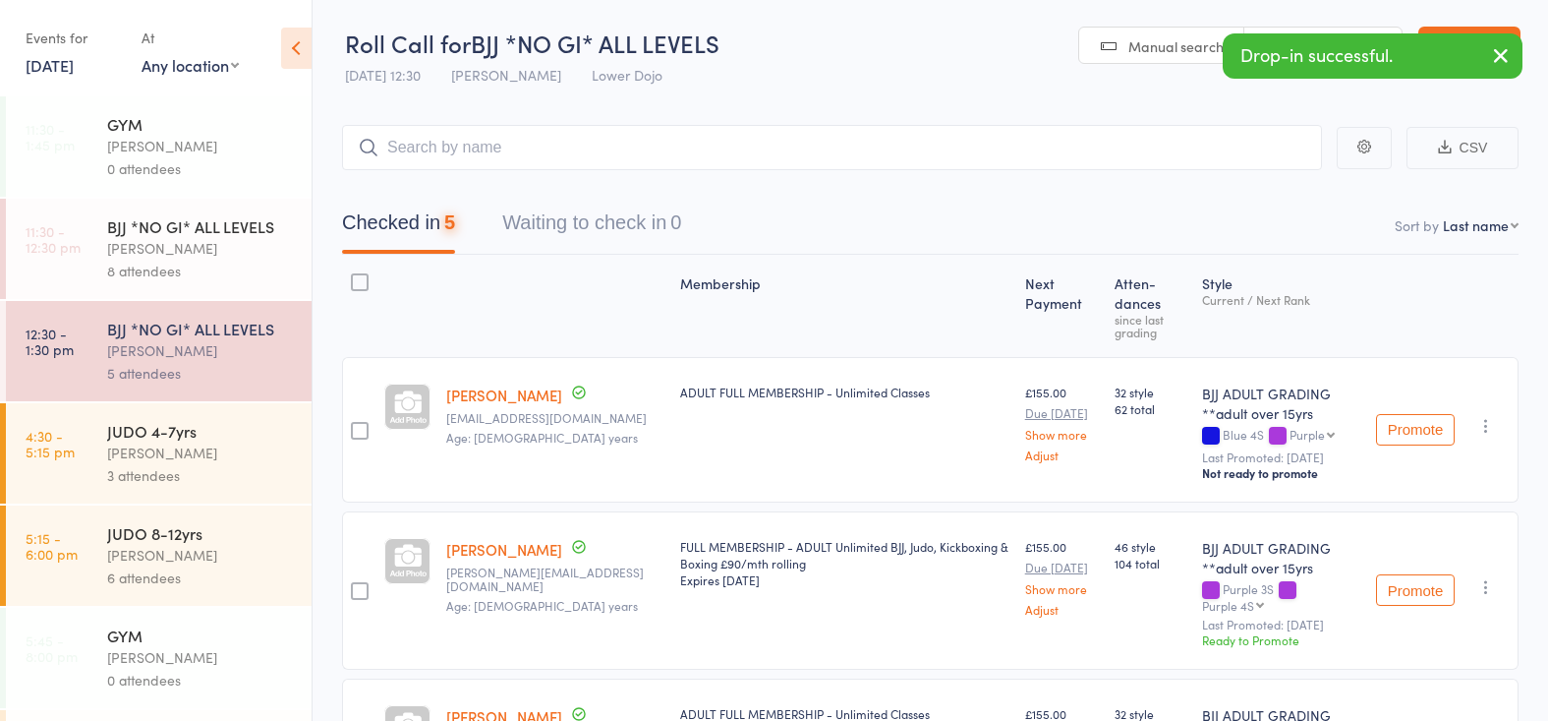
click at [93, 245] on link "11:30 - 12:30 pm BJJ *NO GI* ALL LEVELS Thomas Buckmaster 8 attendees" at bounding box center [159, 249] width 306 height 100
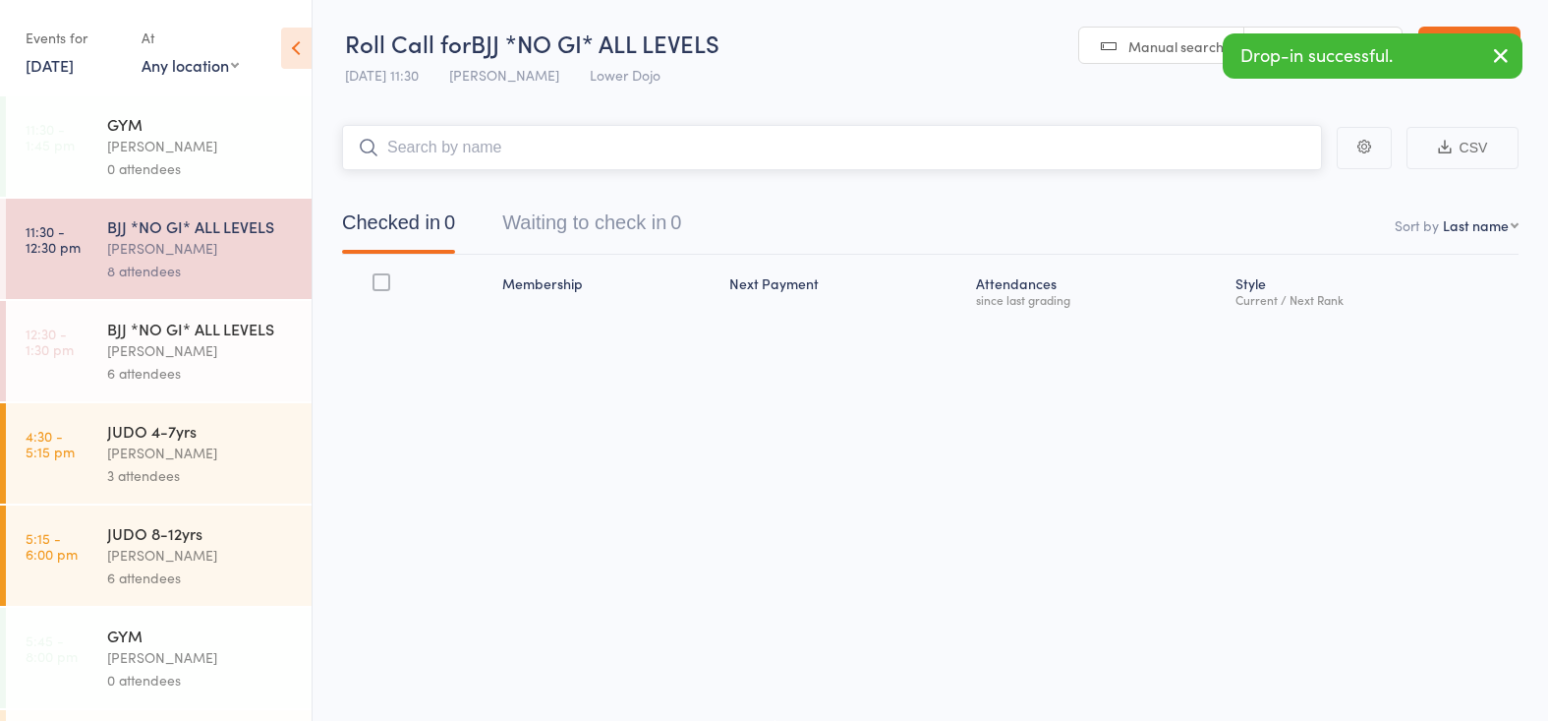
click at [405, 142] on input "search" at bounding box center [832, 147] width 980 height 45
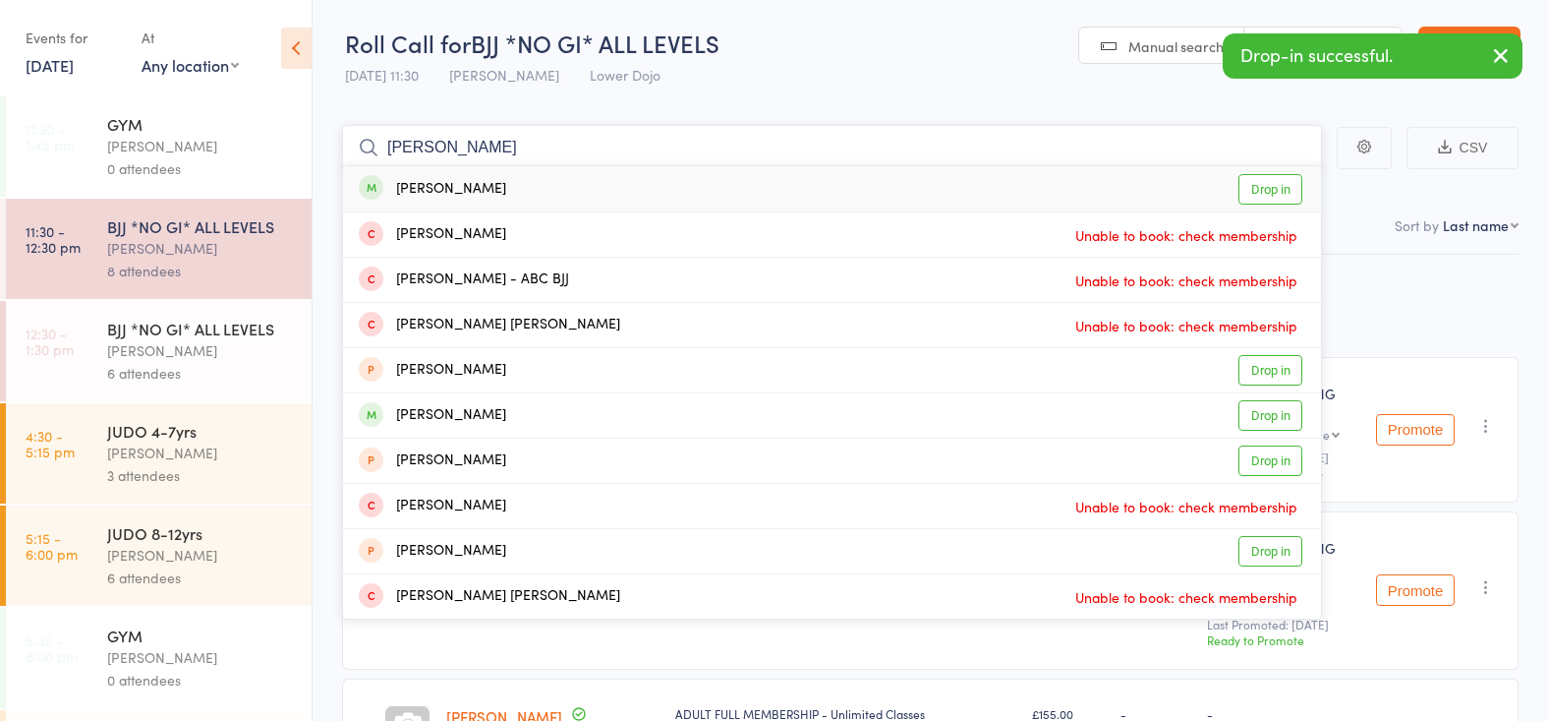
type input "jose s"
click at [436, 194] on div "Jose Santos" at bounding box center [432, 189] width 147 height 23
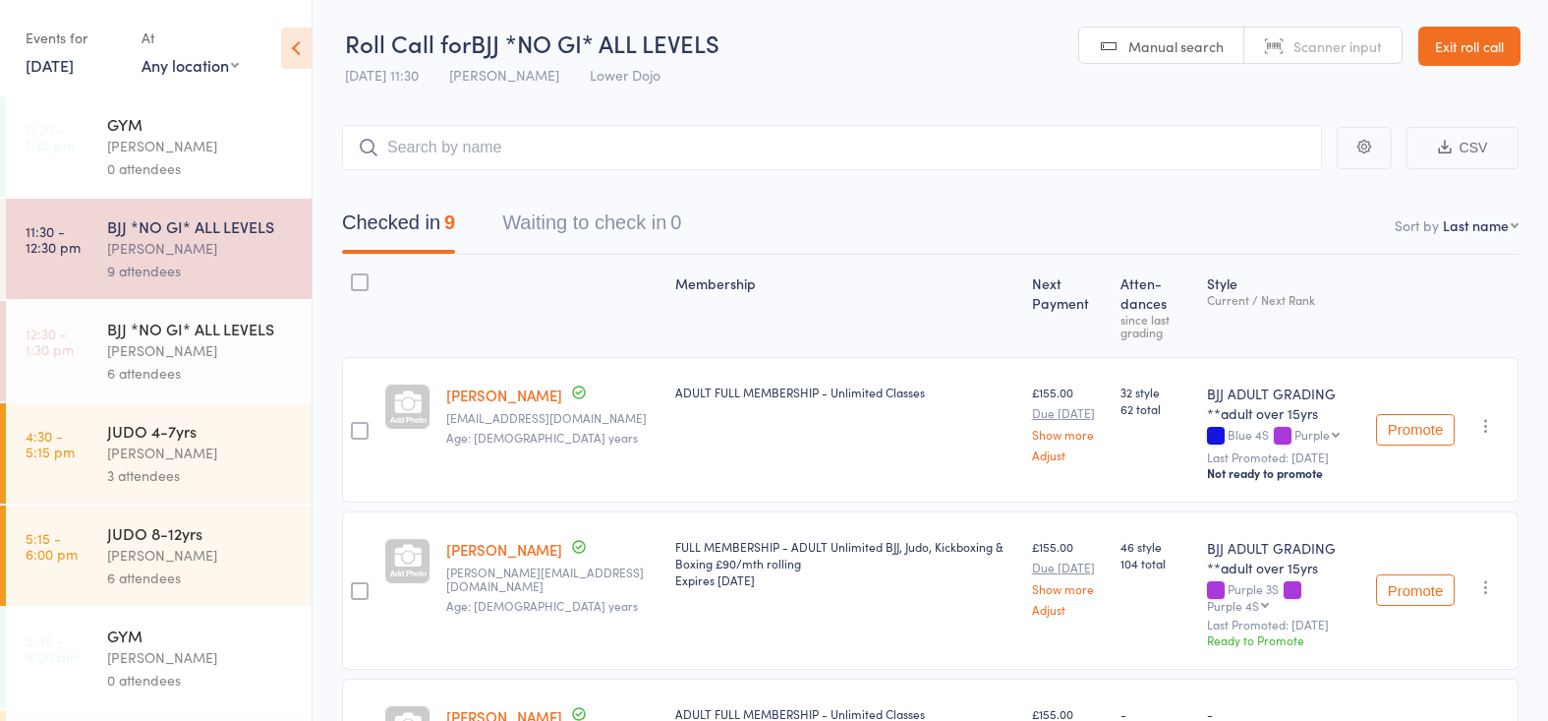
drag, startPoint x: 227, startPoint y: 327, endPoint x: 437, endPoint y: 207, distance: 242.1
click at [227, 327] on div "BJJ *NO GI* ALL LEVELS" at bounding box center [201, 329] width 188 height 22
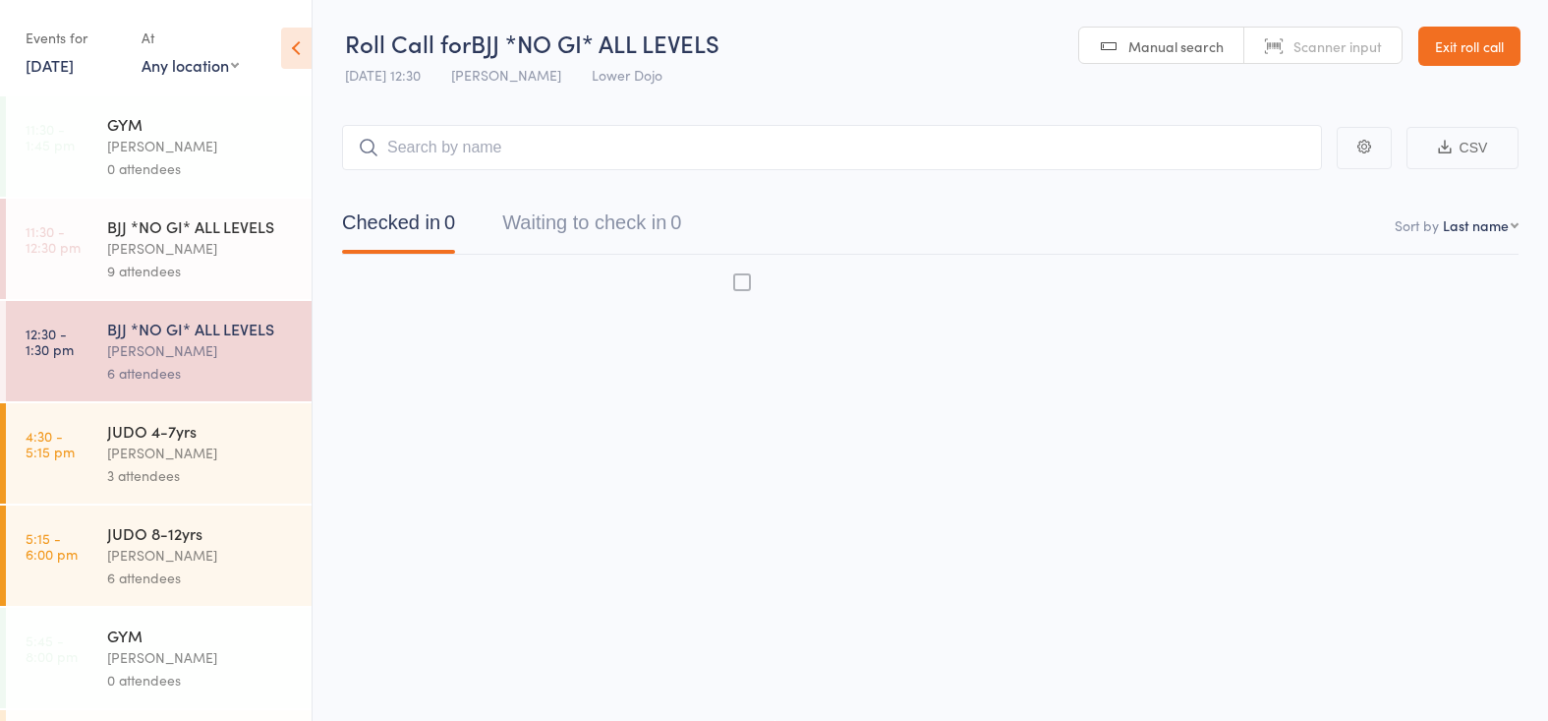
click at [555, 144] on input "search" at bounding box center [832, 147] width 980 height 45
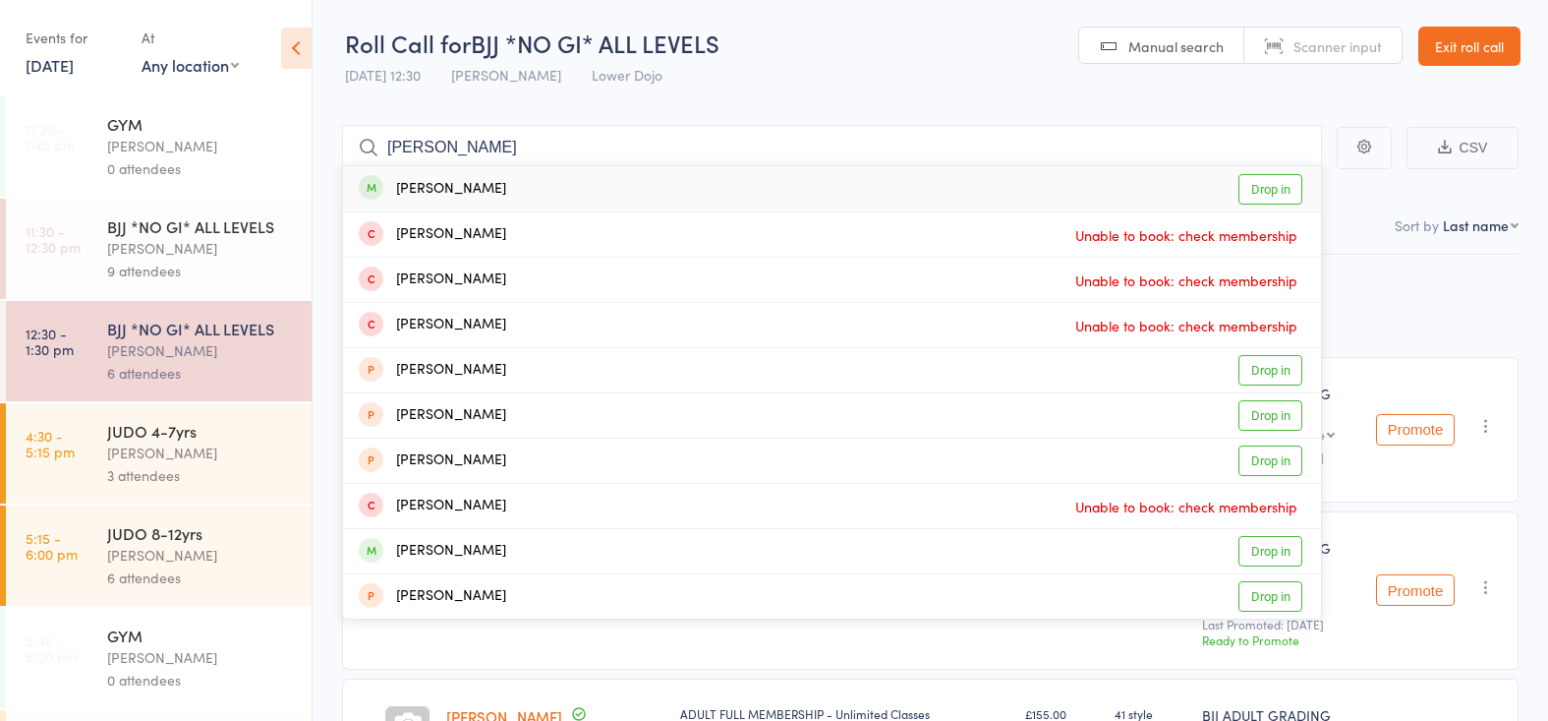
type input "jay ki"
click at [511, 180] on div "Jay Kim Drop in" at bounding box center [832, 188] width 978 height 45
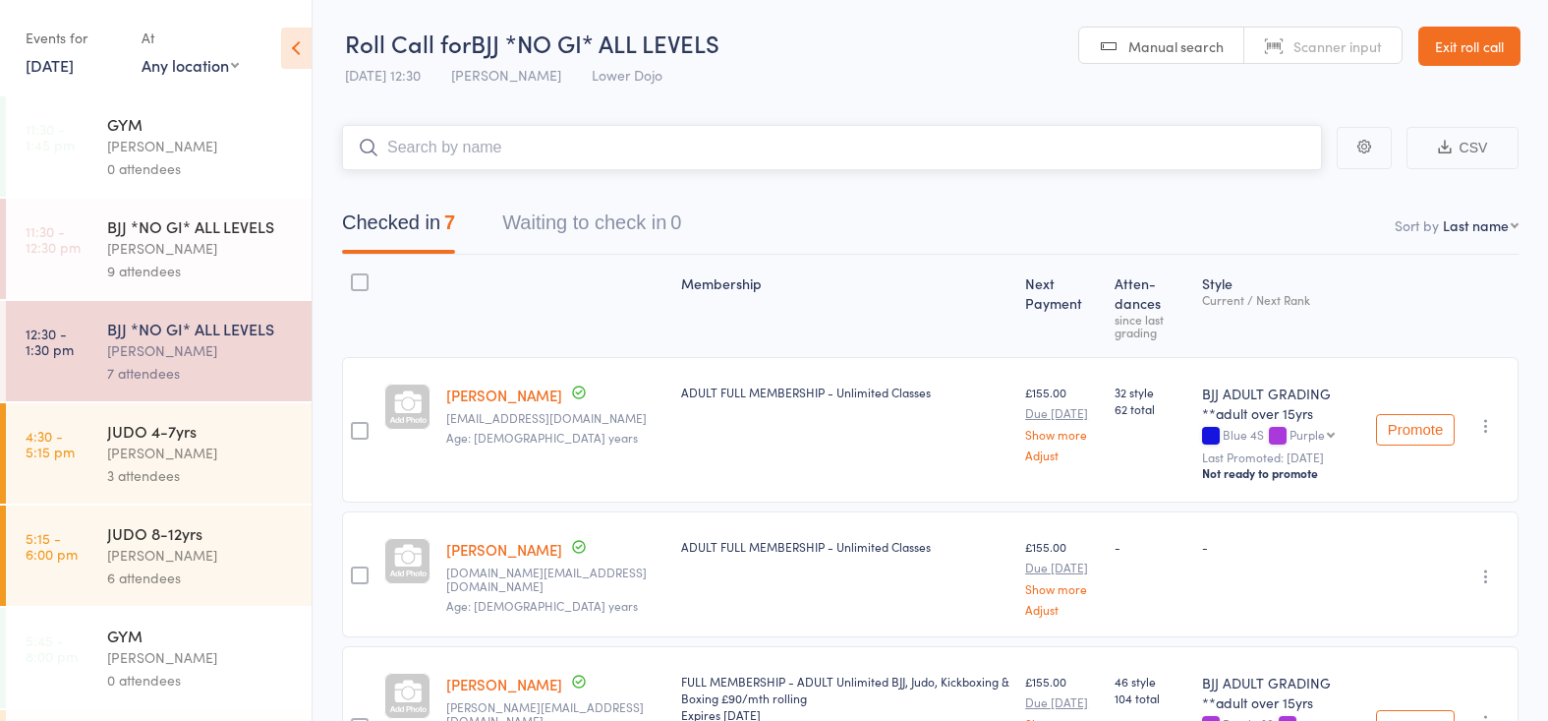
click at [471, 141] on input "search" at bounding box center [832, 147] width 980 height 45
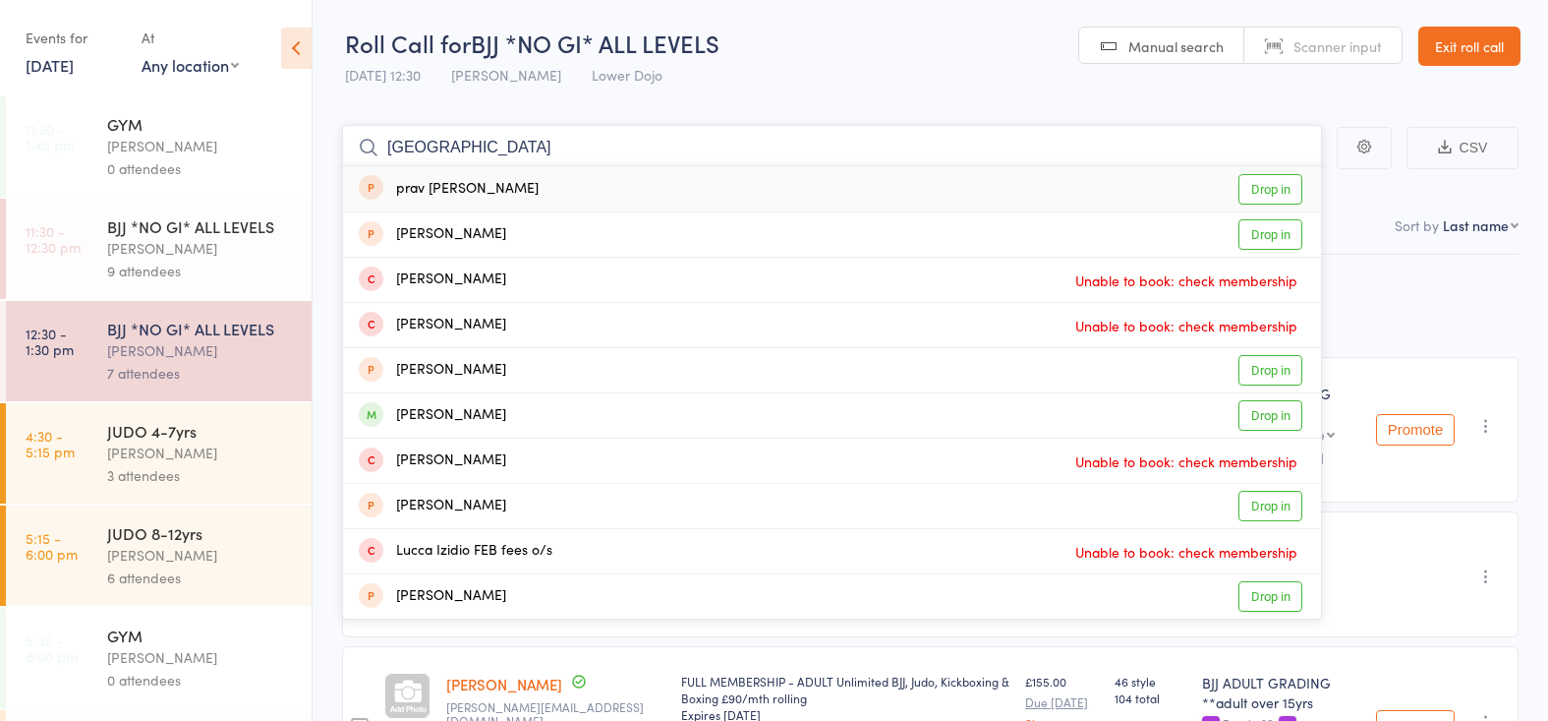
type input "luck"
drag, startPoint x: 471, startPoint y: 141, endPoint x: 503, endPoint y: 412, distance: 273.2
click at [503, 412] on div "Luca Lombardi Drop in" at bounding box center [832, 415] width 978 height 44
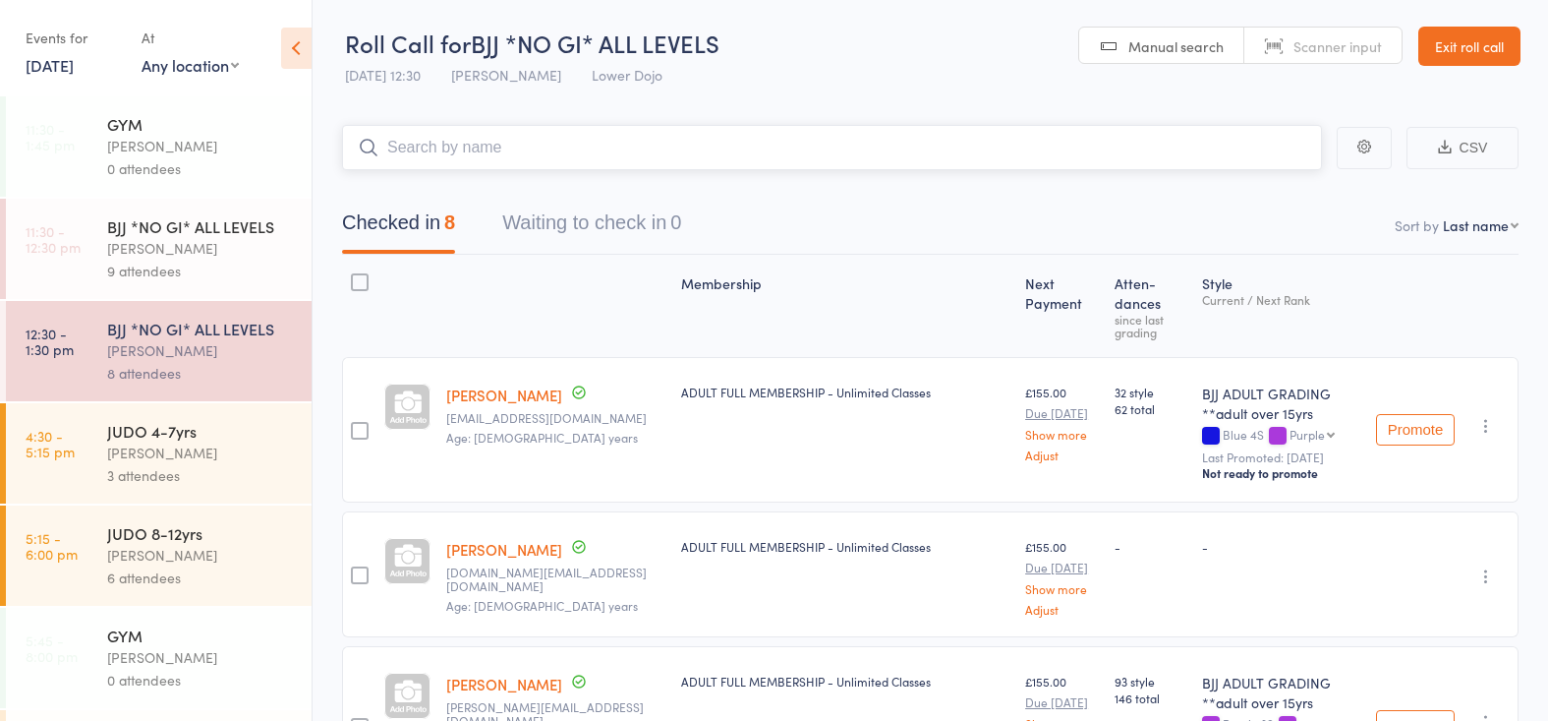
click at [498, 145] on input "search" at bounding box center [832, 147] width 980 height 45
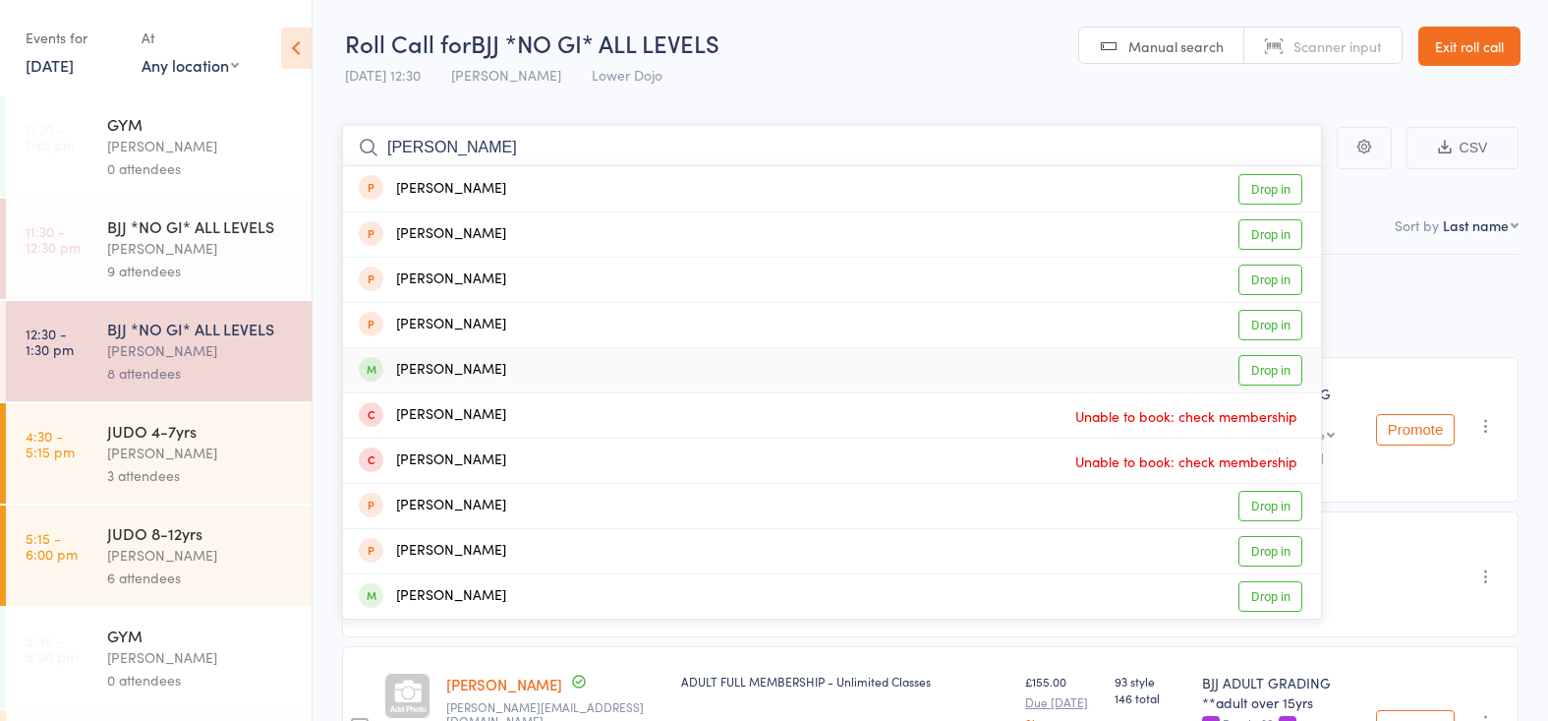
type input "adam p"
click at [556, 375] on div "Adam Pearce Drop in" at bounding box center [832, 370] width 978 height 44
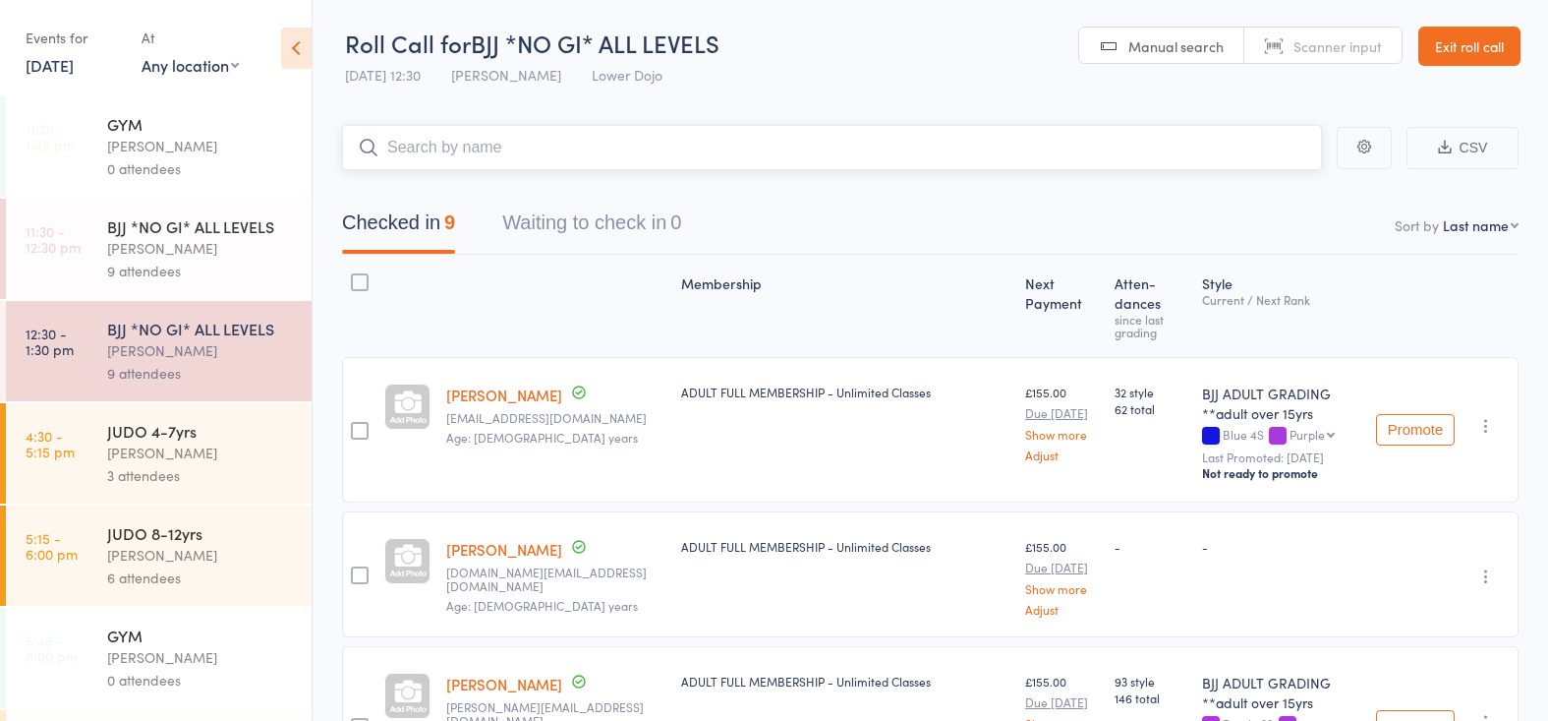
click at [483, 139] on input "search" at bounding box center [832, 147] width 980 height 45
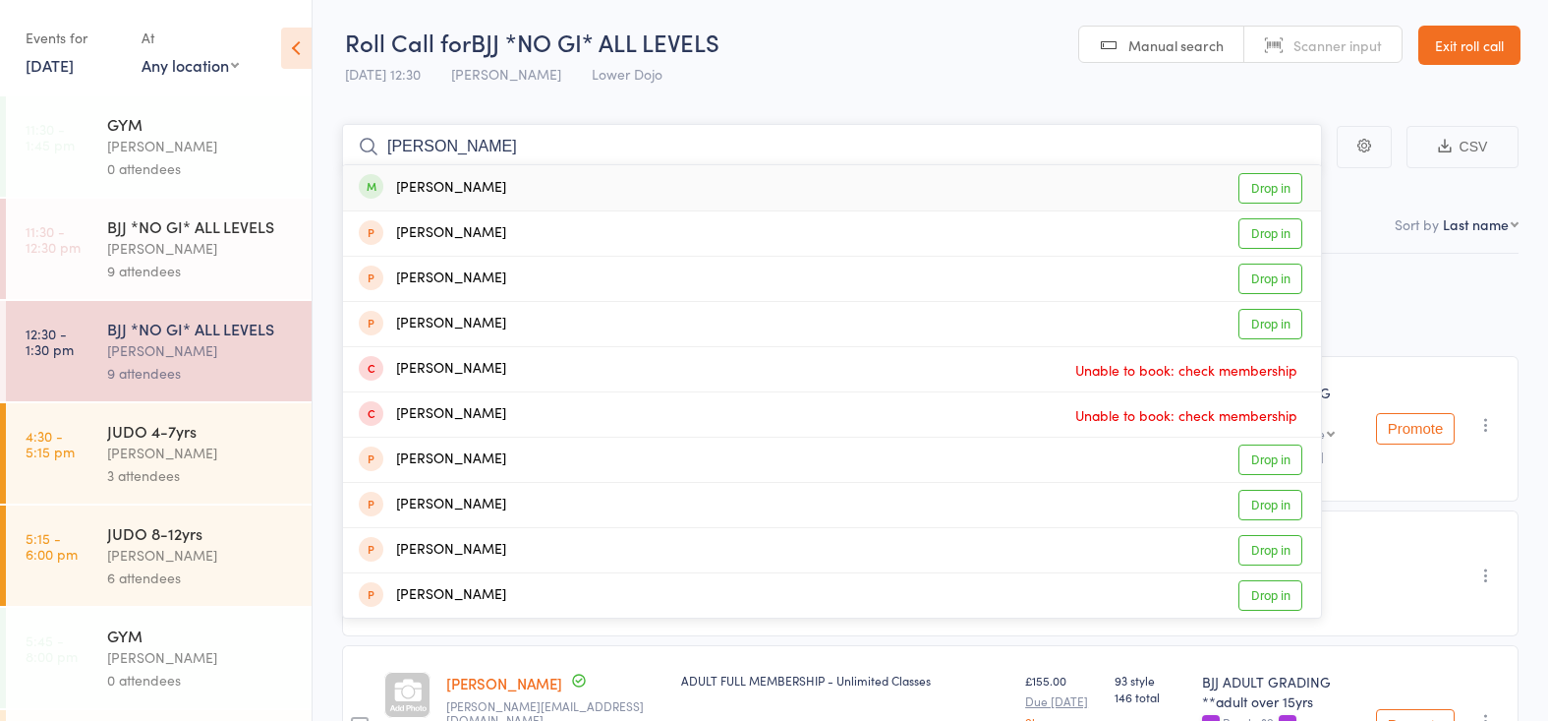
type input "brad"
click at [538, 178] on div "Brad Pearce Drop in" at bounding box center [832, 185] width 978 height 45
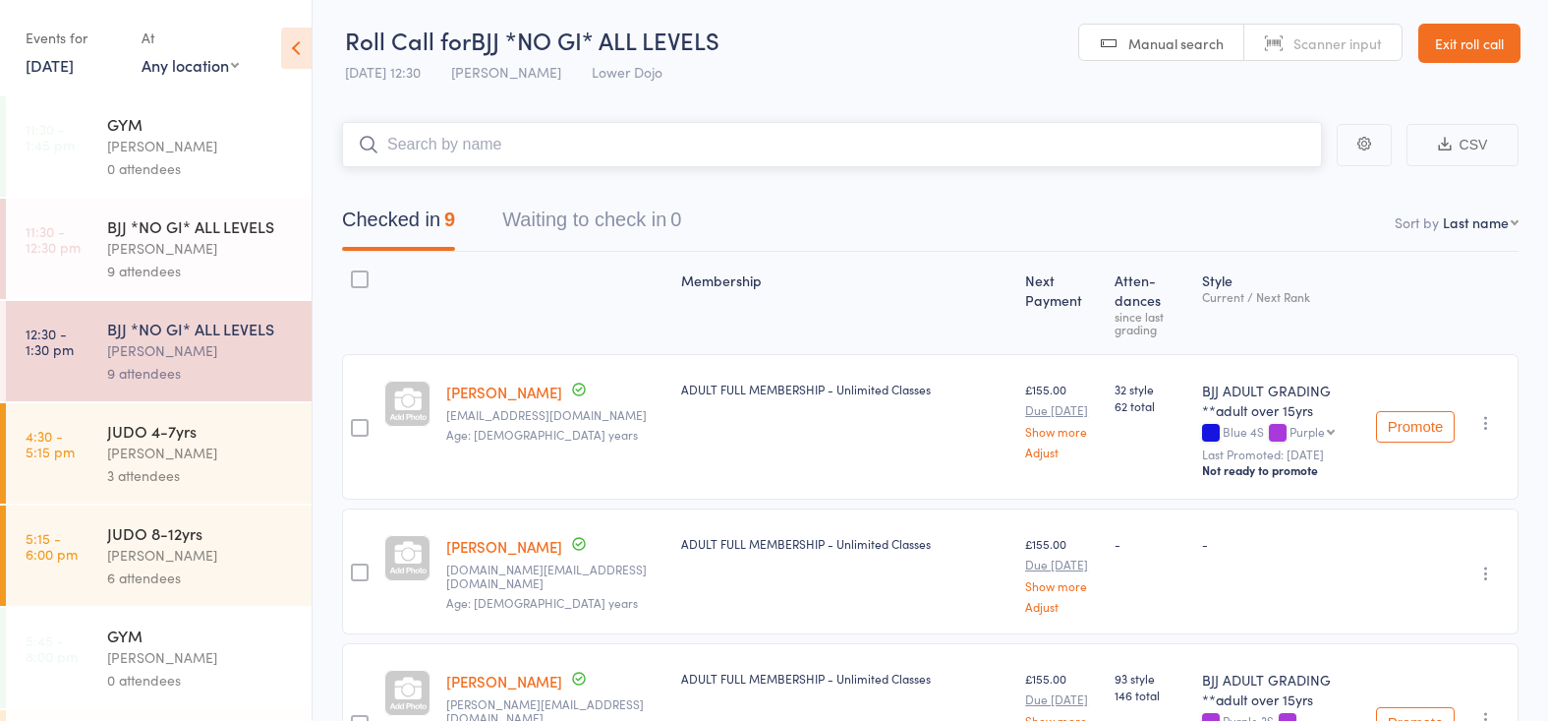
scroll to position [7, 0]
